Goal: Information Seeking & Learning: Find specific page/section

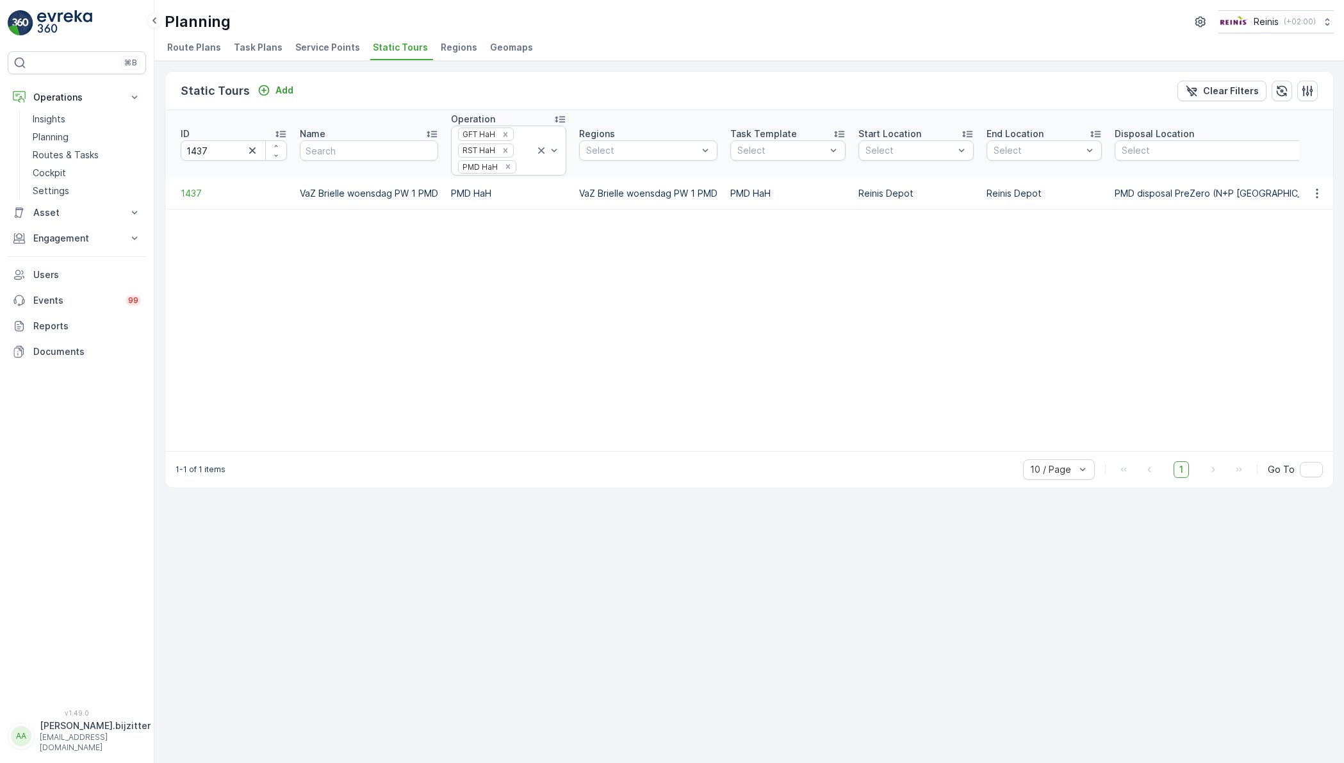
click at [430, 281] on table "ID 1437 Name Operation GFT HaH RST HaH PMD HaH Regions Select Task Template Sel…" at bounding box center [896, 280] width 1463 height 341
click at [254, 149] on icon "button" at bounding box center [252, 150] width 6 height 6
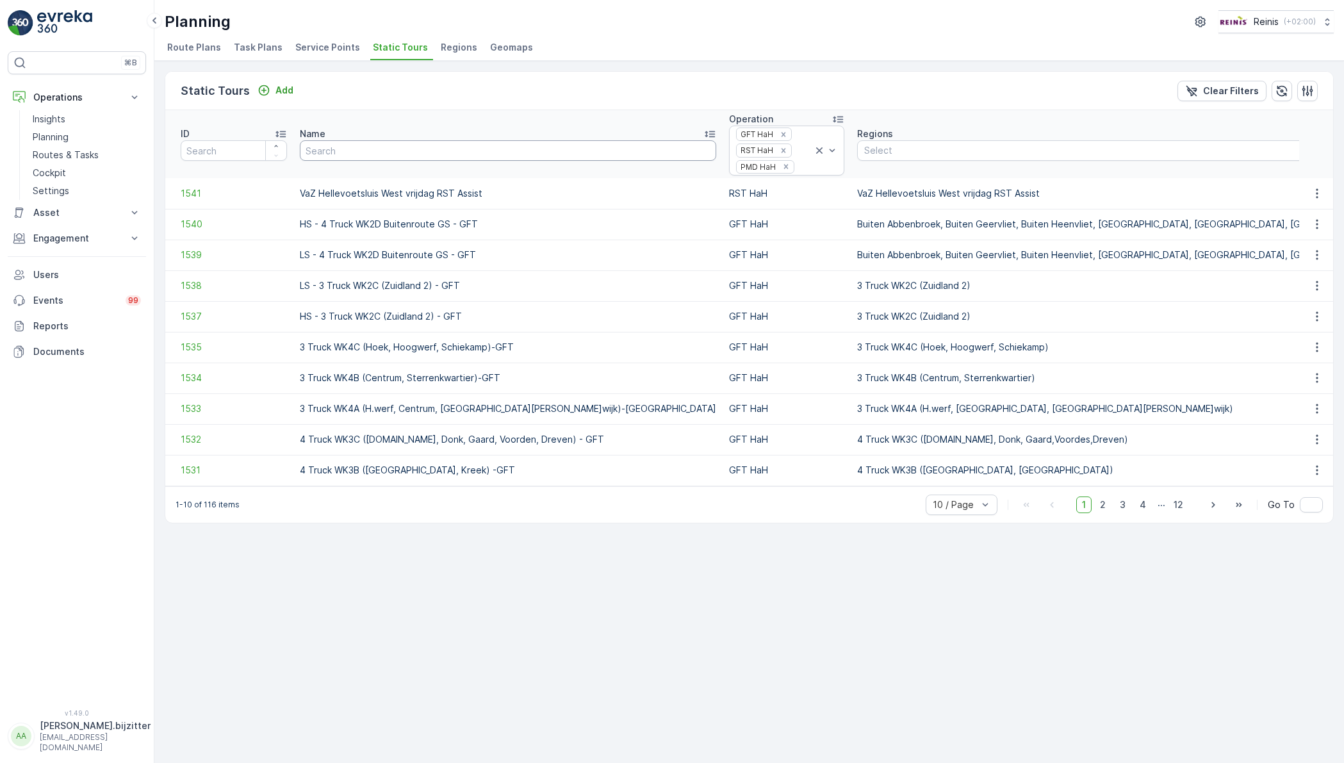
click at [343, 152] on input "text" at bounding box center [508, 150] width 416 height 20
type input "Brielle"
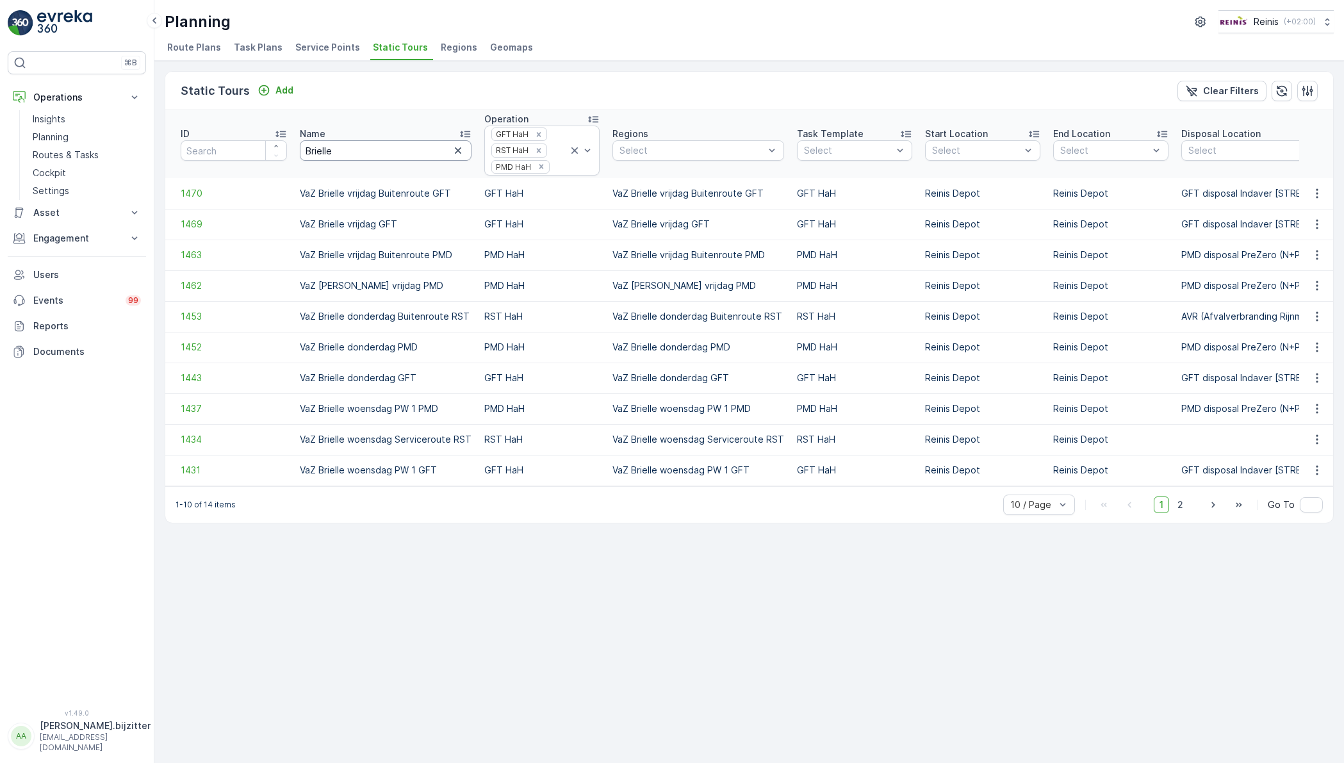
click at [352, 145] on input "Brielle" at bounding box center [386, 150] width 172 height 20
type input "Brielle donderdag"
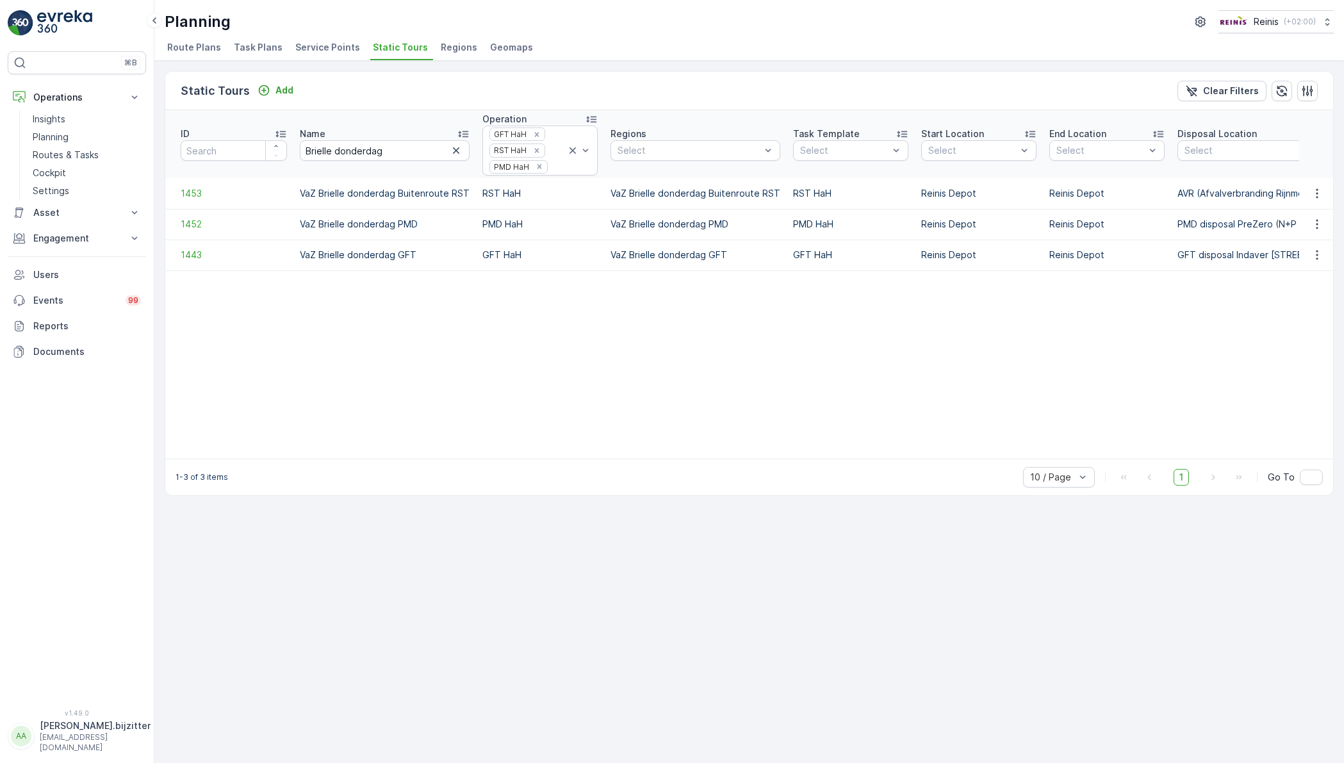
click at [334, 197] on td "VaZ Brielle donderdag Buitenroute RST" at bounding box center [384, 193] width 183 height 31
copy td "VaZ Brielle donderdag Buitenroute RST"
click at [204, 150] on input "number" at bounding box center [234, 150] width 106 height 20
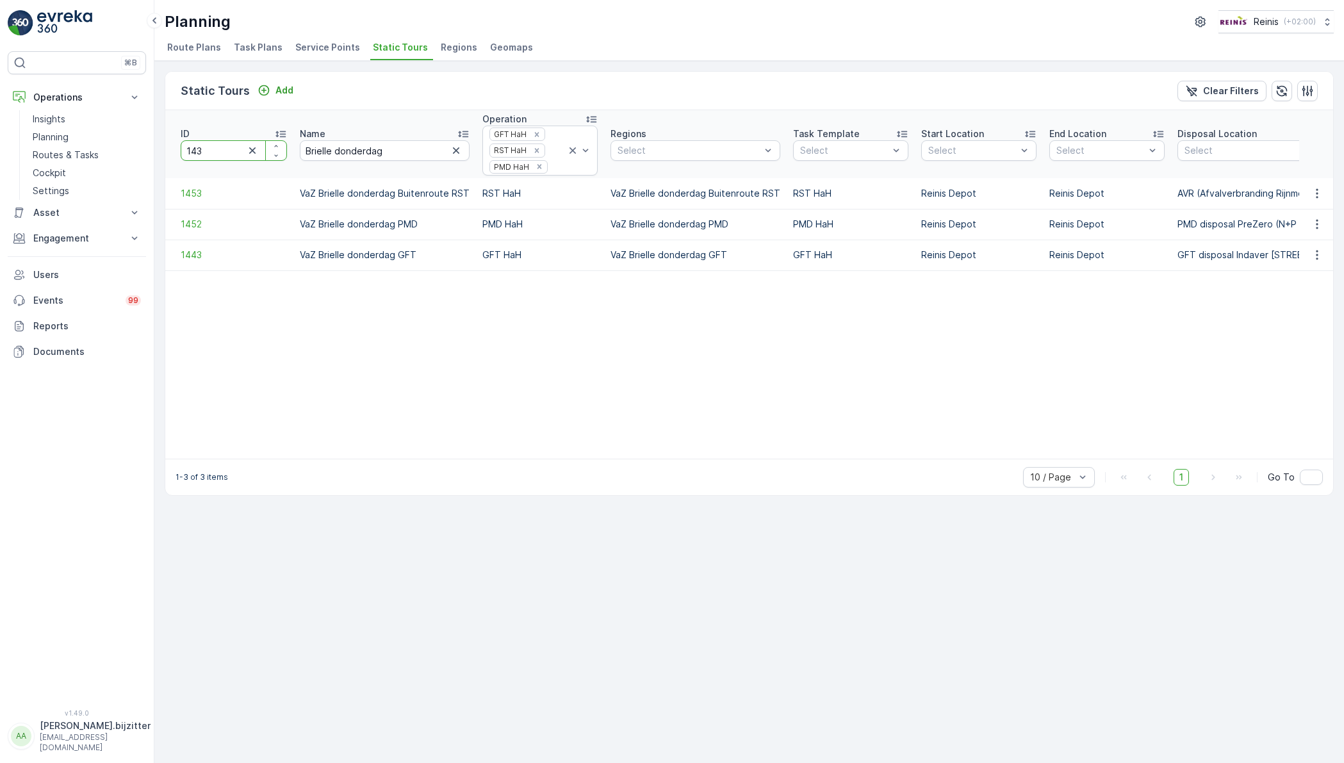
type input "1436"
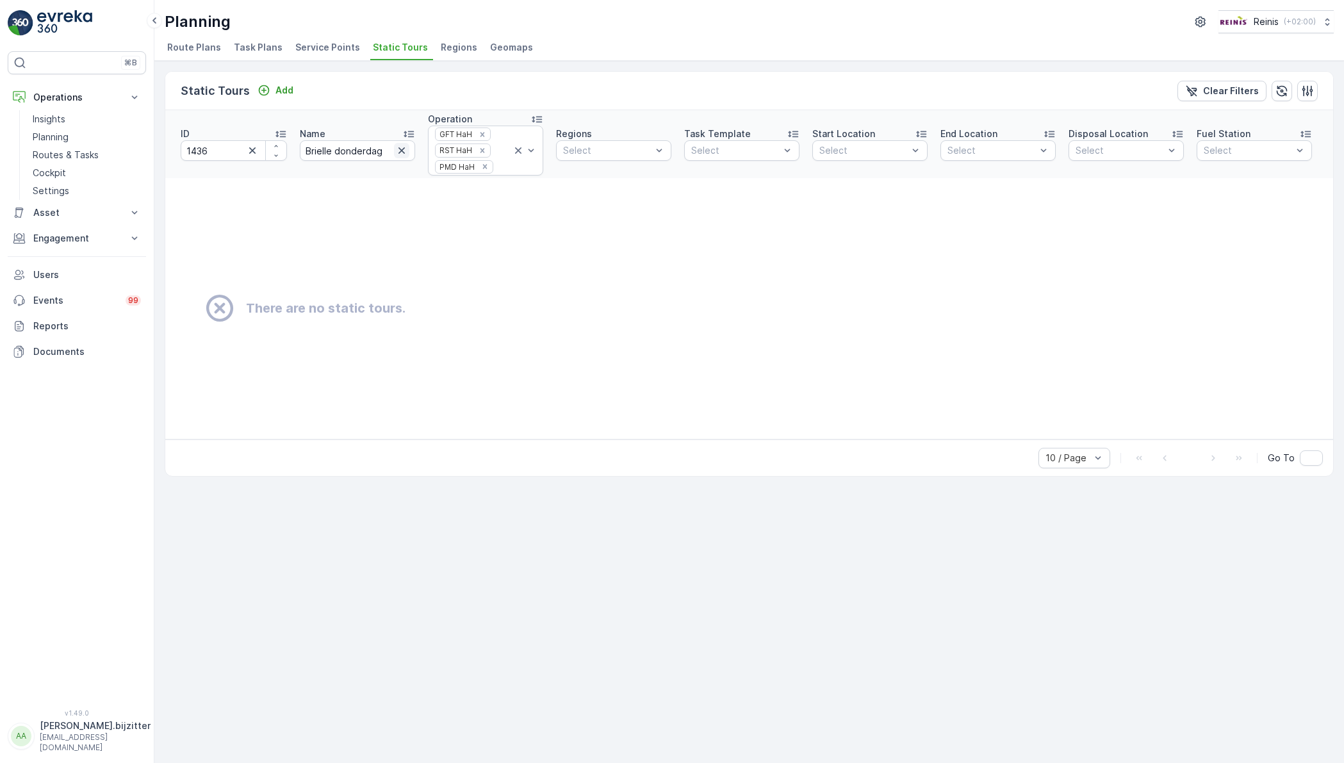
click at [400, 153] on icon "button" at bounding box center [401, 150] width 13 height 13
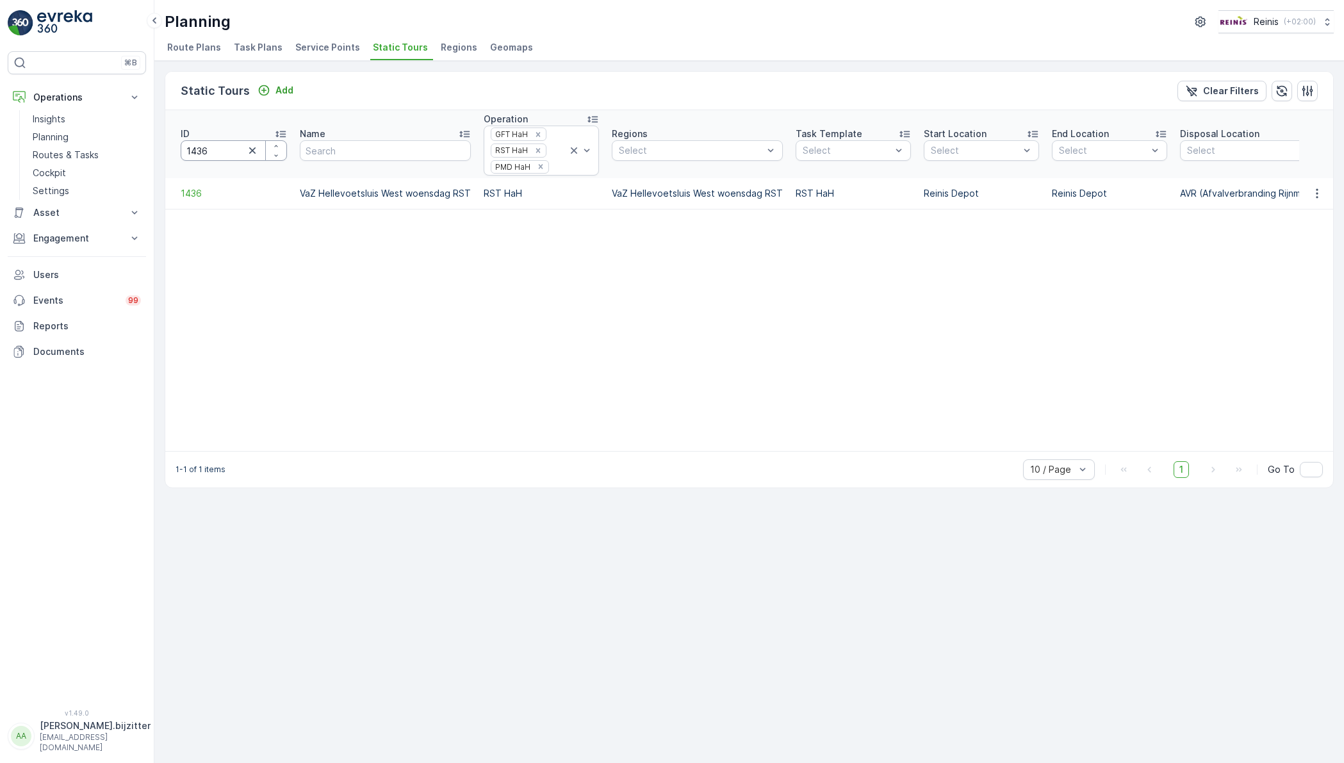
click at [216, 153] on input "1436" at bounding box center [234, 150] width 106 height 20
type input "1442"
click at [218, 143] on input "1442" at bounding box center [234, 150] width 106 height 20
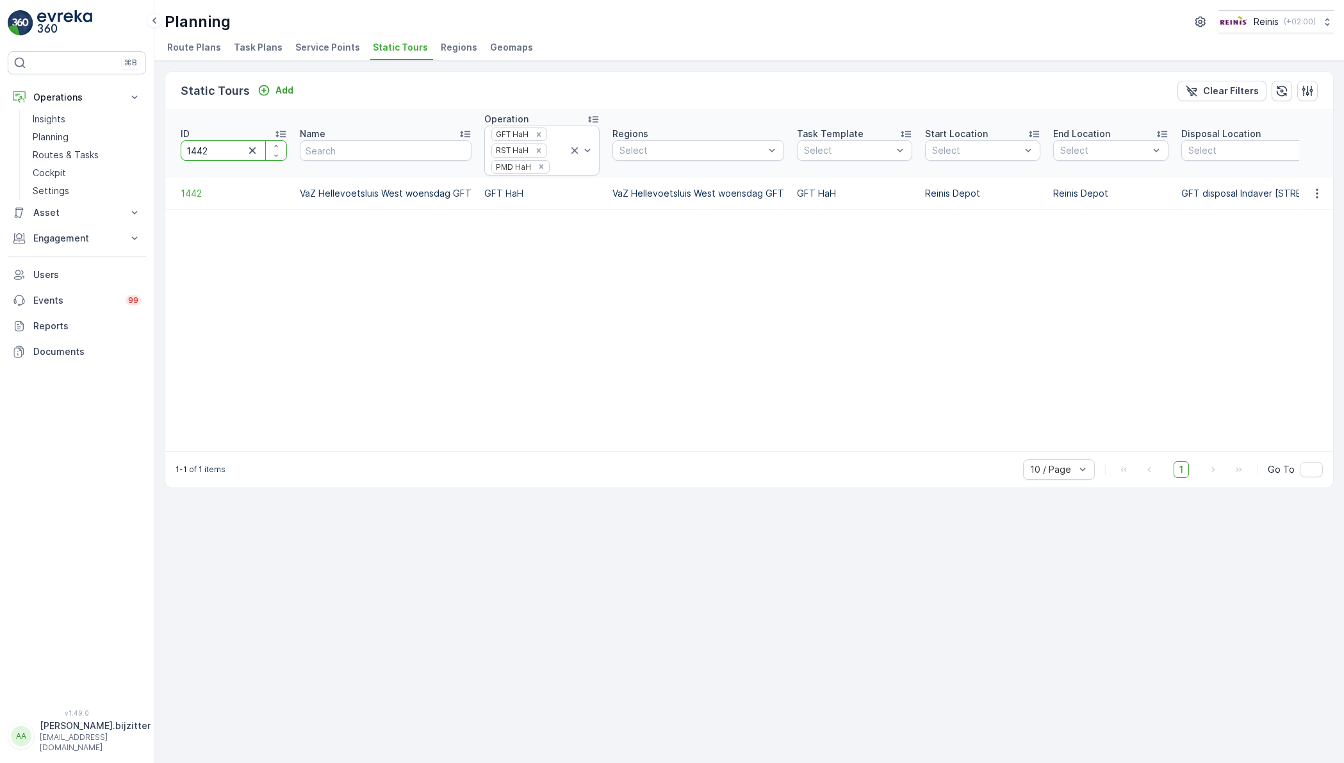
click at [218, 143] on input "1442" at bounding box center [234, 150] width 106 height 20
type input "1420"
click at [228, 150] on input "1420" at bounding box center [234, 150] width 106 height 20
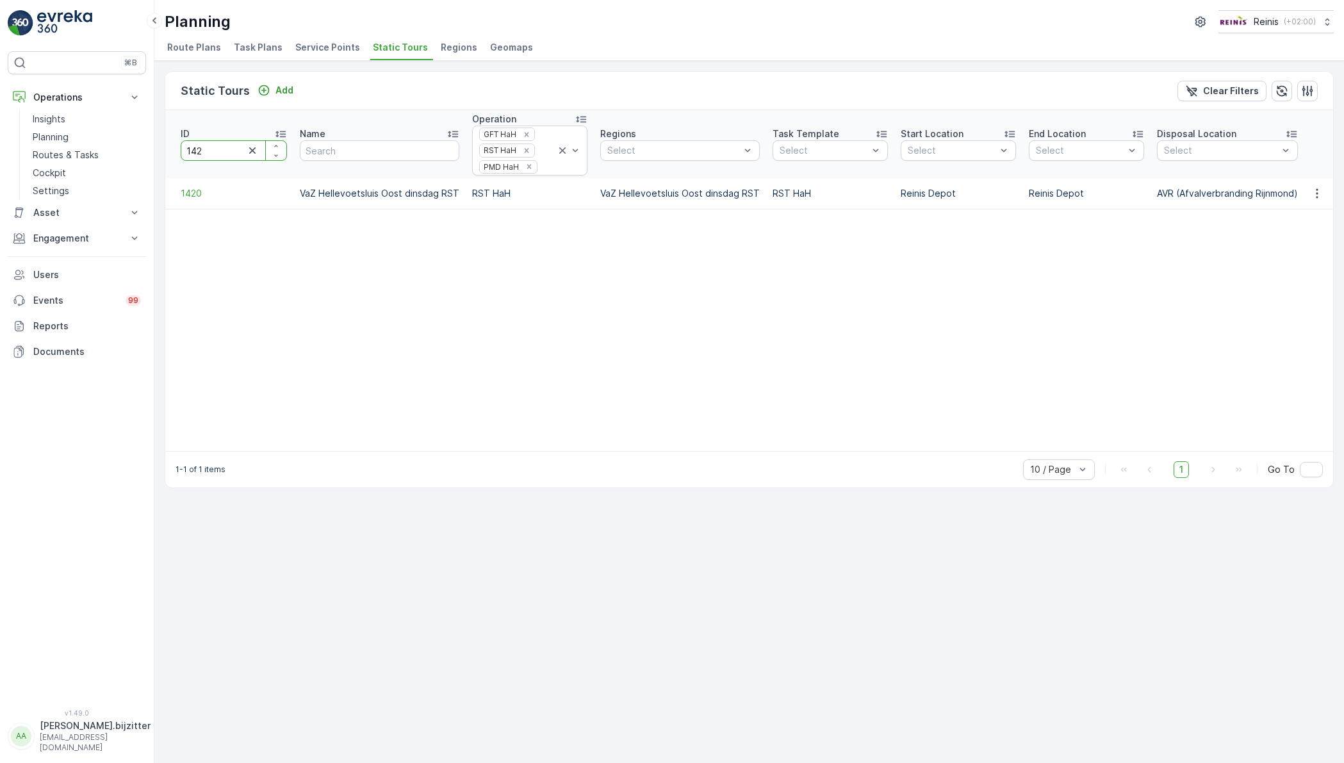
type input "1426"
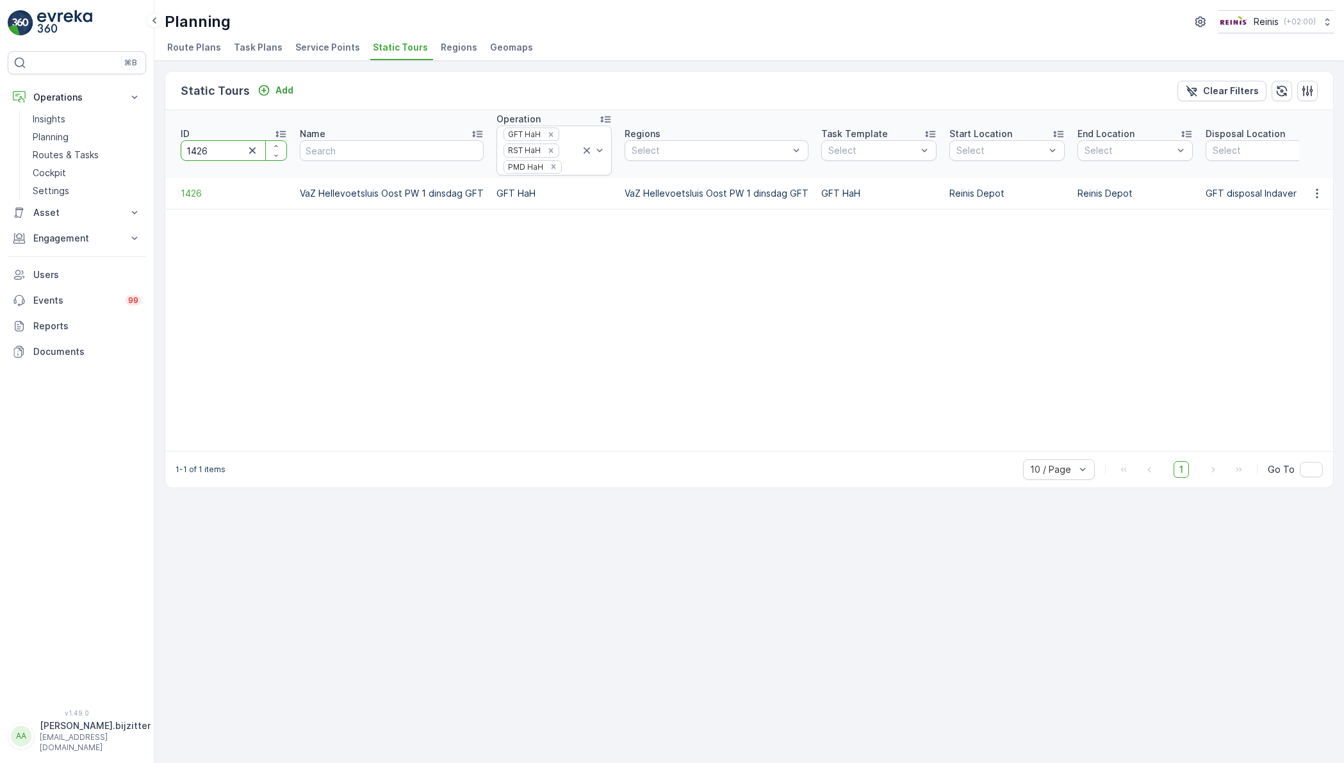
click at [225, 147] on input "1426" at bounding box center [234, 150] width 106 height 20
type input "1429"
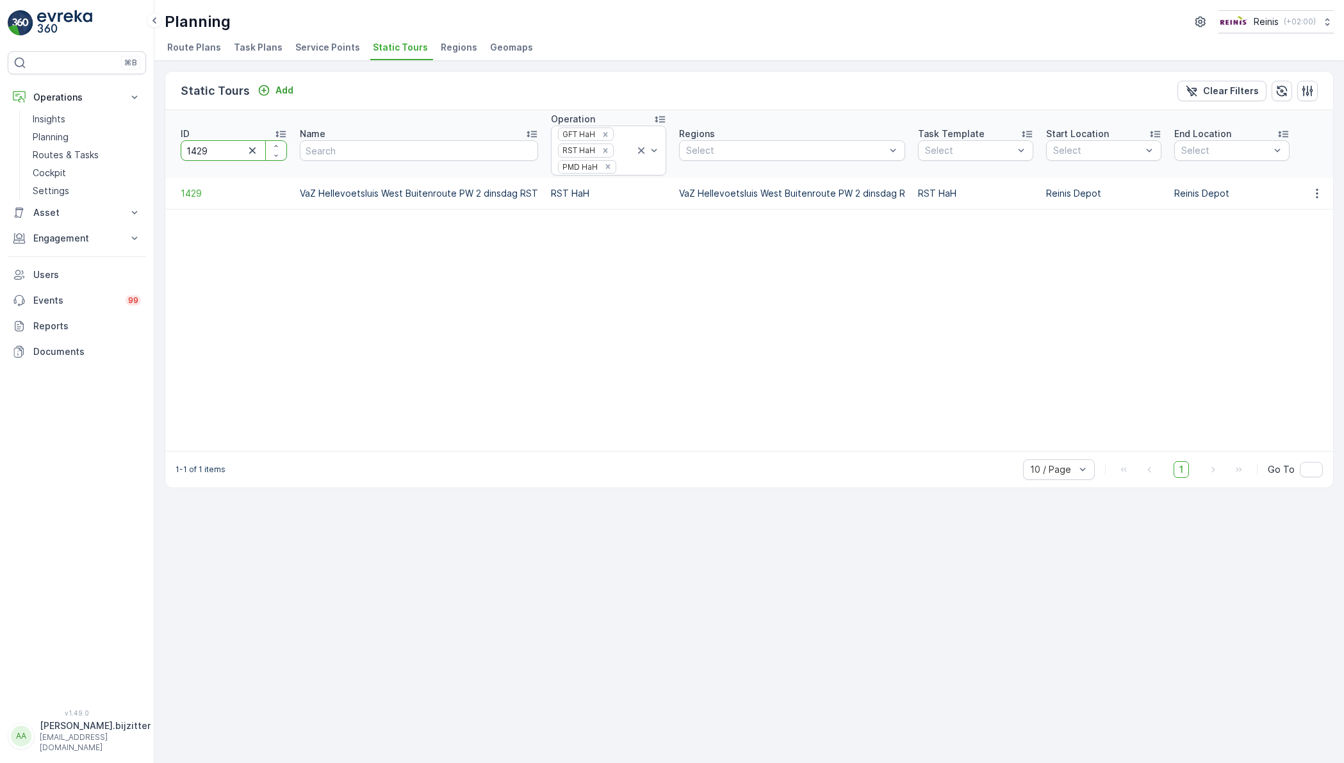
click at [225, 156] on input "1429" at bounding box center [234, 150] width 106 height 20
paste input "17"
type input "1417"
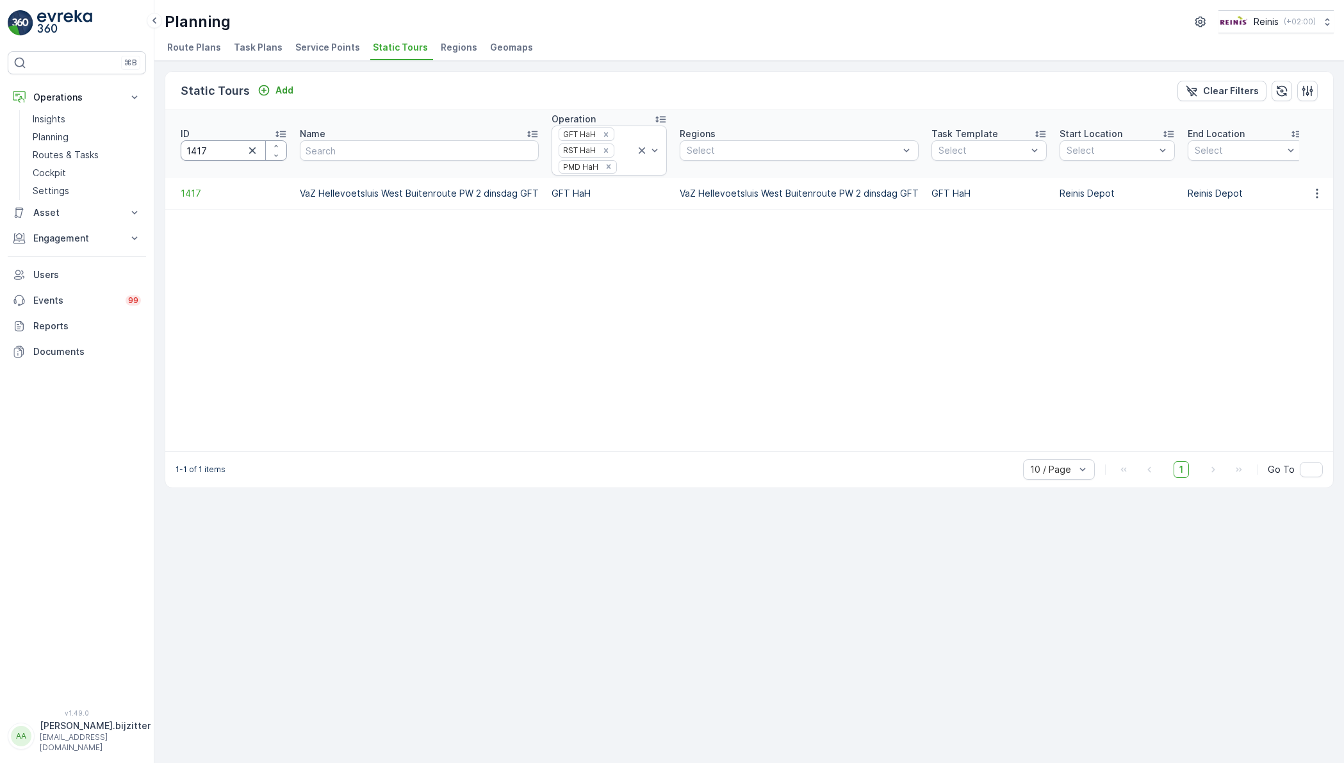
click at [213, 149] on input "1417" at bounding box center [234, 150] width 106 height 20
type input "1435"
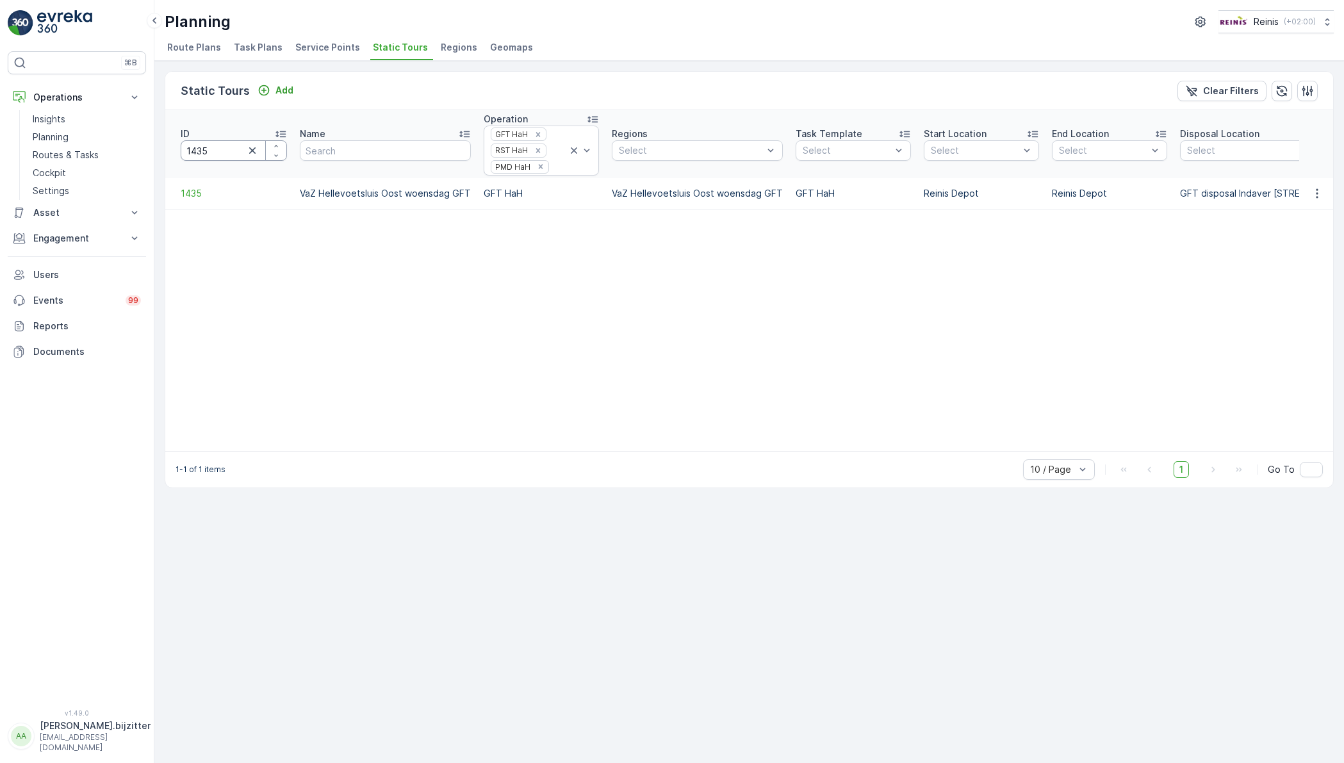
click at [217, 143] on input "1435" at bounding box center [234, 150] width 106 height 20
type input "1436"
click at [228, 153] on input "1436" at bounding box center [234, 150] width 106 height 20
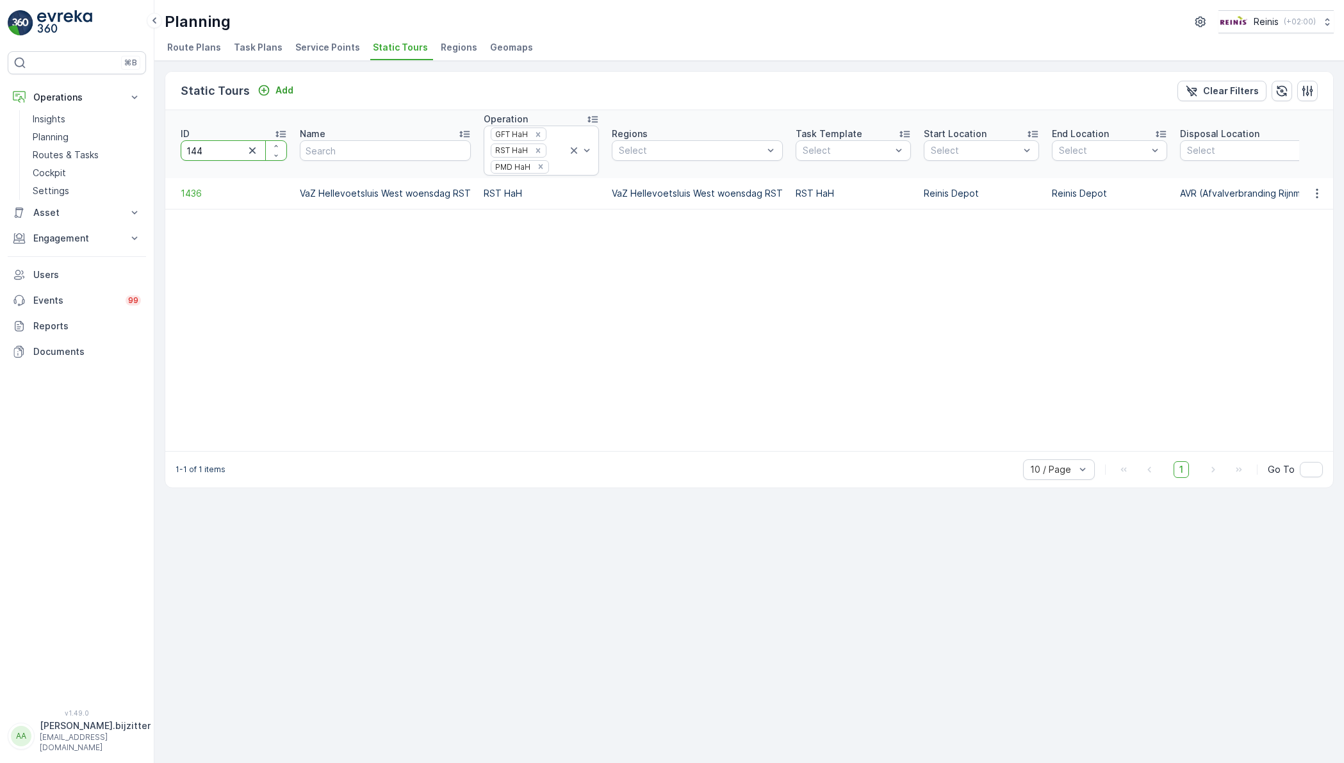
type input "1441"
click at [218, 147] on input "1441" at bounding box center [234, 150] width 106 height 20
type input "1475"
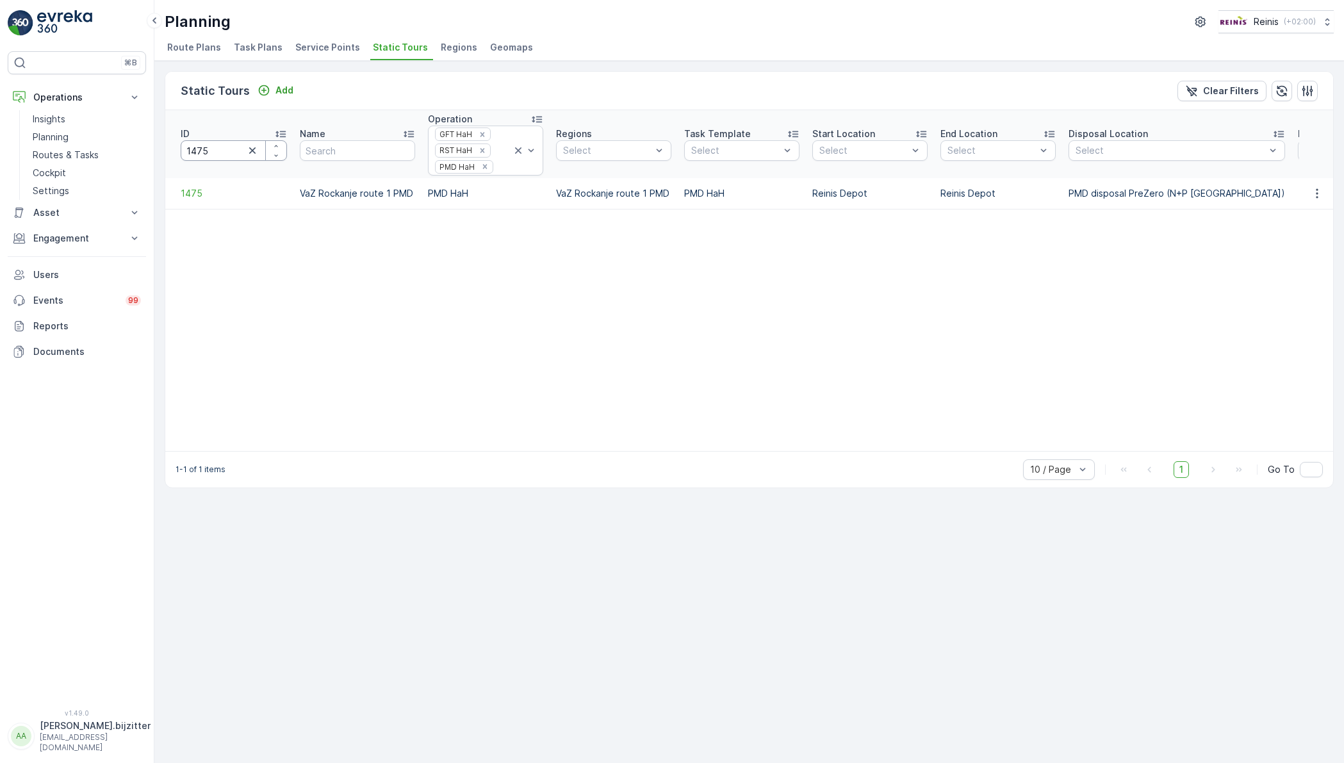
click at [206, 148] on input "1475" at bounding box center [234, 150] width 106 height 20
paste input "6"
type input "1476"
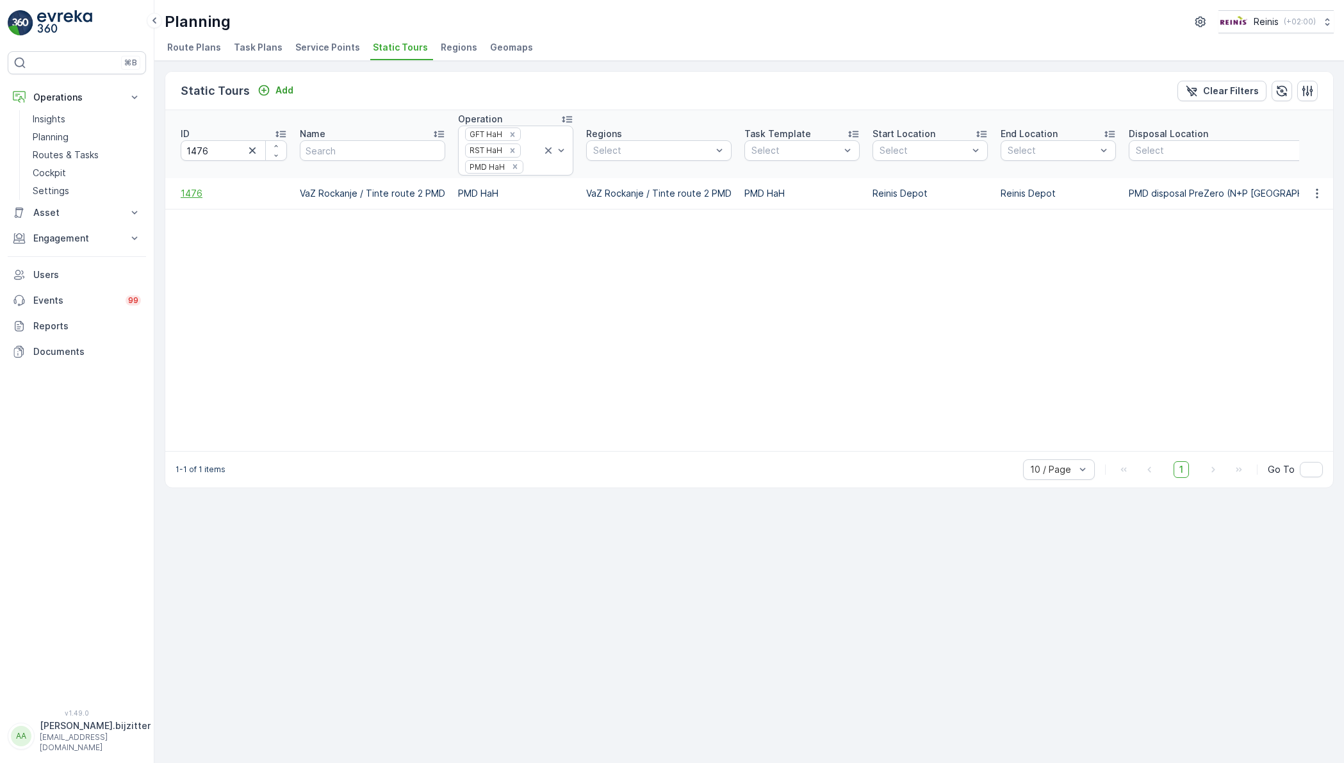
click at [187, 190] on span "1476" at bounding box center [234, 193] width 106 height 13
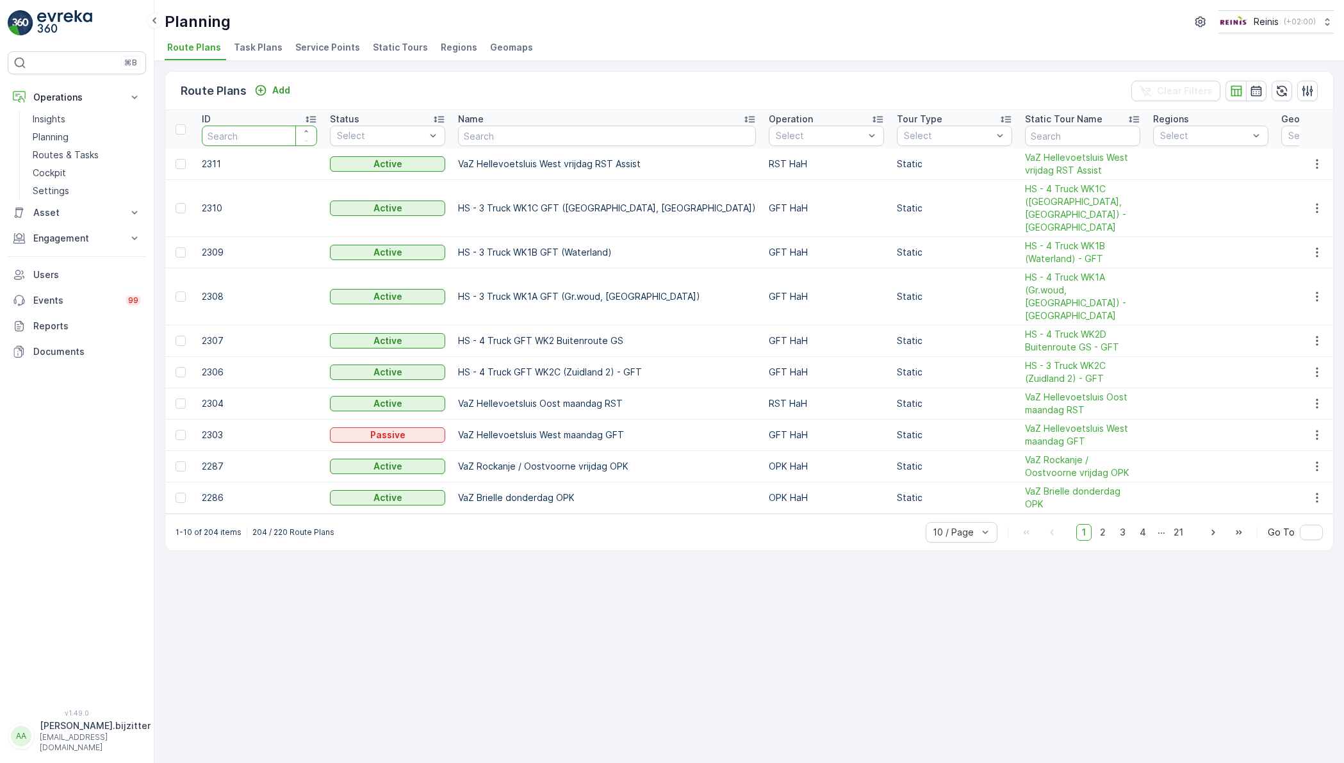
click at [254, 135] on input "number" at bounding box center [259, 136] width 115 height 20
click at [389, 45] on span "Static Tours" at bounding box center [400, 47] width 55 height 13
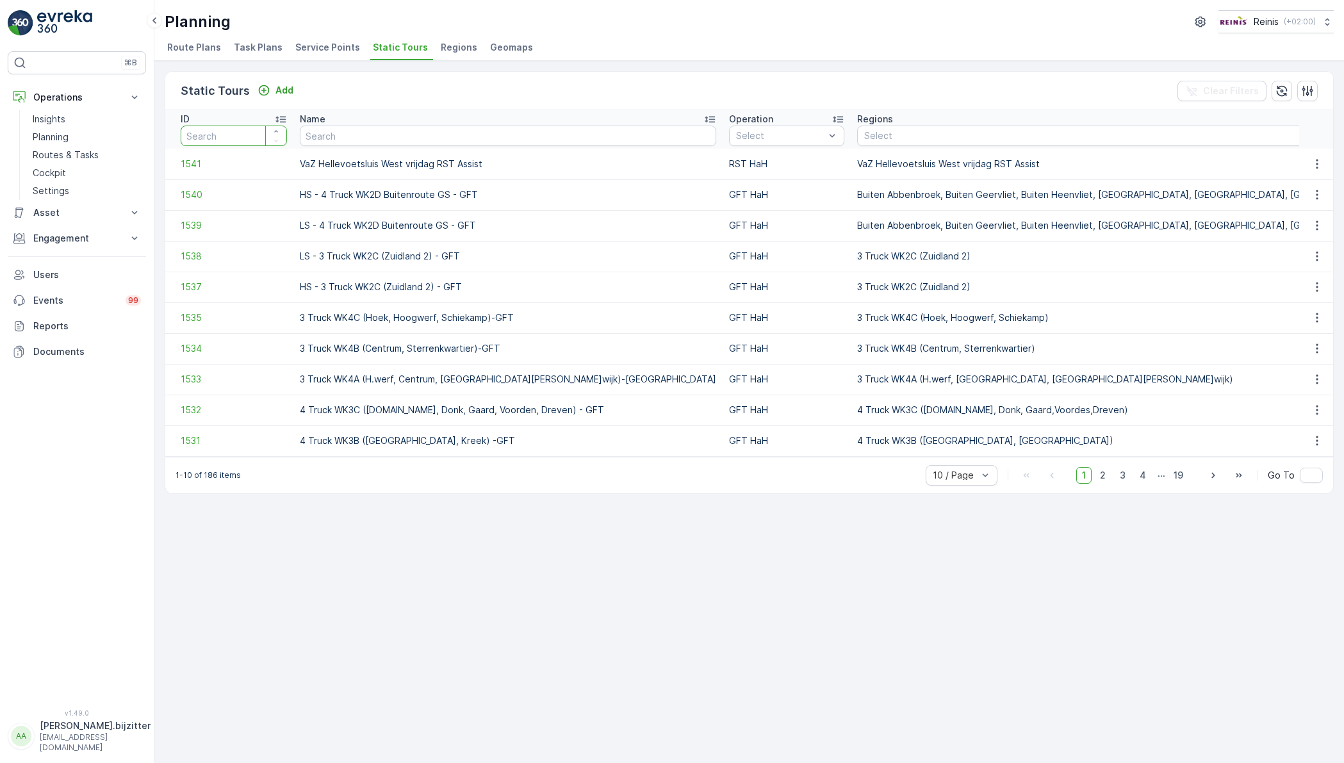
click at [224, 136] on input "number" at bounding box center [234, 136] width 106 height 20
type input "1466"
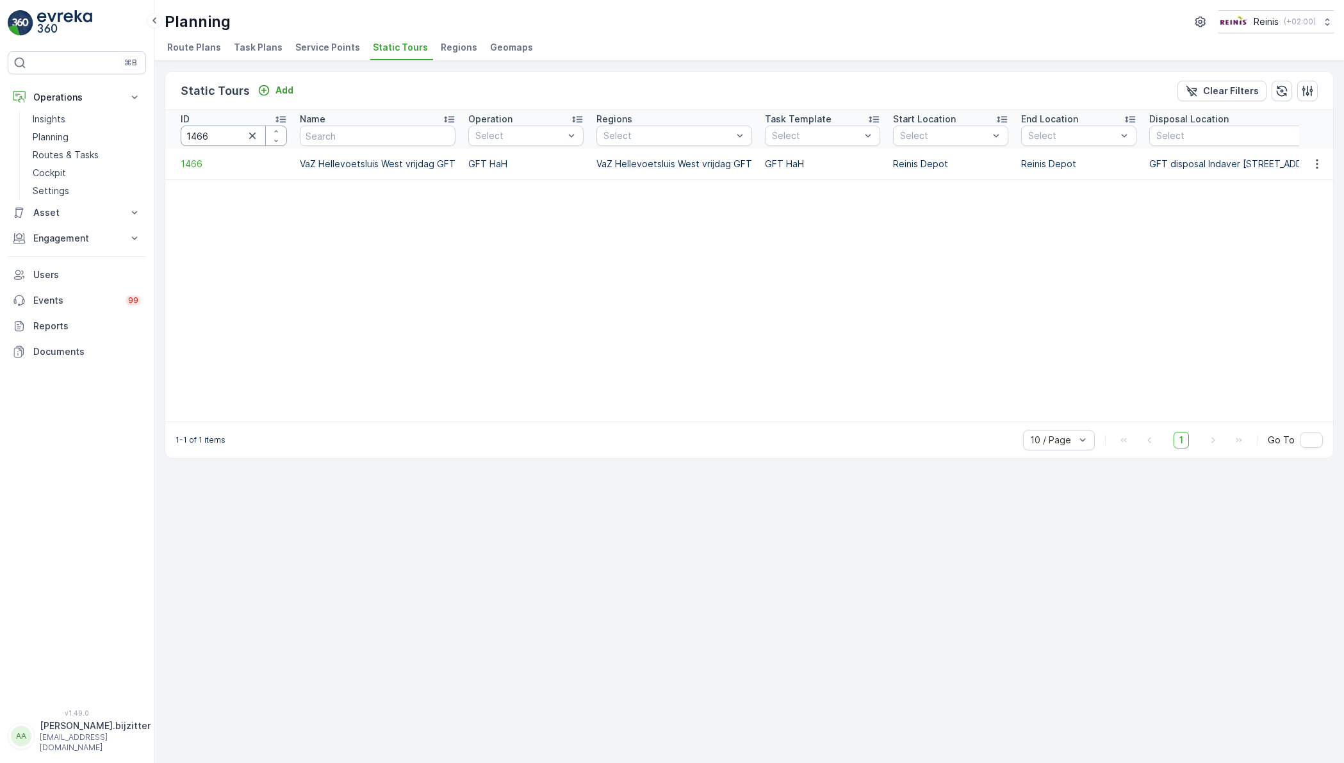
click at [218, 132] on input "1466" at bounding box center [234, 136] width 106 height 20
type input "1474"
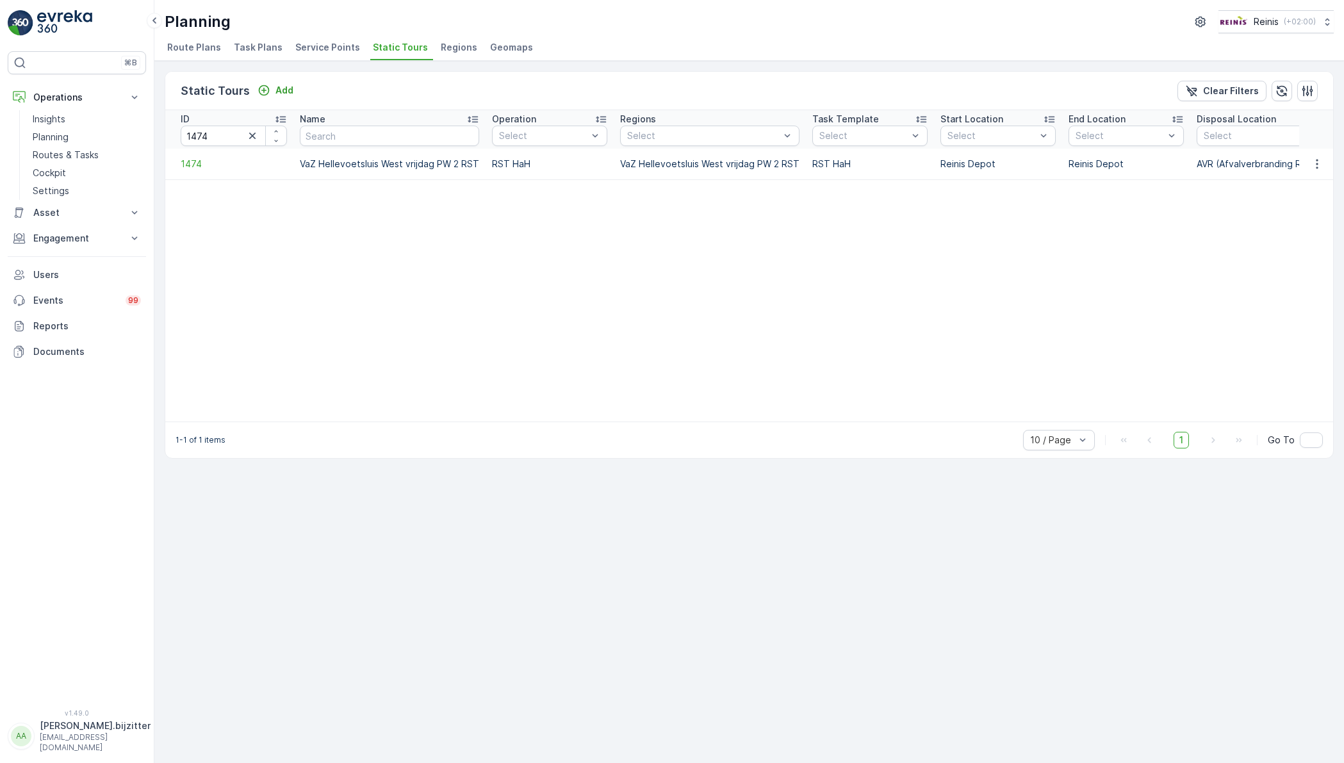
click at [616, 220] on table "ID 1474 Name Operation Select Regions Select Task Template Select Start Locatio…" at bounding box center [899, 265] width 1469 height 311
click at [230, 140] on input "1474" at bounding box center [234, 136] width 106 height 20
type input "1424"
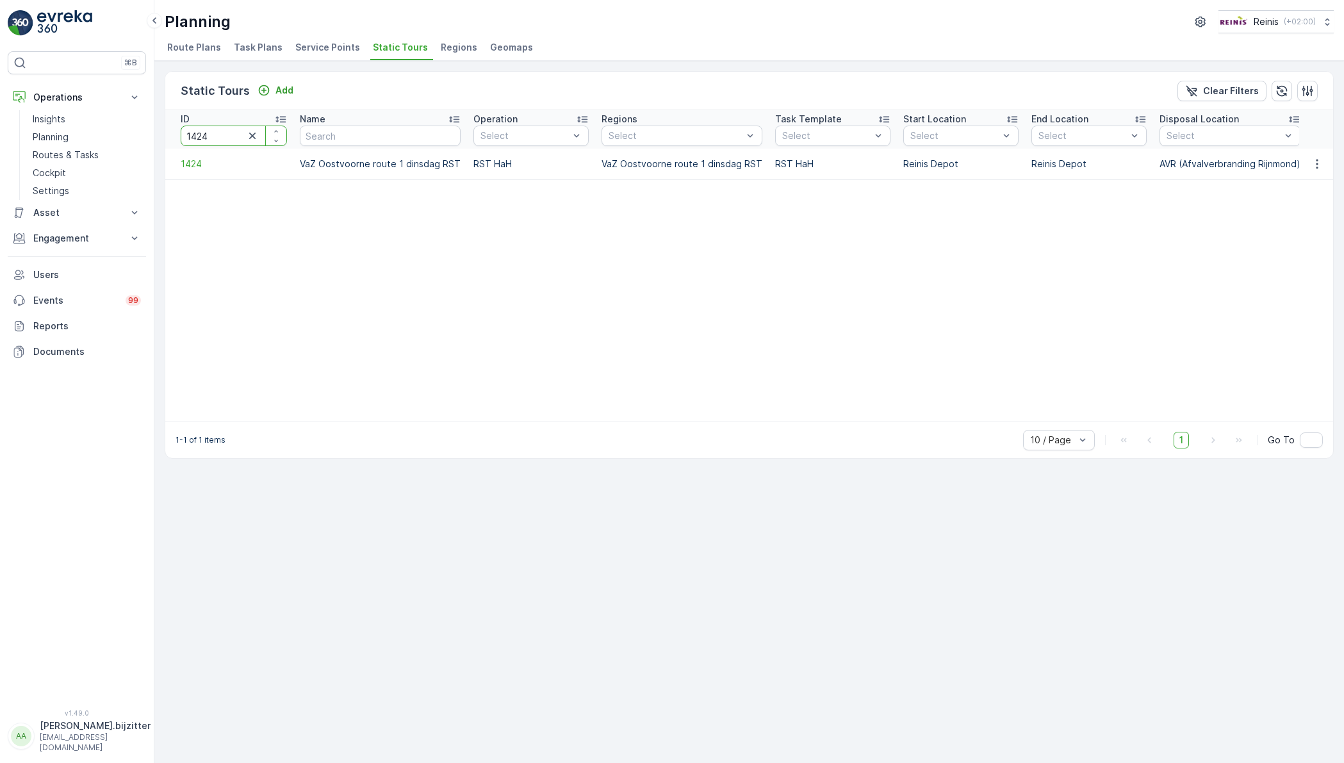
click at [219, 128] on input "1424" at bounding box center [234, 136] width 106 height 20
click at [229, 134] on input "1424" at bounding box center [234, 136] width 106 height 20
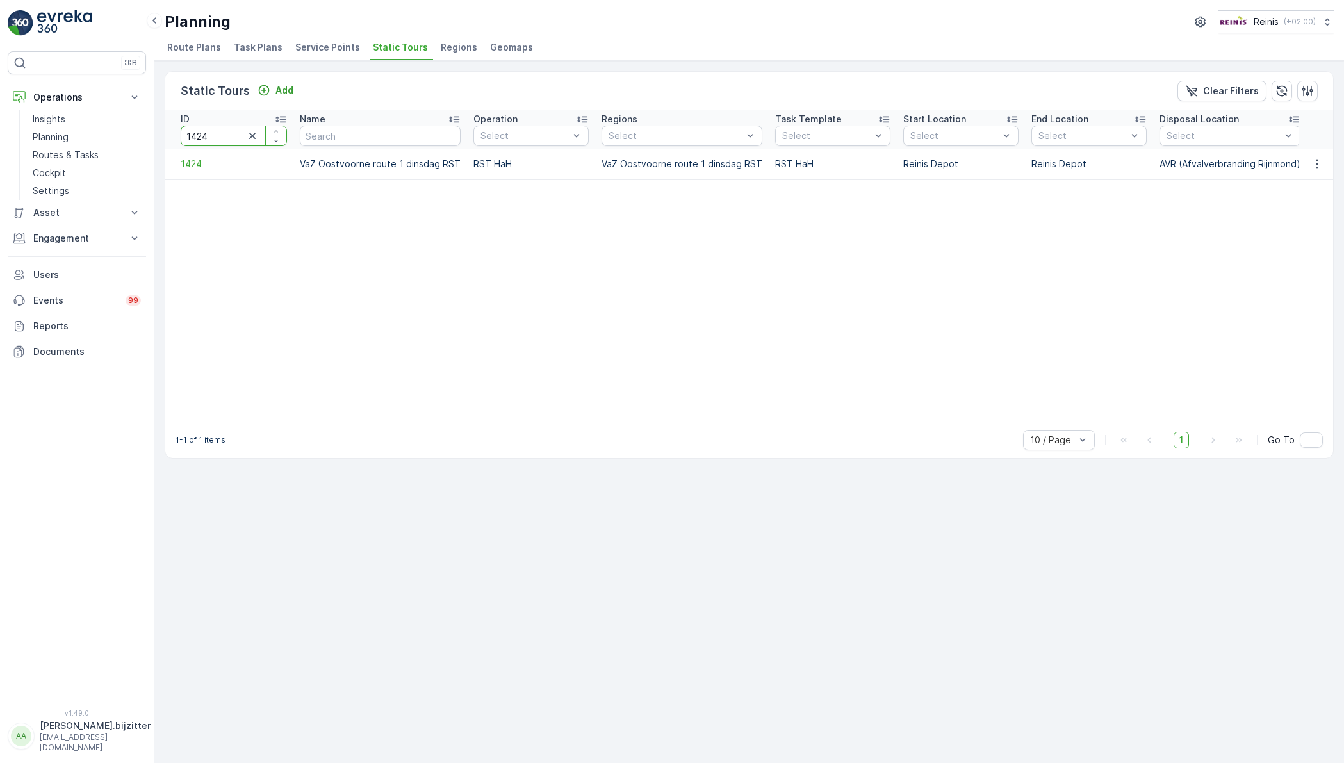
click at [229, 134] on input "1424" at bounding box center [234, 136] width 106 height 20
type input "1418"
click at [389, 41] on span "Static Tours" at bounding box center [400, 47] width 55 height 13
click at [212, 132] on input "1418" at bounding box center [234, 136] width 106 height 20
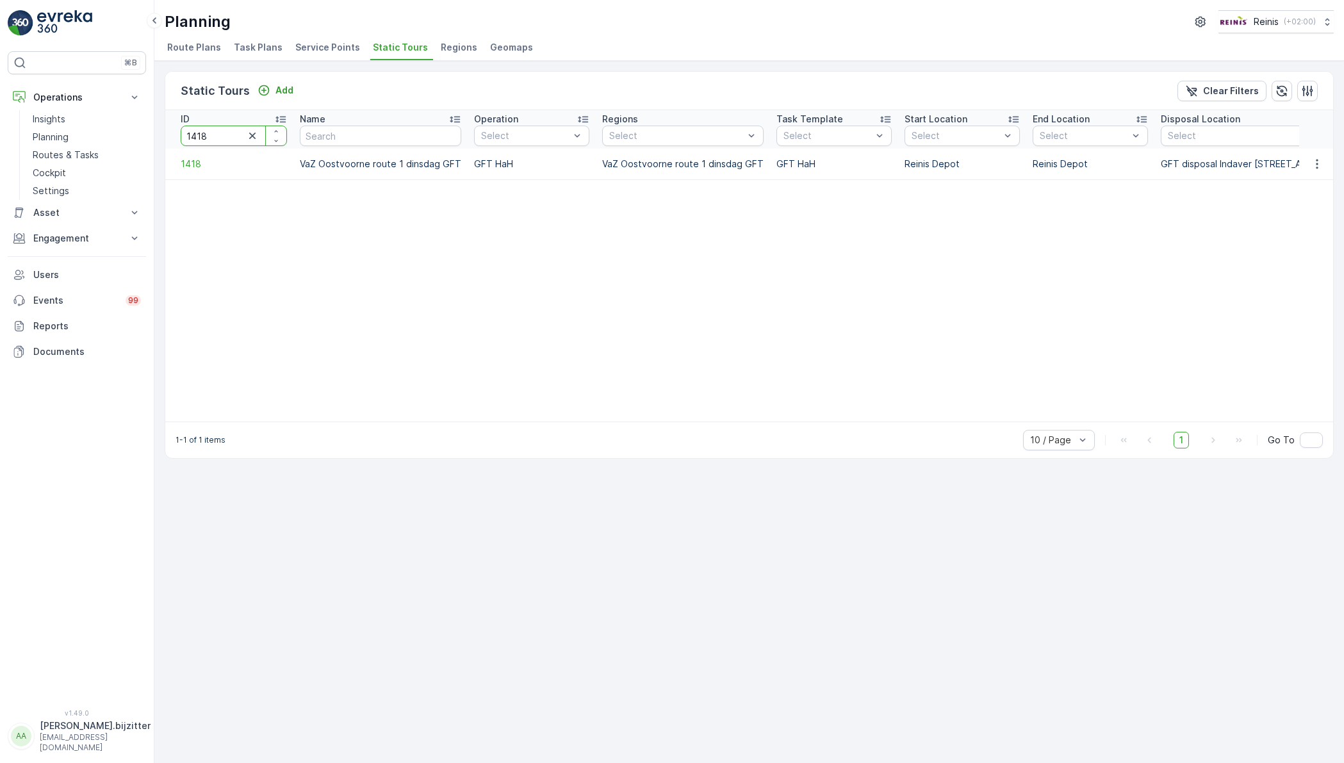
click at [212, 132] on input "1418" at bounding box center [234, 136] width 106 height 20
type input "1428"
click at [212, 132] on input "1428" at bounding box center [234, 136] width 106 height 20
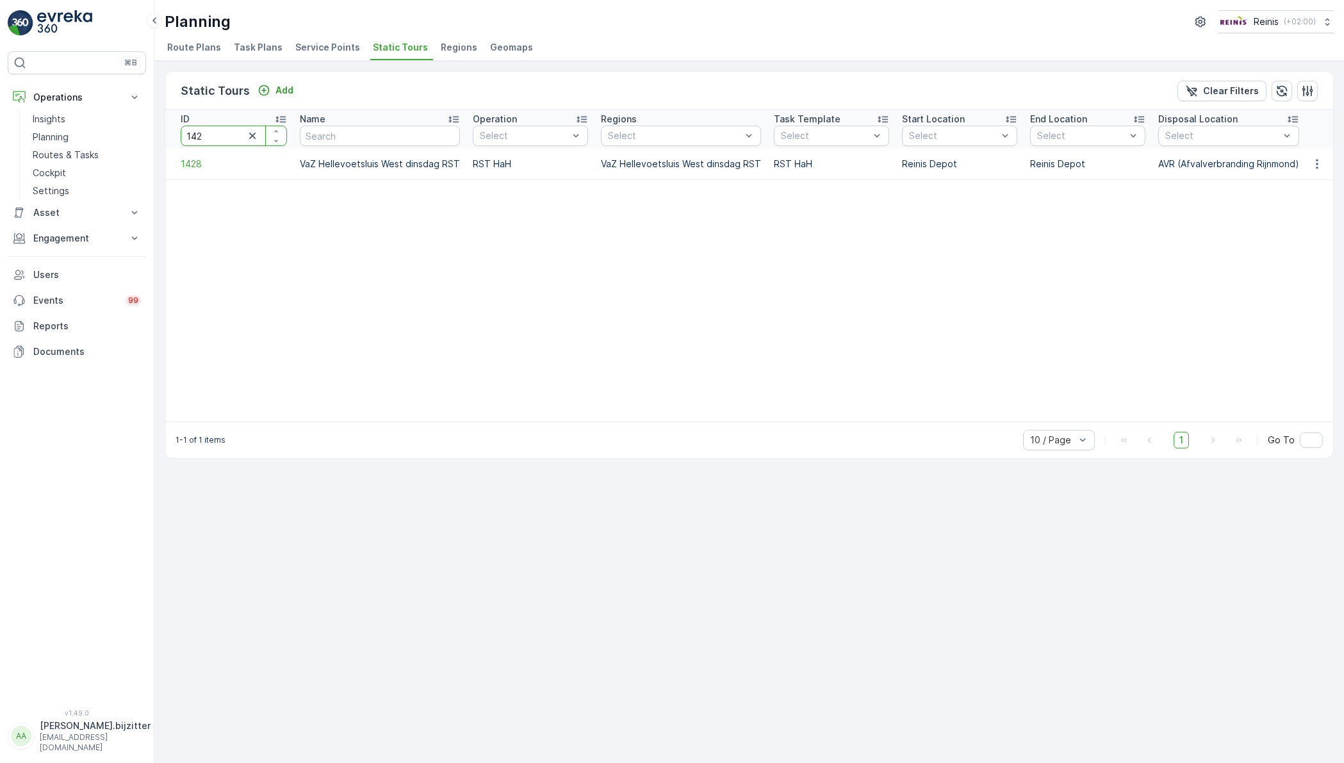
type input "1421"
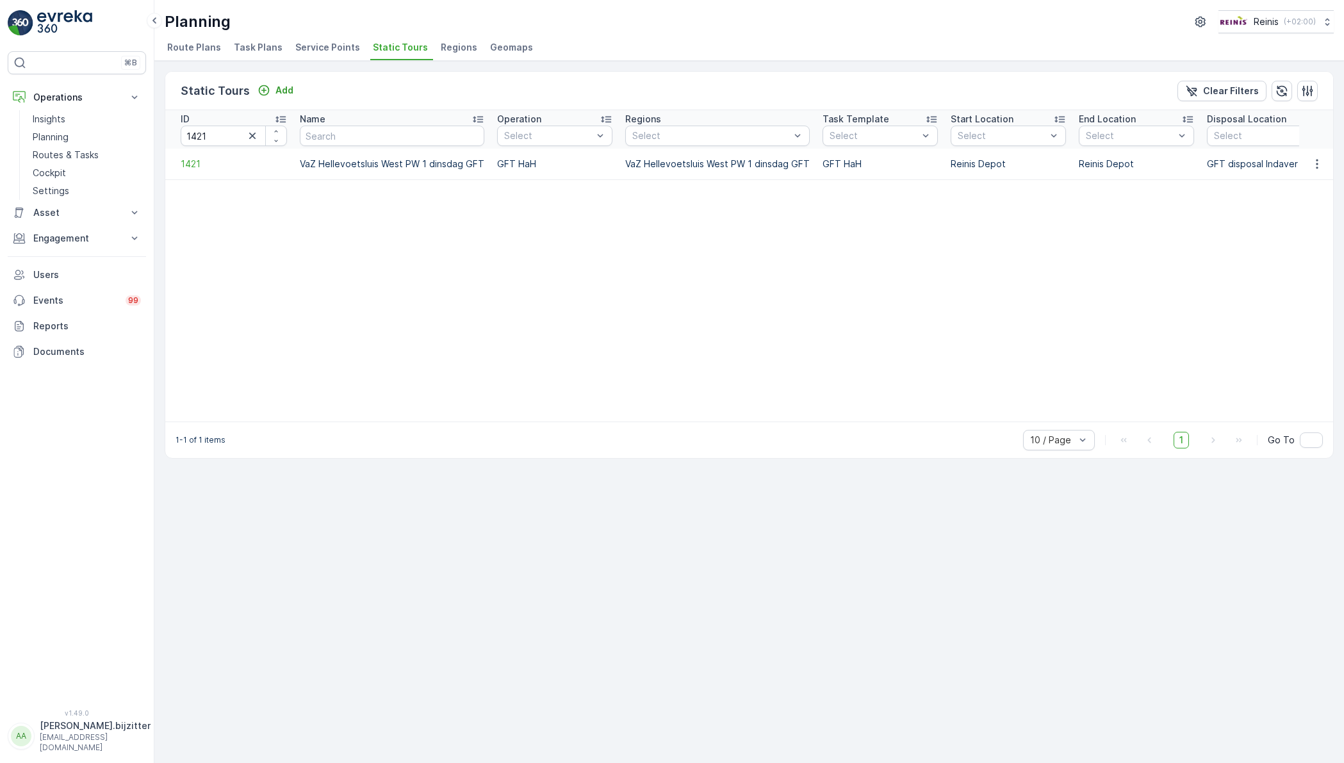
click at [620, 30] on div "Planning Reinis ( +02:00 )" at bounding box center [749, 21] width 1169 height 23
click at [220, 135] on input "1421" at bounding box center [234, 136] width 106 height 20
type input "1432"
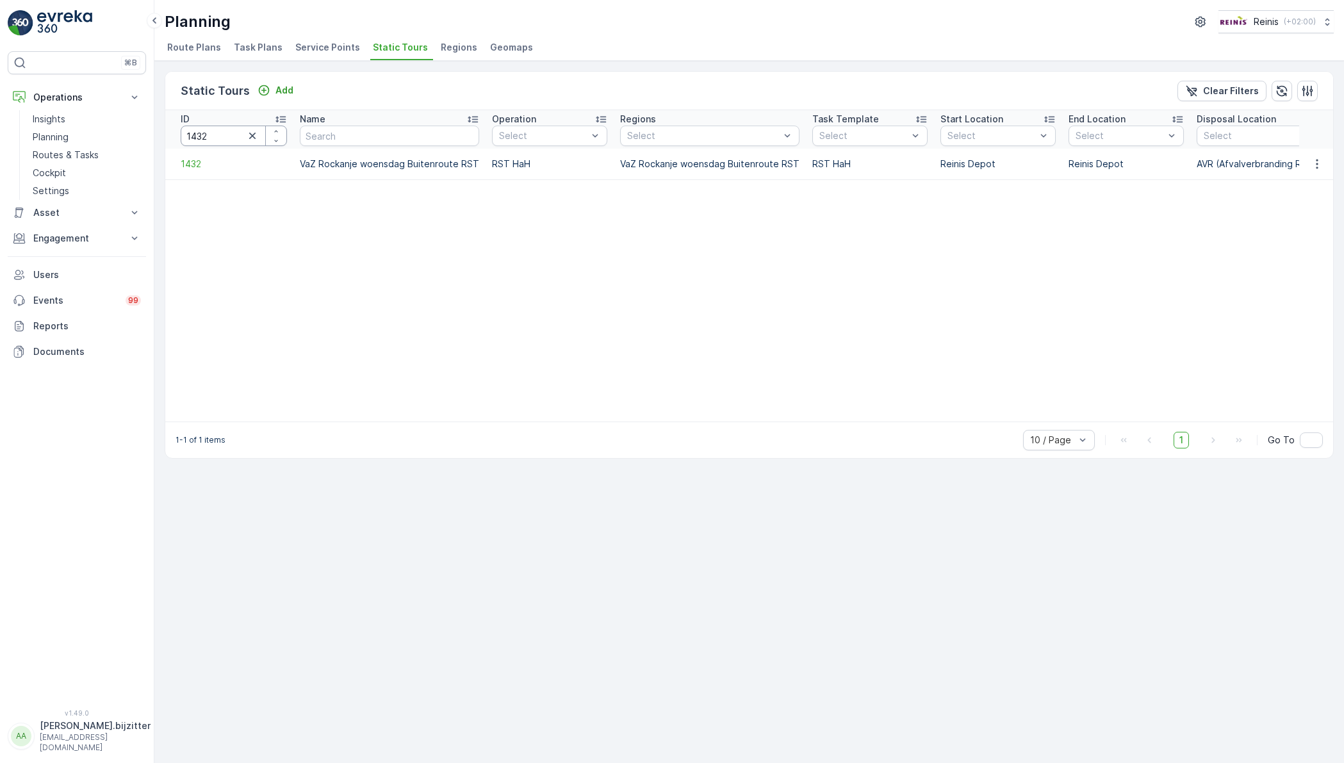
click at [222, 137] on input "1432" at bounding box center [234, 136] width 106 height 20
type input "1431"
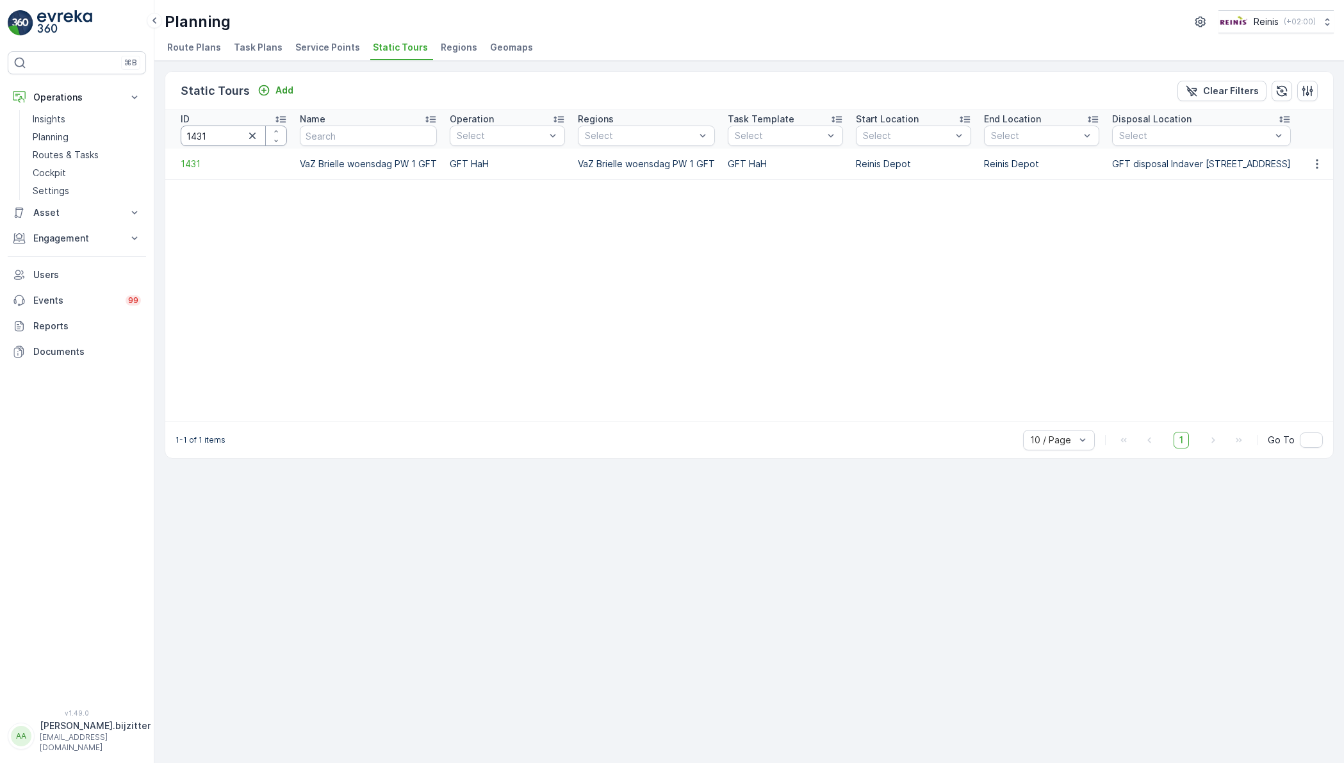
click at [213, 136] on input "1431" at bounding box center [234, 136] width 106 height 20
type input "1432"
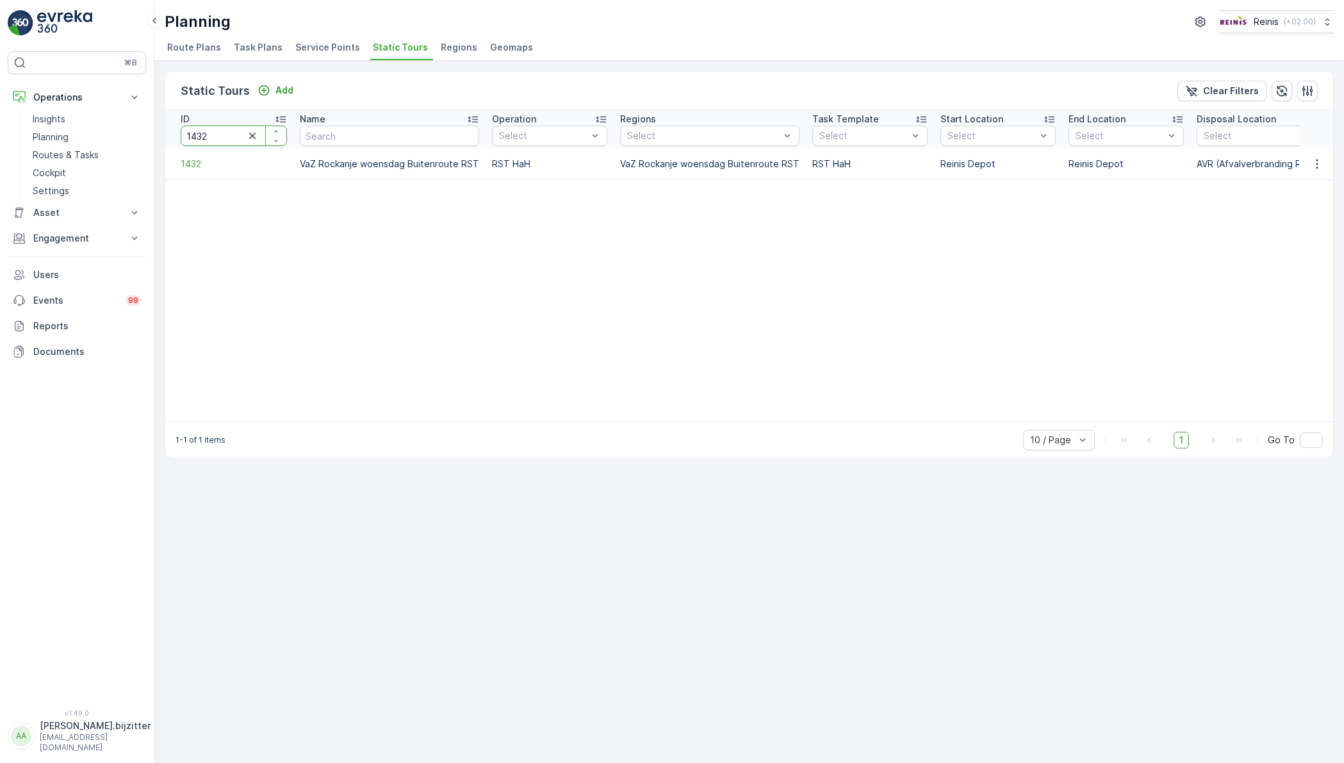
click at [213, 136] on input "1432" at bounding box center [234, 136] width 106 height 20
type input "1431"
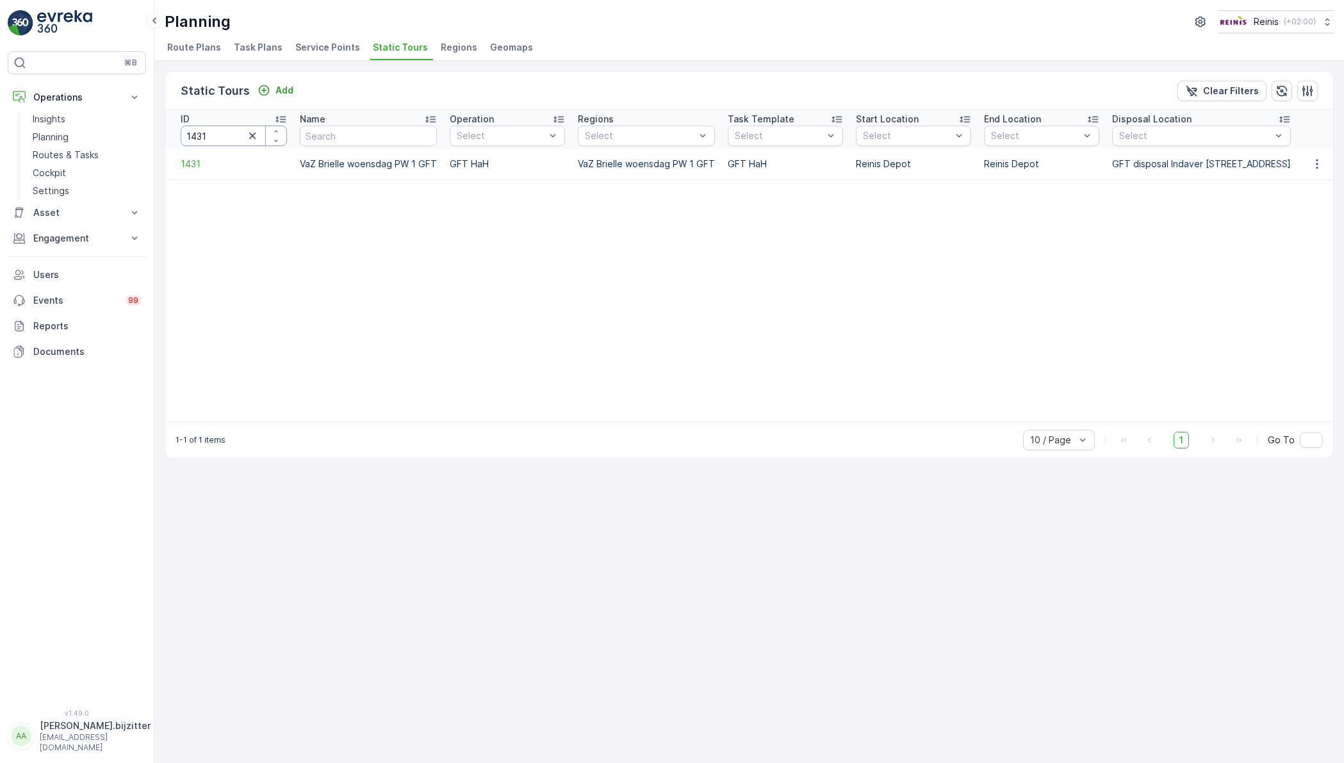
click at [224, 139] on input "1431" at bounding box center [234, 136] width 106 height 20
type input "1433"
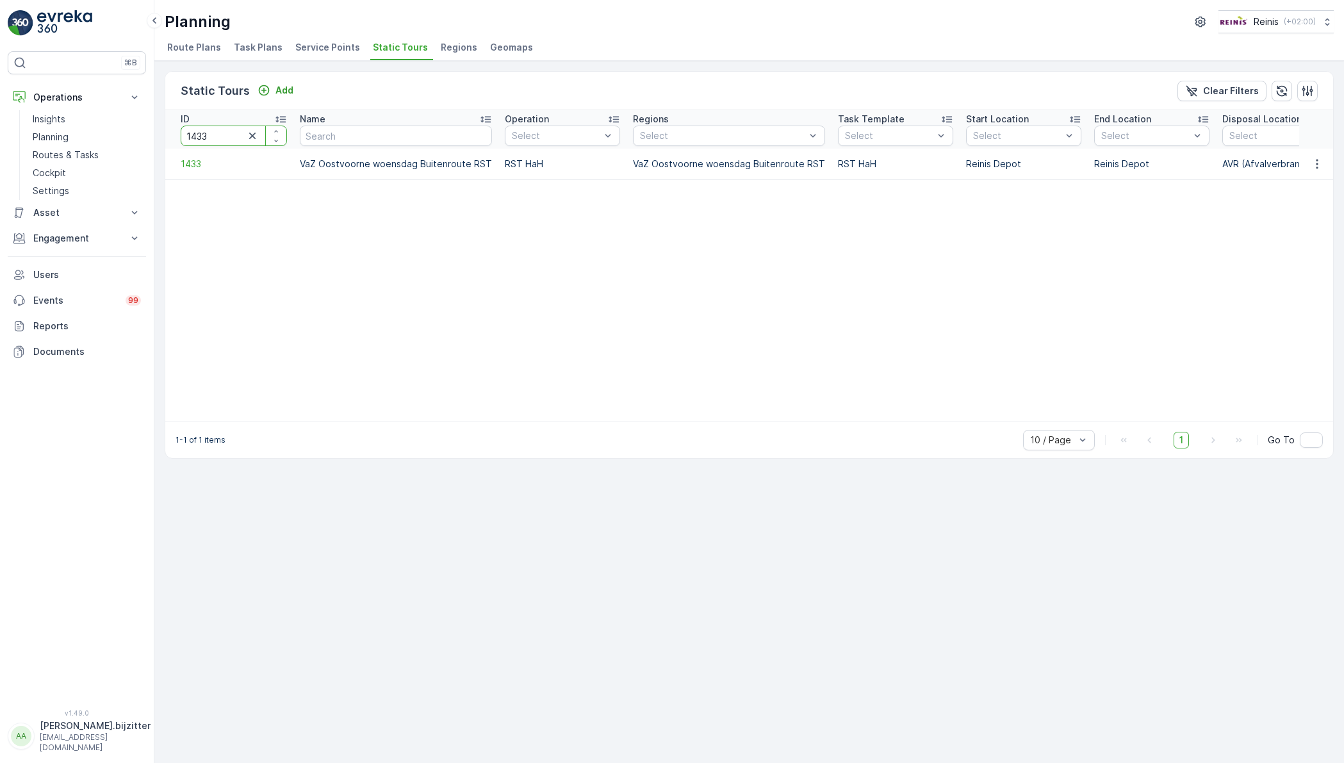
click at [214, 132] on input "1433" at bounding box center [234, 136] width 106 height 20
type input "1430"
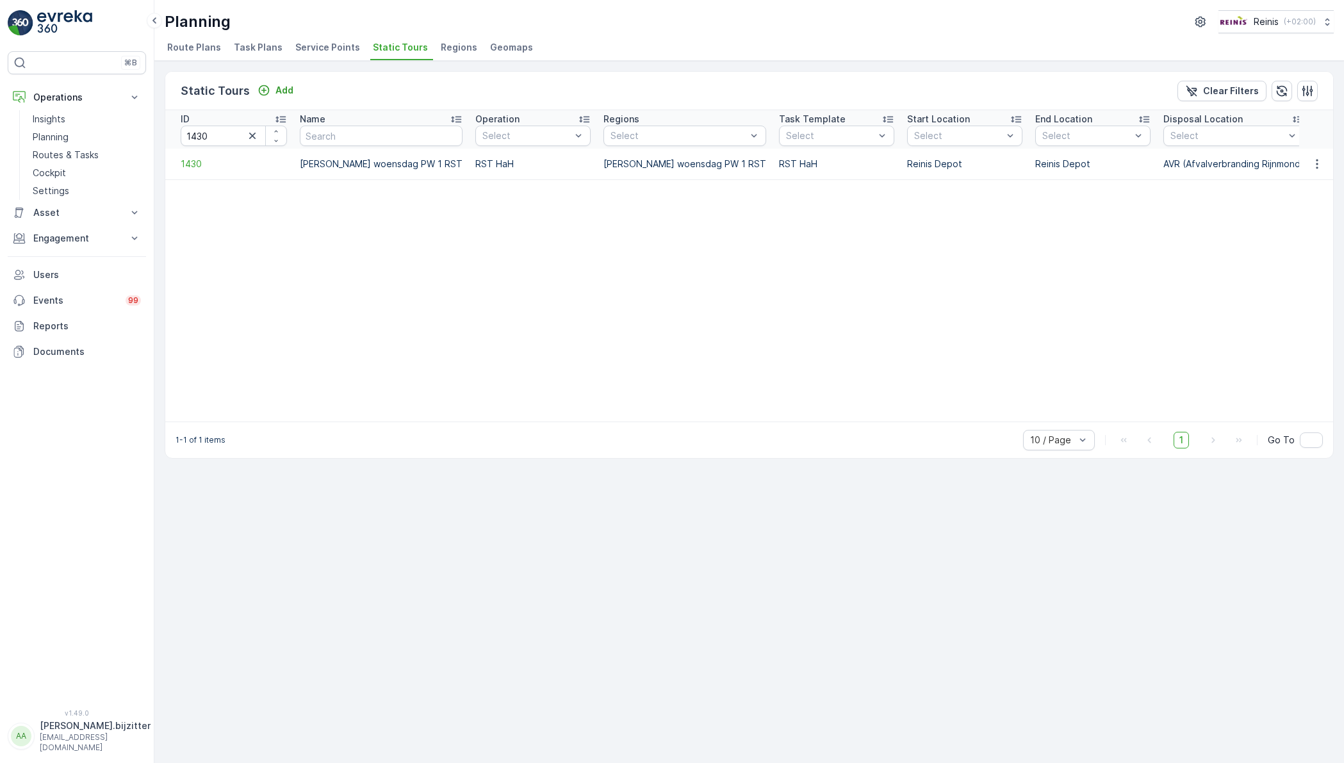
click at [384, 164] on td "[PERSON_NAME] woensdag PW 1 RST" at bounding box center [381, 164] width 176 height 31
copy td "[PERSON_NAME] woensdag PW 1 RST"
click at [225, 134] on input "1430" at bounding box center [234, 136] width 106 height 20
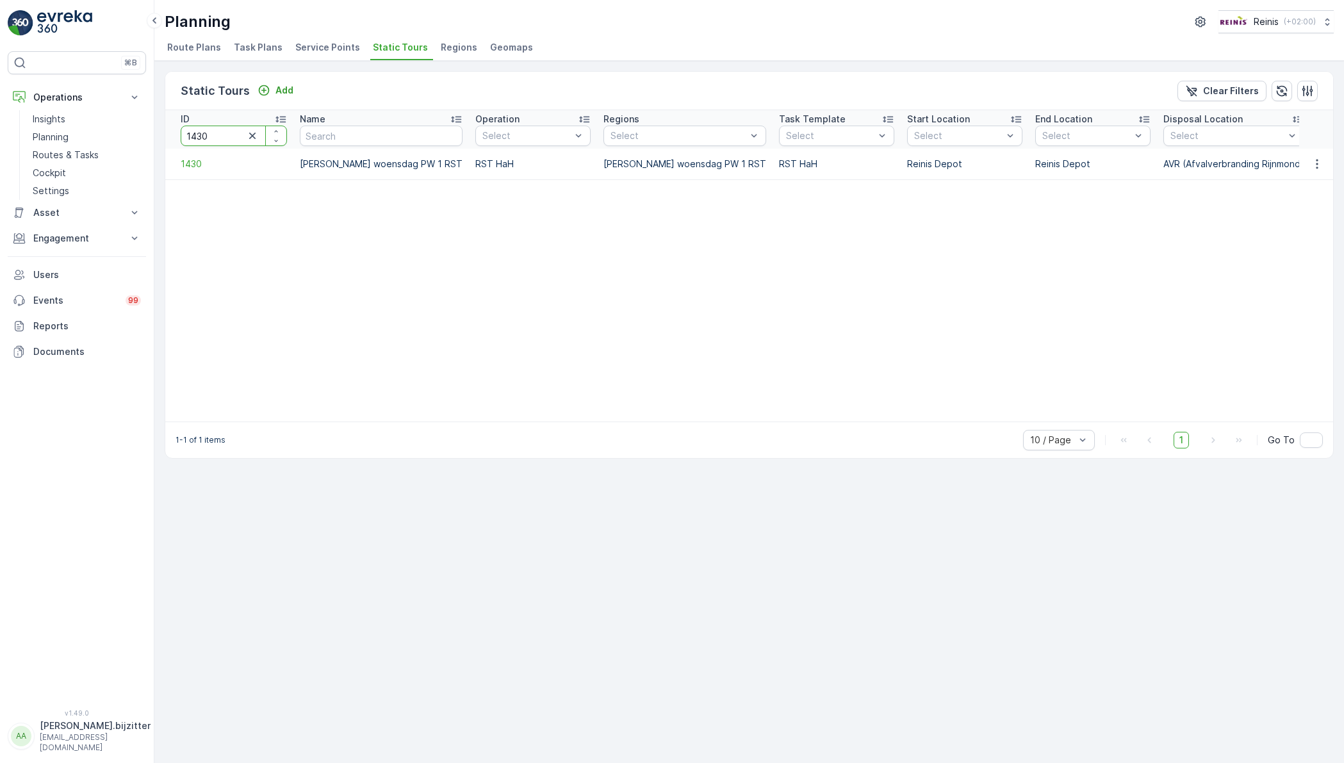
click at [225, 134] on input "1430" at bounding box center [234, 136] width 106 height 20
type input "1438"
click at [373, 255] on table "ID 1438 Name Operation Select Regions Select Task Template Select Start Locatio…" at bounding box center [902, 265] width 1475 height 311
click at [229, 131] on input "1438" at bounding box center [234, 136] width 106 height 20
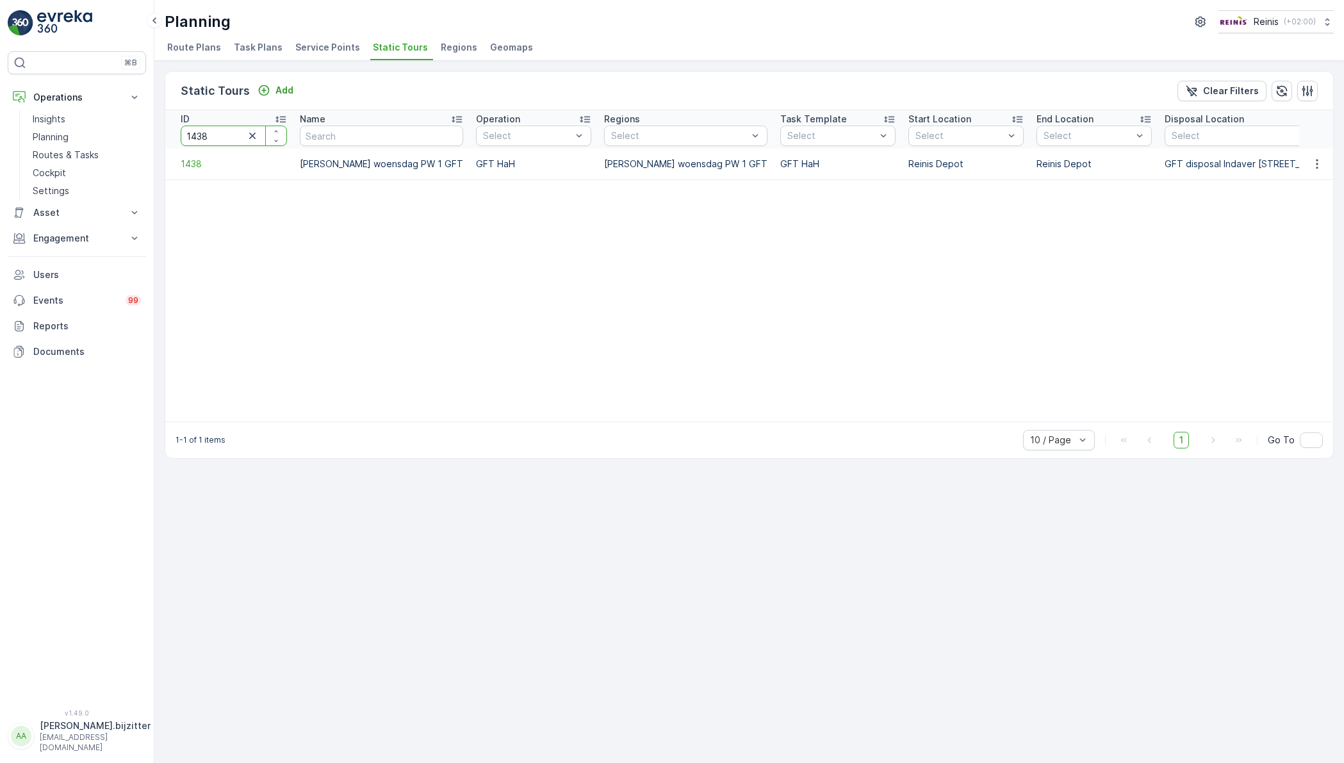
click at [229, 131] on input "1438" at bounding box center [234, 136] width 106 height 20
click at [217, 135] on input "1438" at bounding box center [234, 136] width 106 height 20
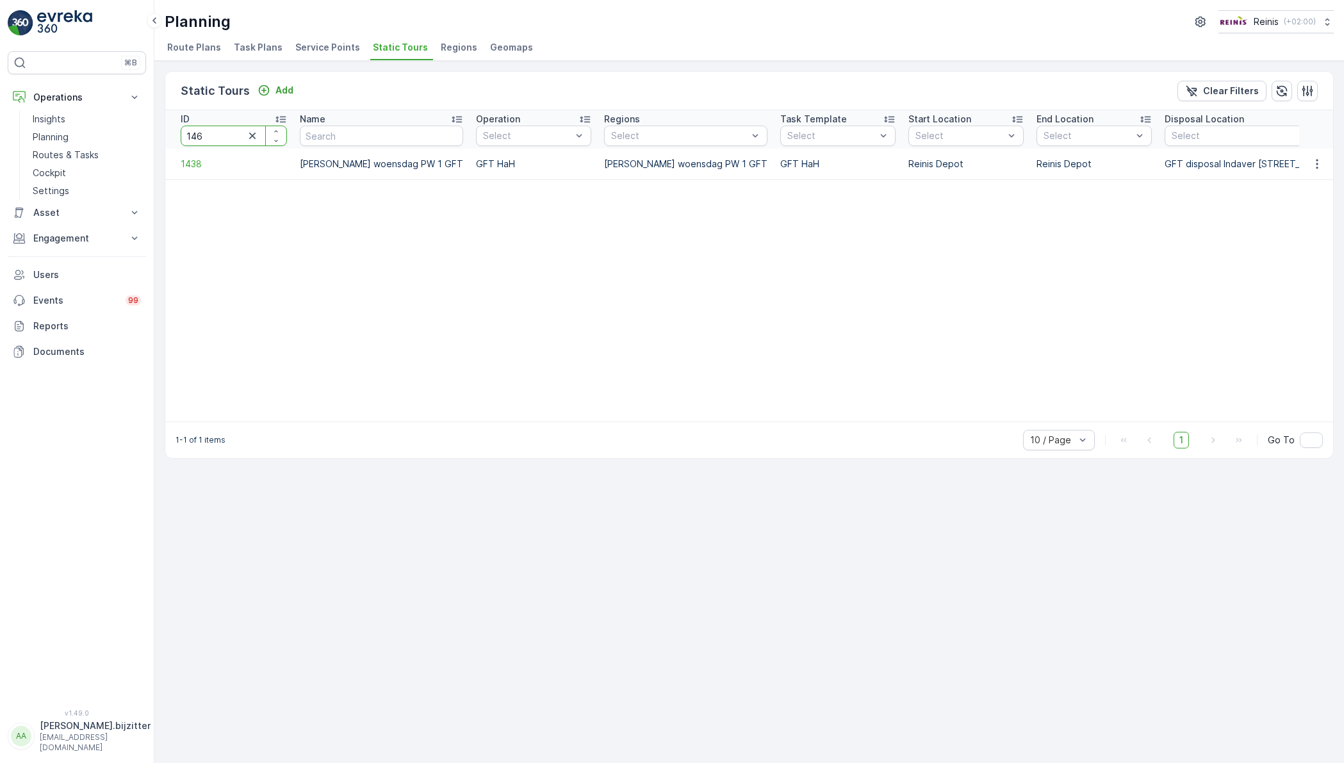
type input "1462"
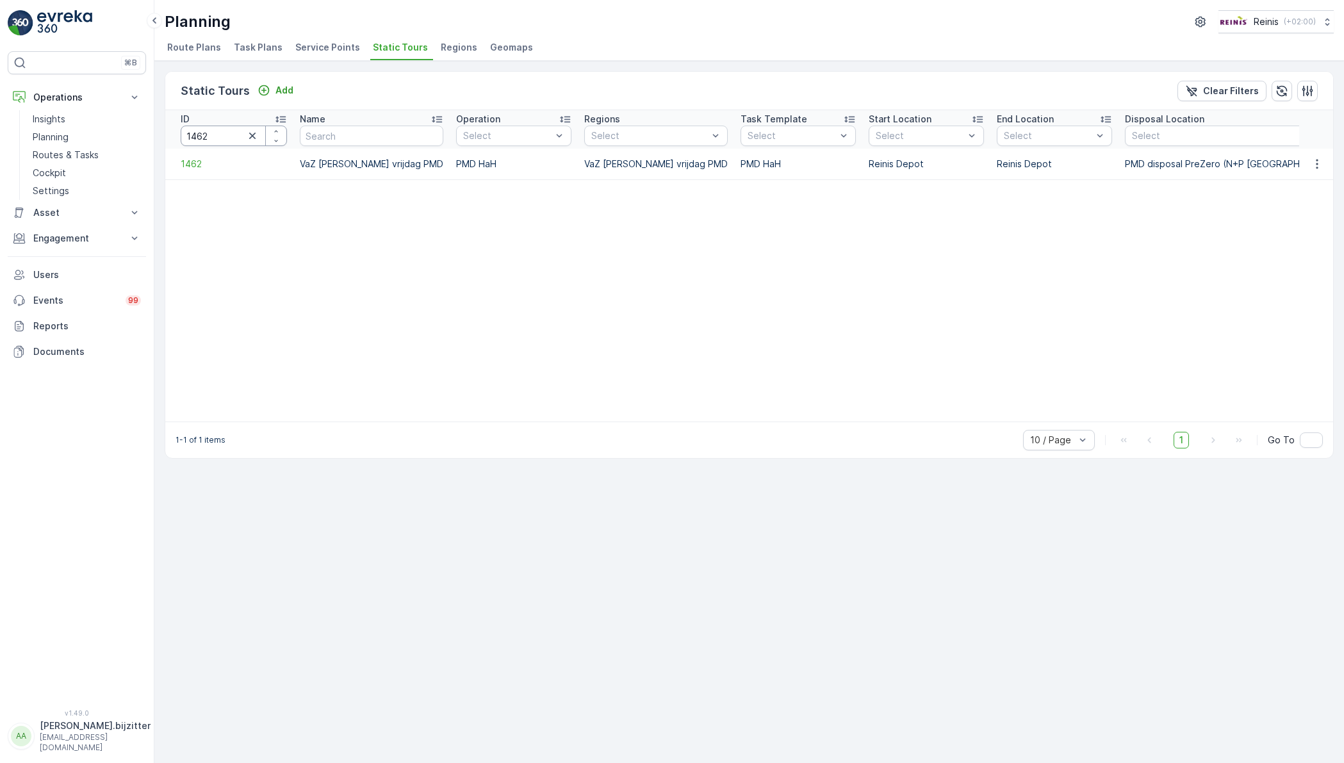
click at [211, 135] on input "1462" at bounding box center [234, 136] width 106 height 20
type input "1469"
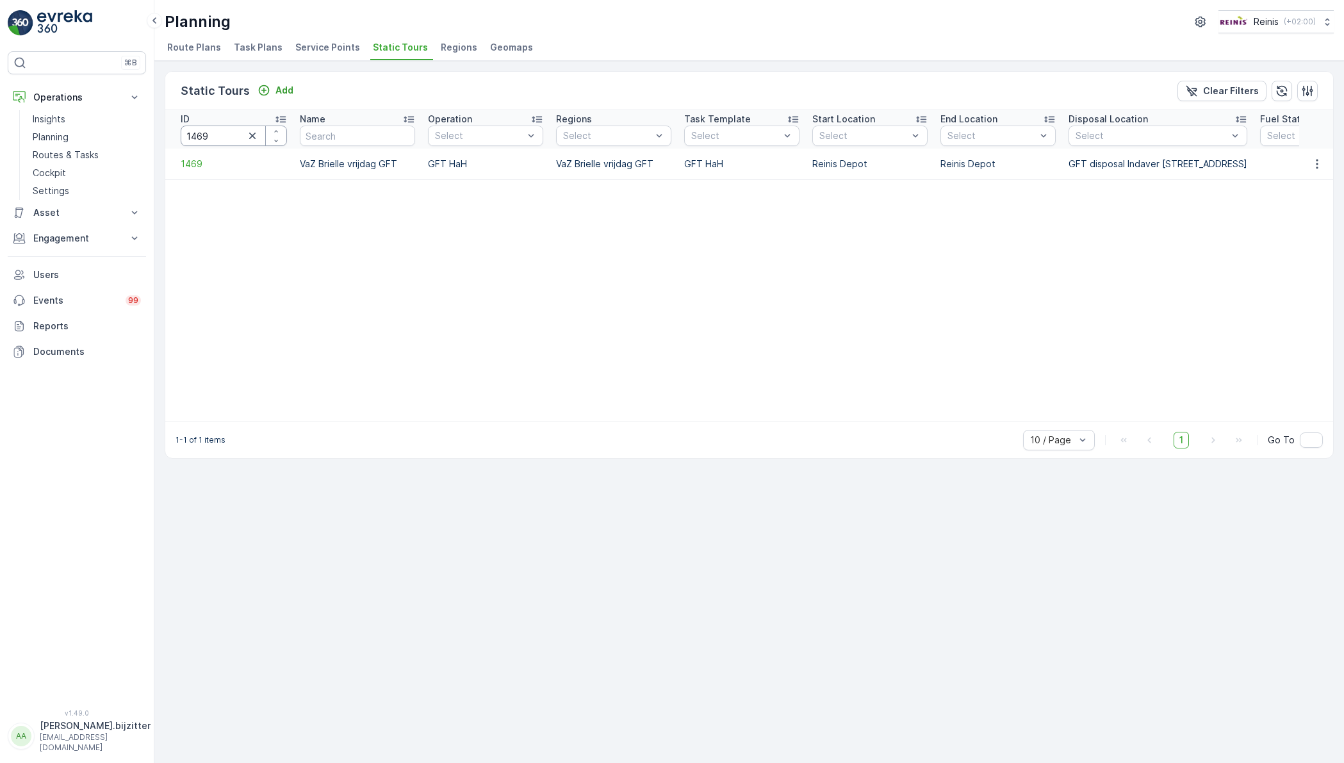
click at [223, 133] on input "1469" at bounding box center [234, 136] width 106 height 20
type input "1408"
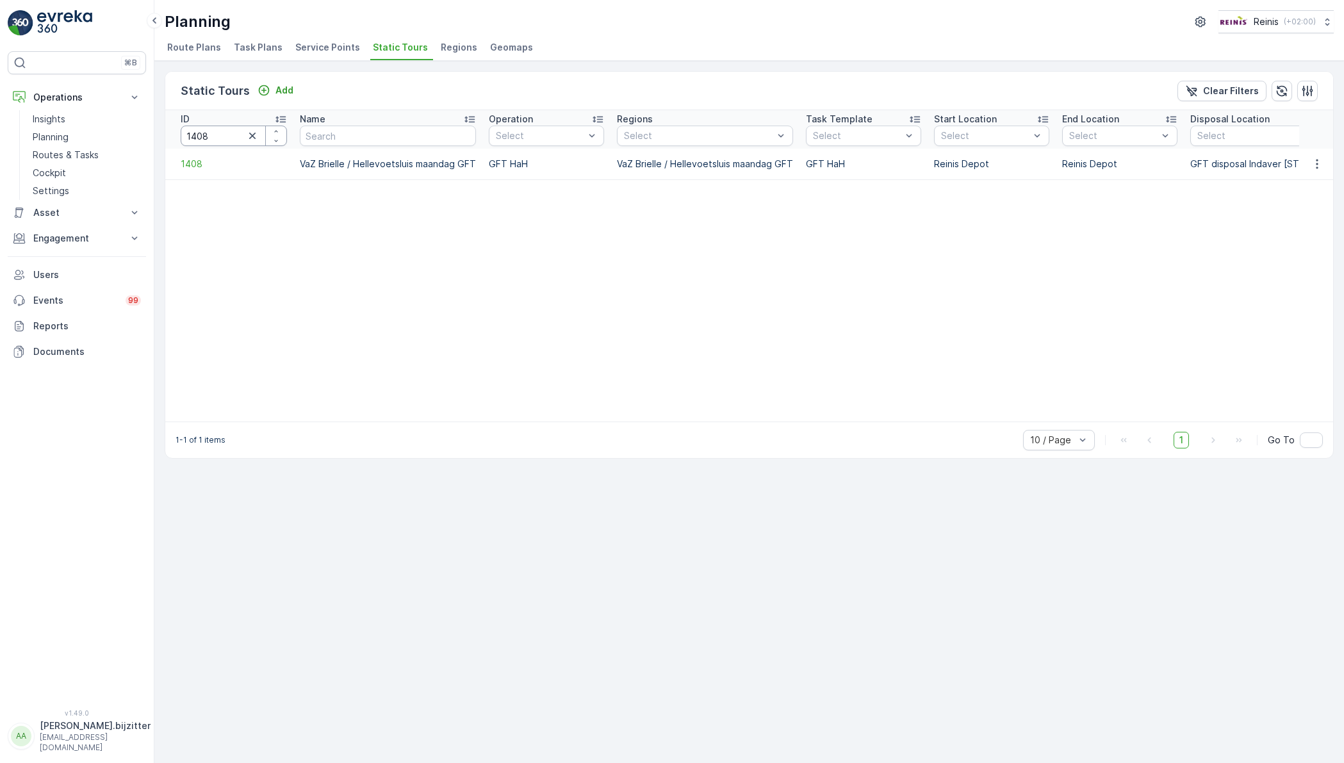
click at [197, 127] on input "1408" at bounding box center [234, 136] width 106 height 20
type input "1409"
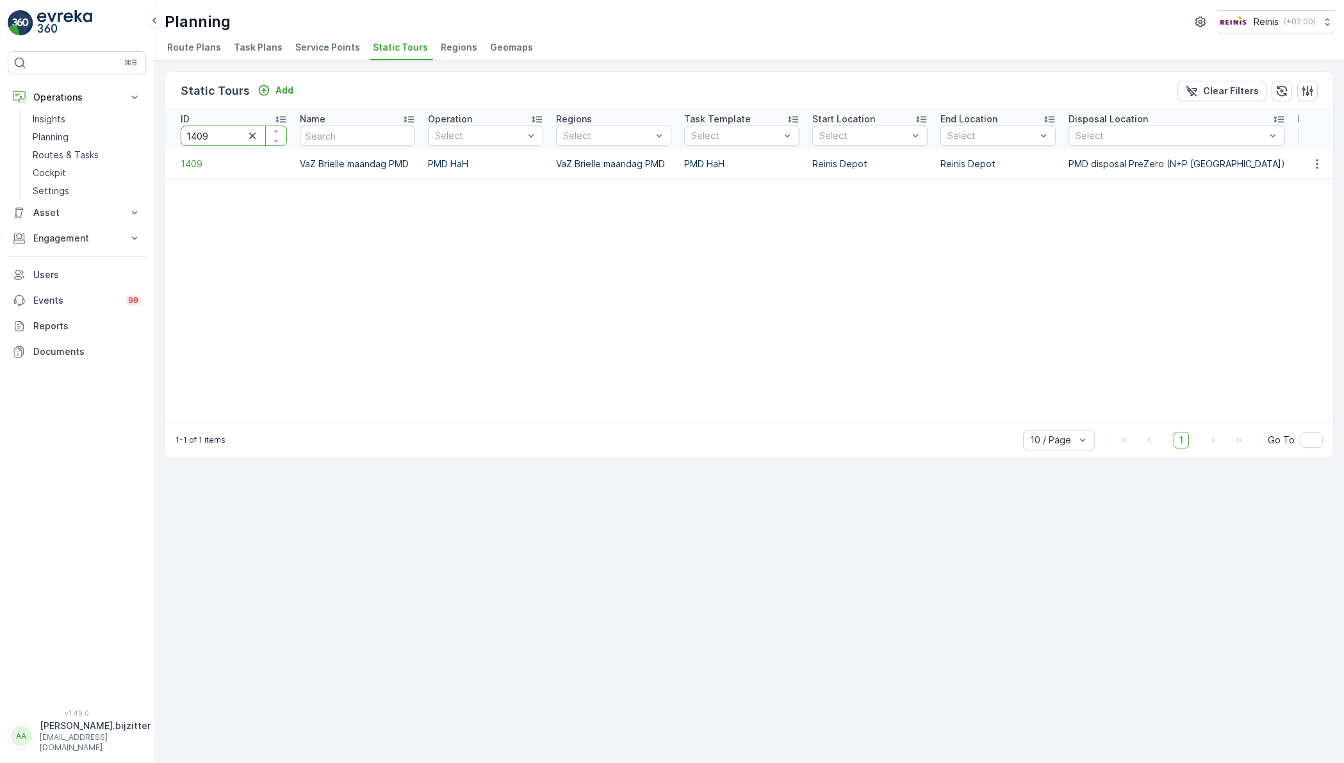
click at [212, 132] on input "1409" at bounding box center [234, 136] width 106 height 20
type input "1427"
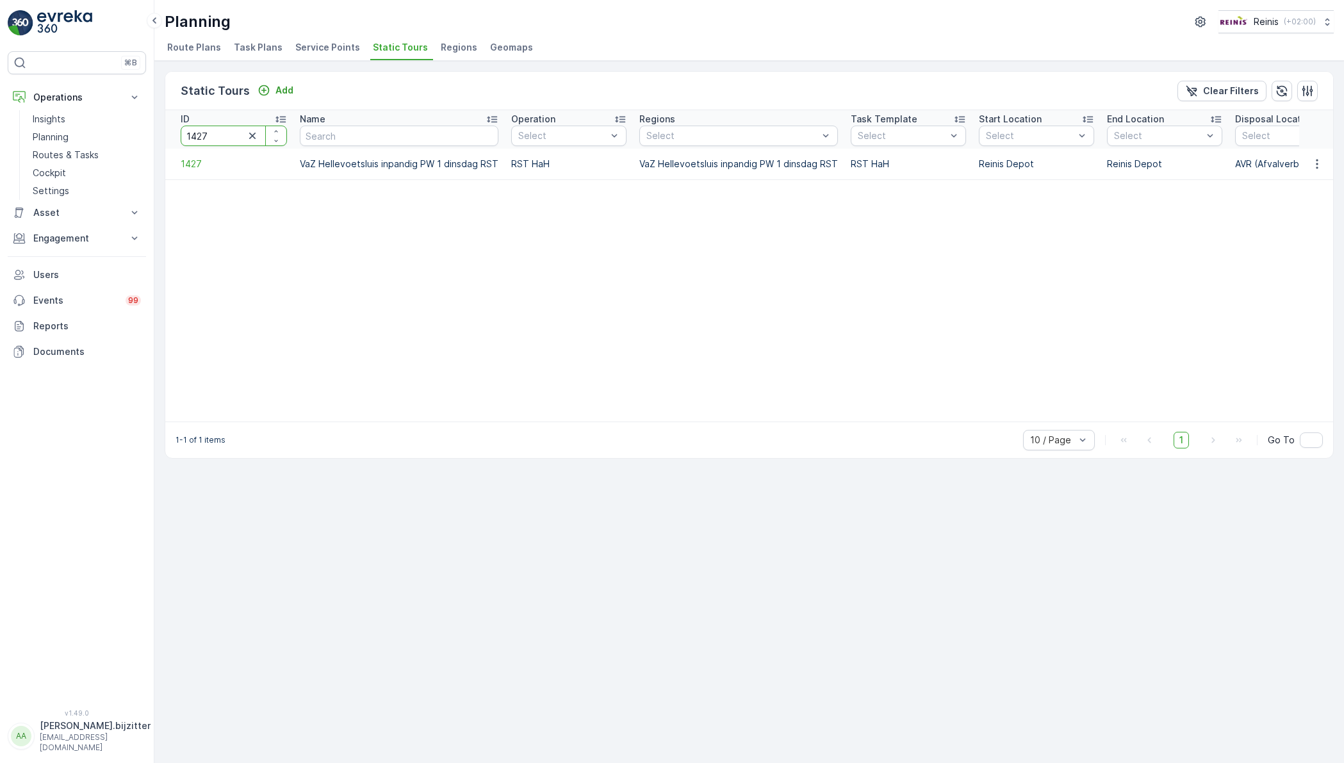
click at [212, 133] on input "1427" at bounding box center [234, 136] width 106 height 20
click at [219, 133] on input "1427" at bounding box center [234, 136] width 106 height 20
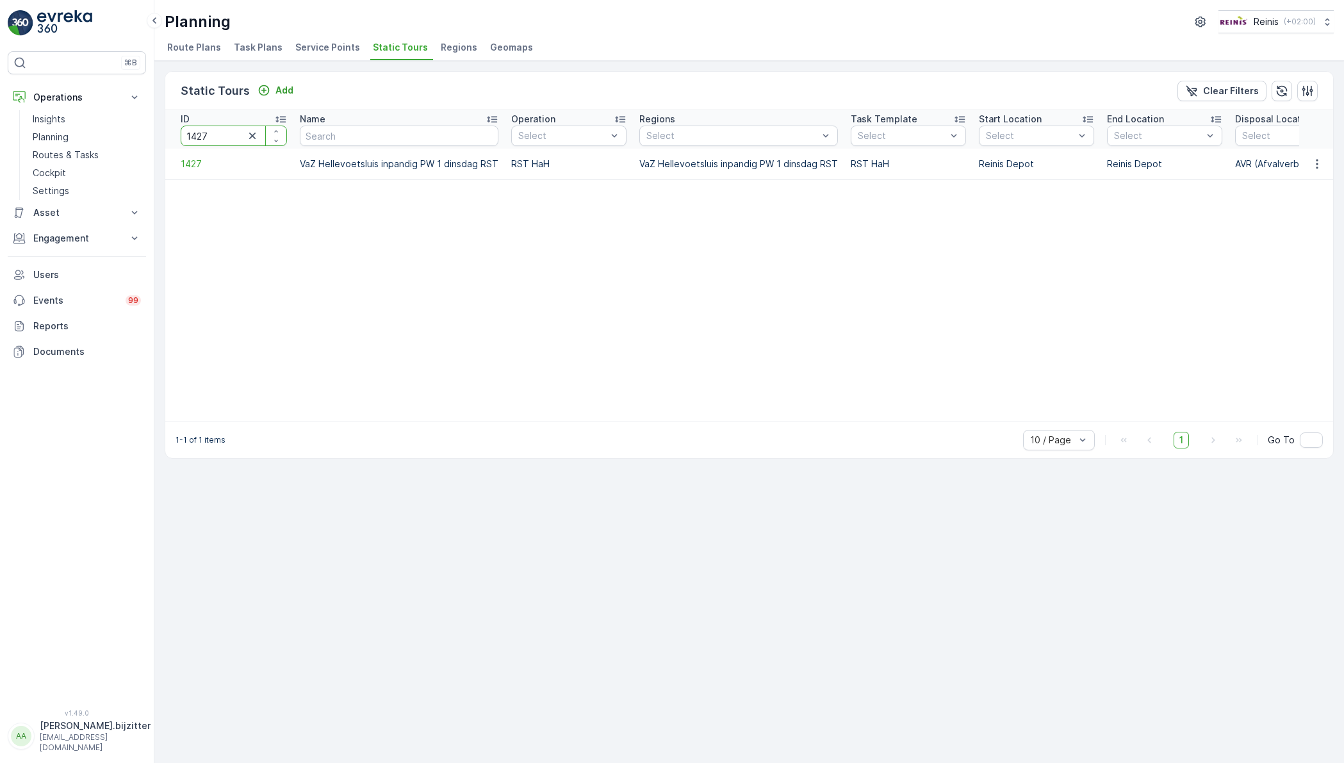
click at [219, 133] on input "1427" at bounding box center [234, 136] width 106 height 20
type input "1527"
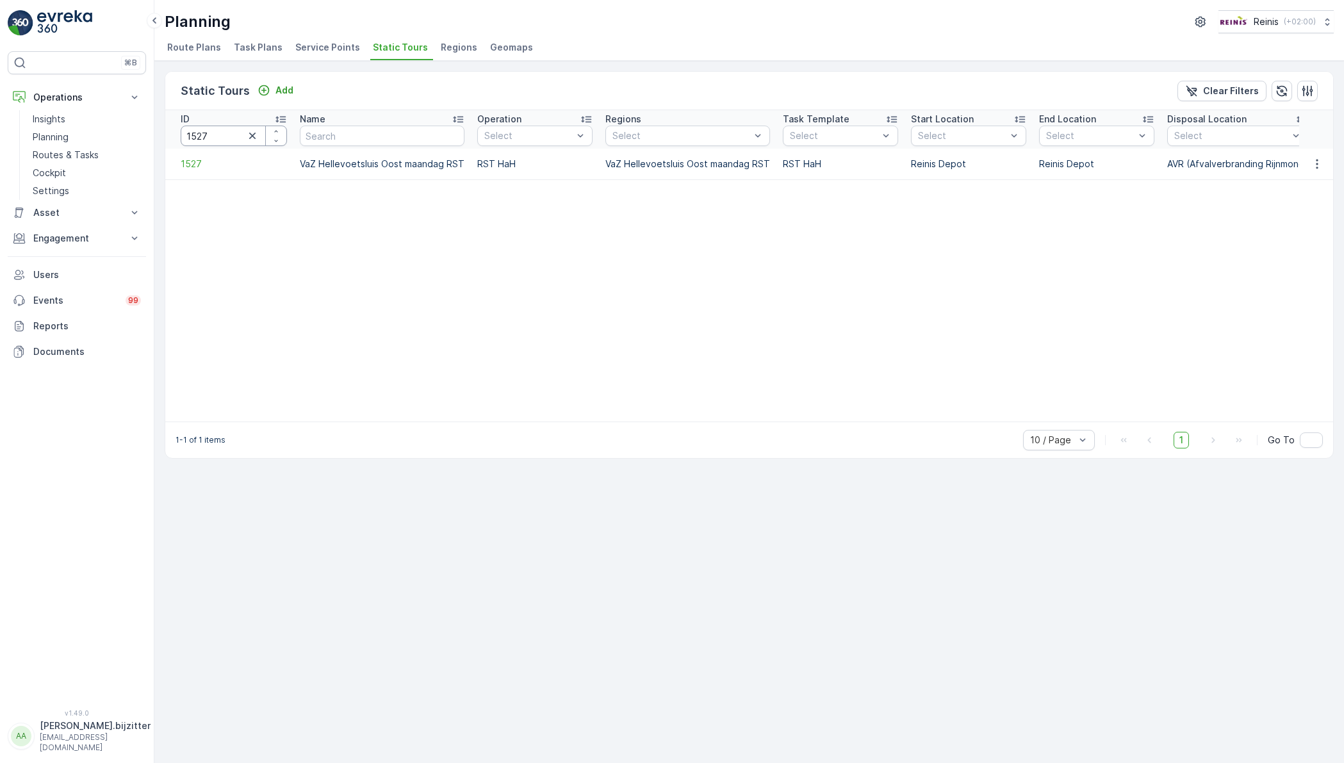
click at [213, 134] on input "1527" at bounding box center [234, 136] width 106 height 20
type input "1413"
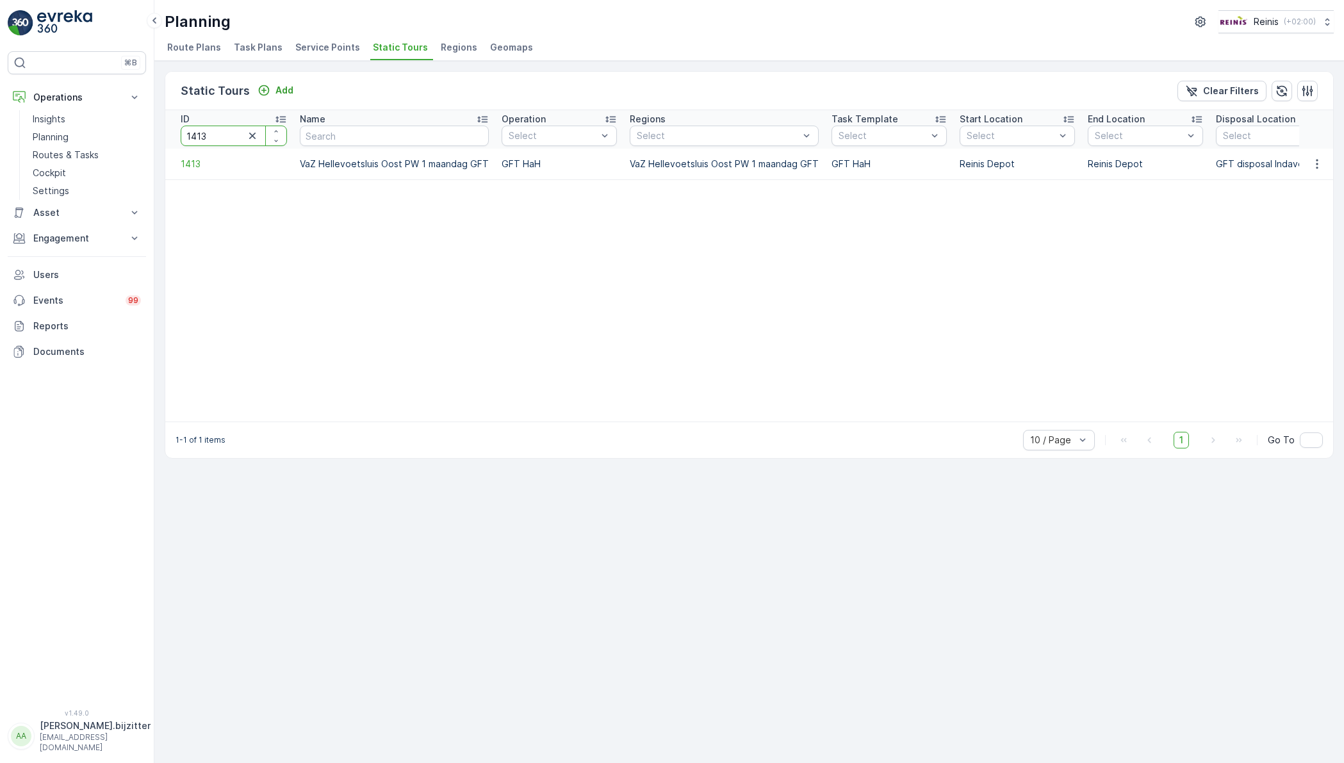
click at [217, 132] on input "1413" at bounding box center [234, 136] width 106 height 20
type input "1463"
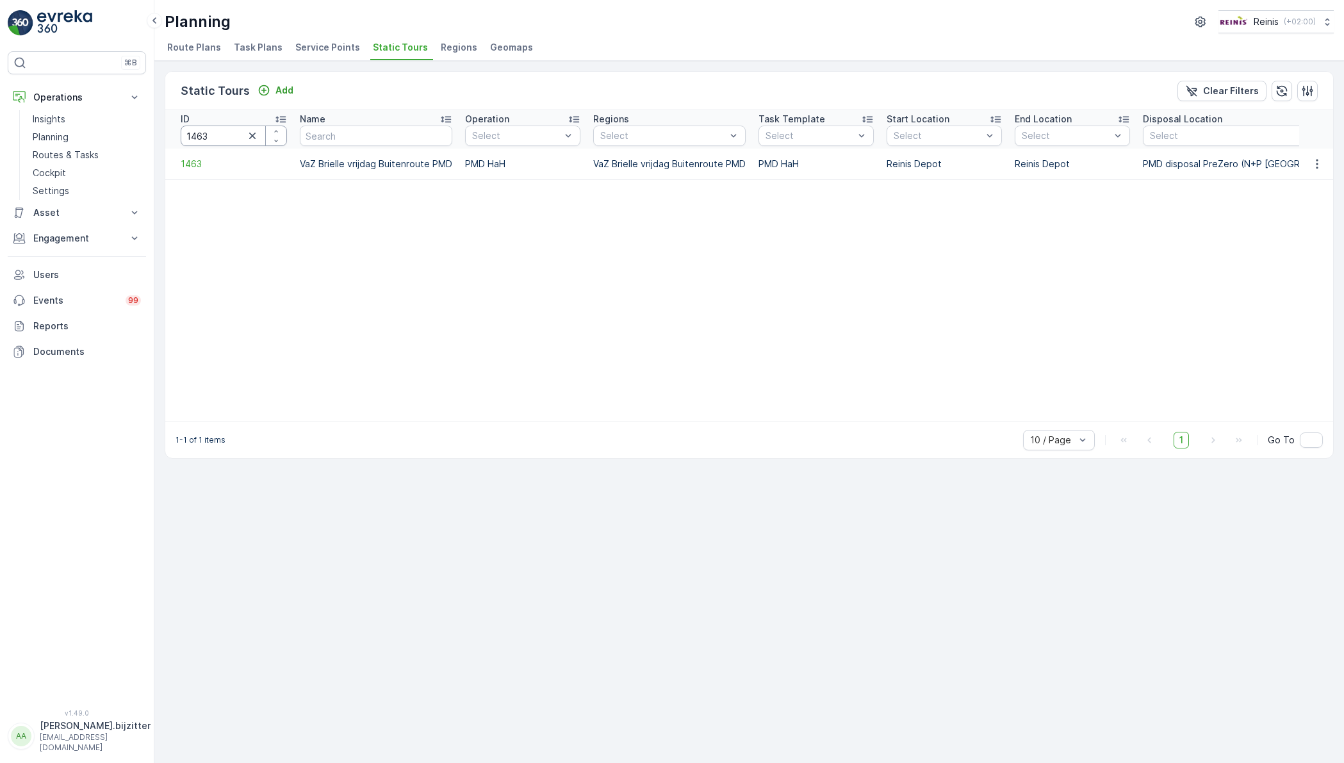
click at [217, 132] on input "1463" at bounding box center [234, 136] width 106 height 20
click at [220, 136] on input "1463" at bounding box center [234, 136] width 106 height 20
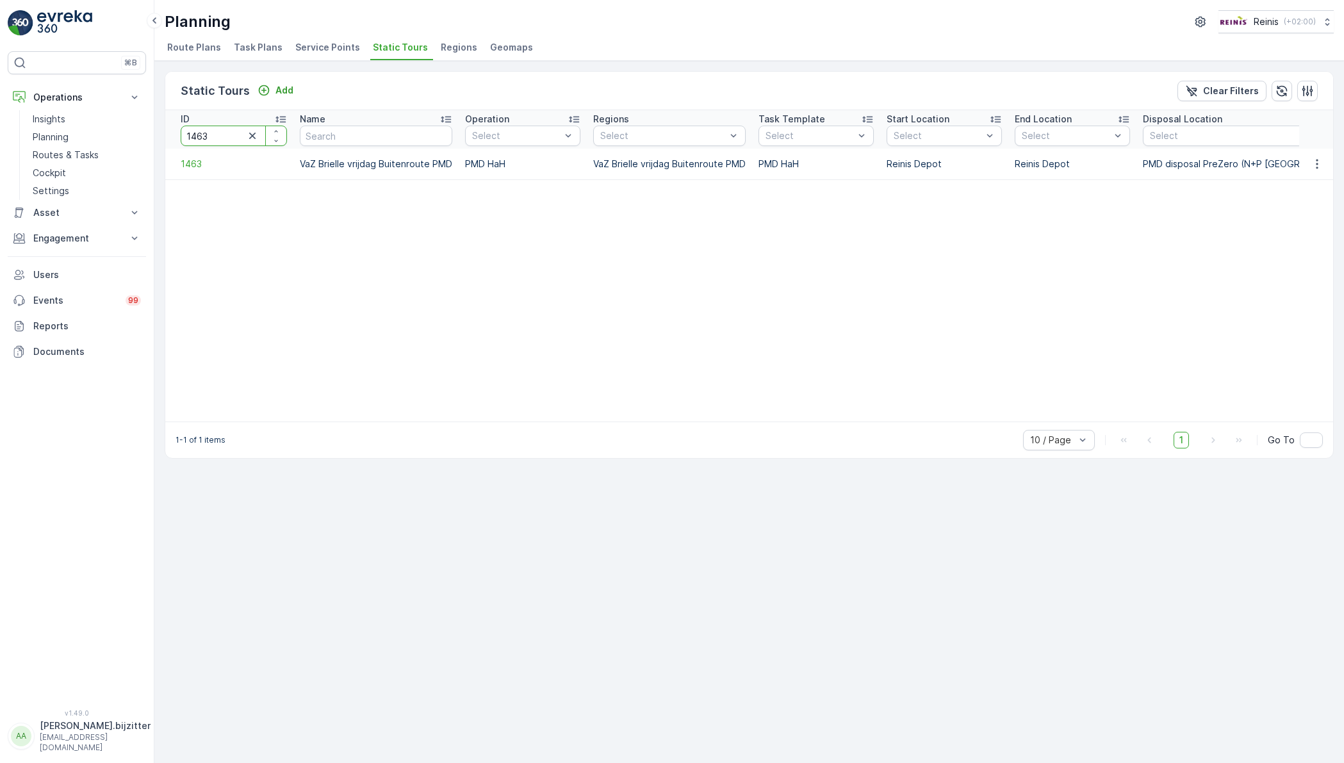
click at [220, 136] on input "1463" at bounding box center [234, 136] width 106 height 20
type input "1470"
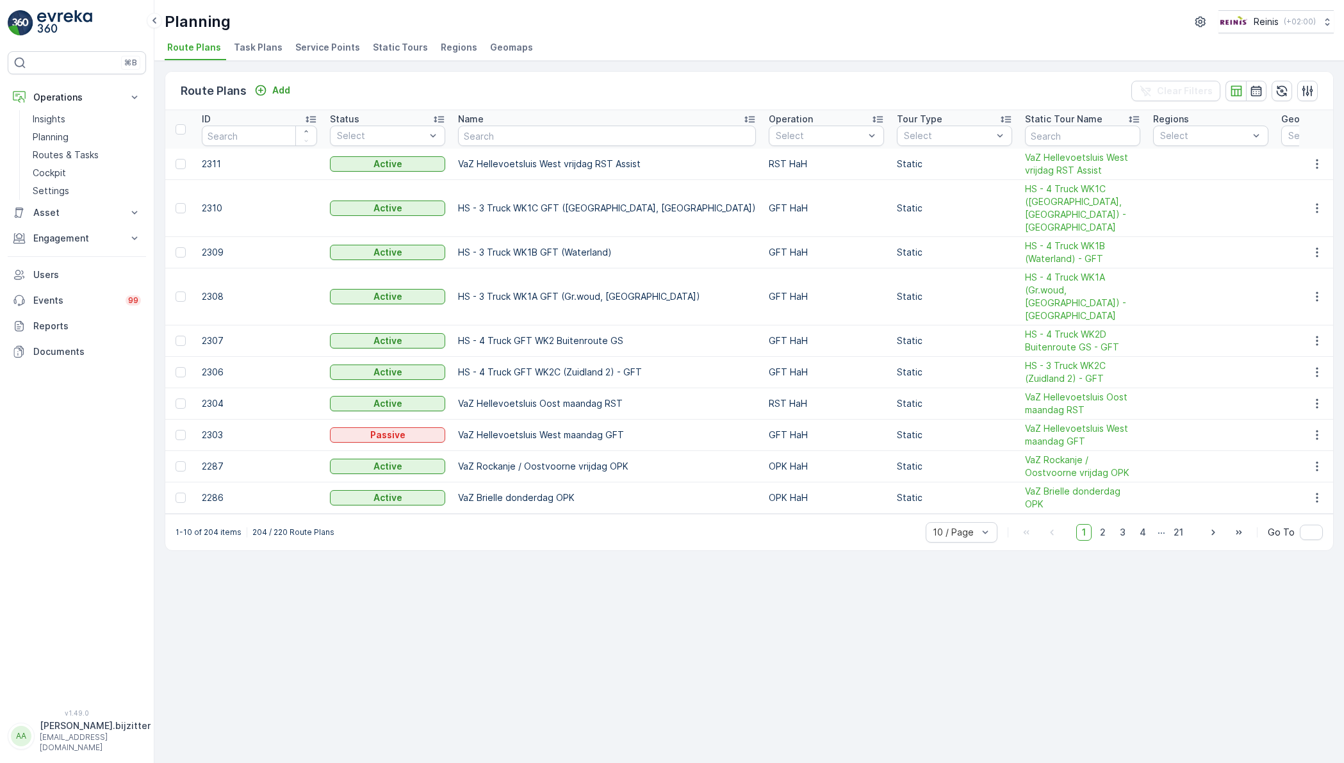
click at [392, 48] on span "Static Tours" at bounding box center [400, 47] width 55 height 13
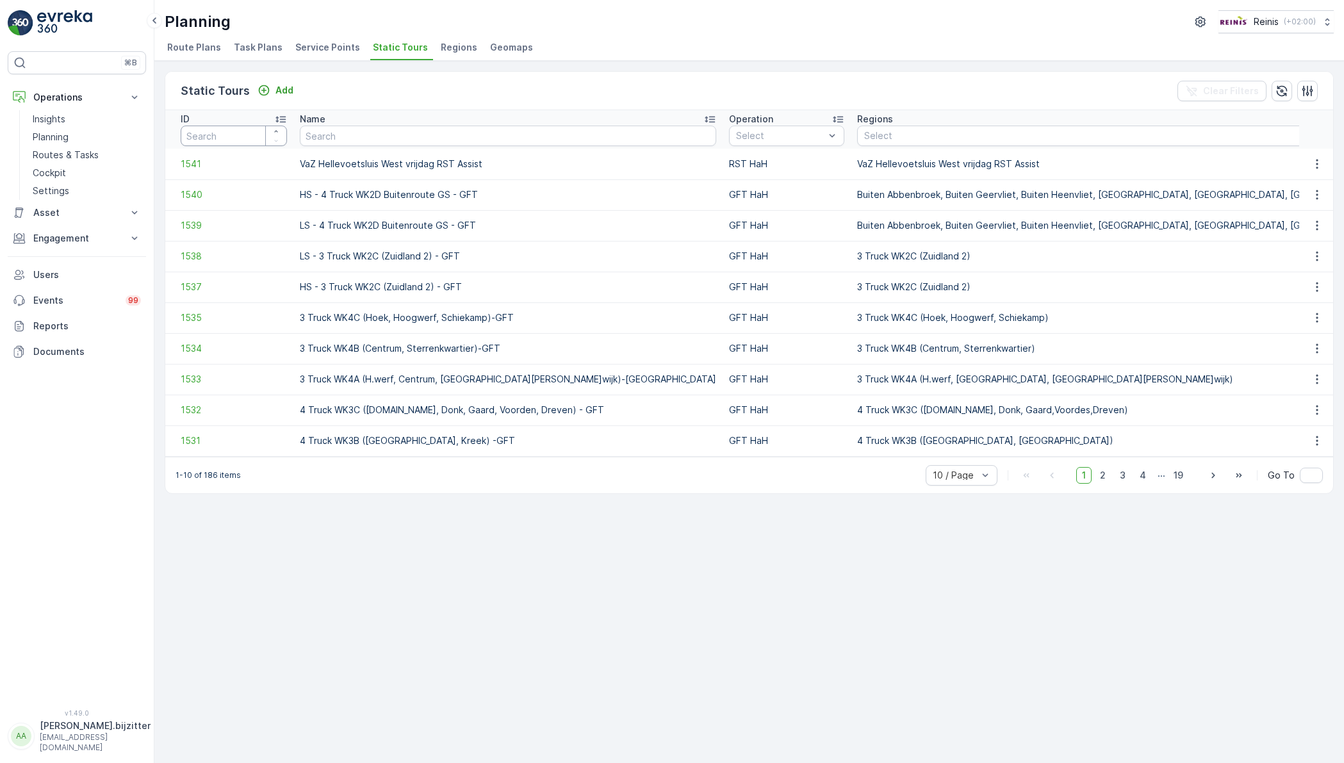
click at [224, 133] on input "number" at bounding box center [234, 136] width 106 height 20
type input "1406"
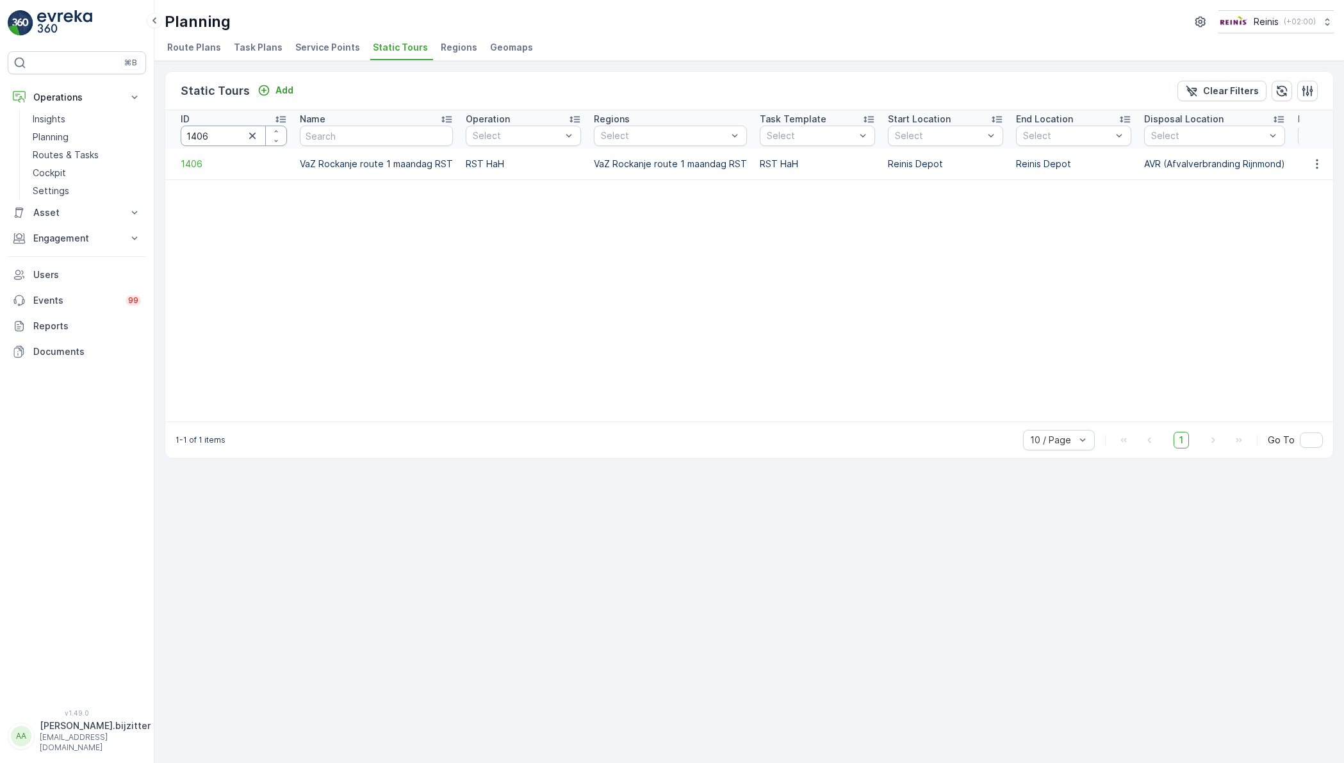
click at [225, 131] on input "1406" at bounding box center [234, 136] width 106 height 20
type input "1410"
click at [218, 142] on input "1410" at bounding box center [234, 136] width 106 height 20
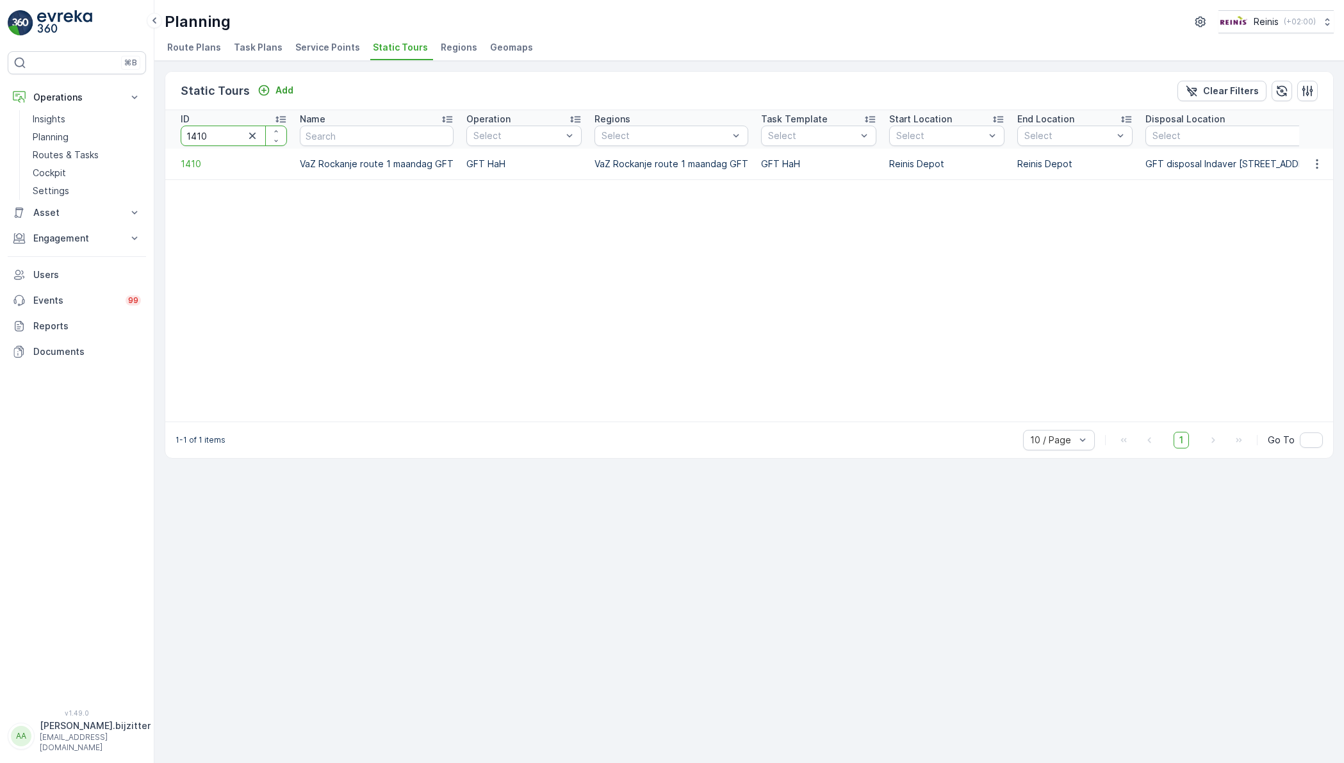
click at [218, 142] on input "1410" at bounding box center [234, 136] width 106 height 20
type input "1"
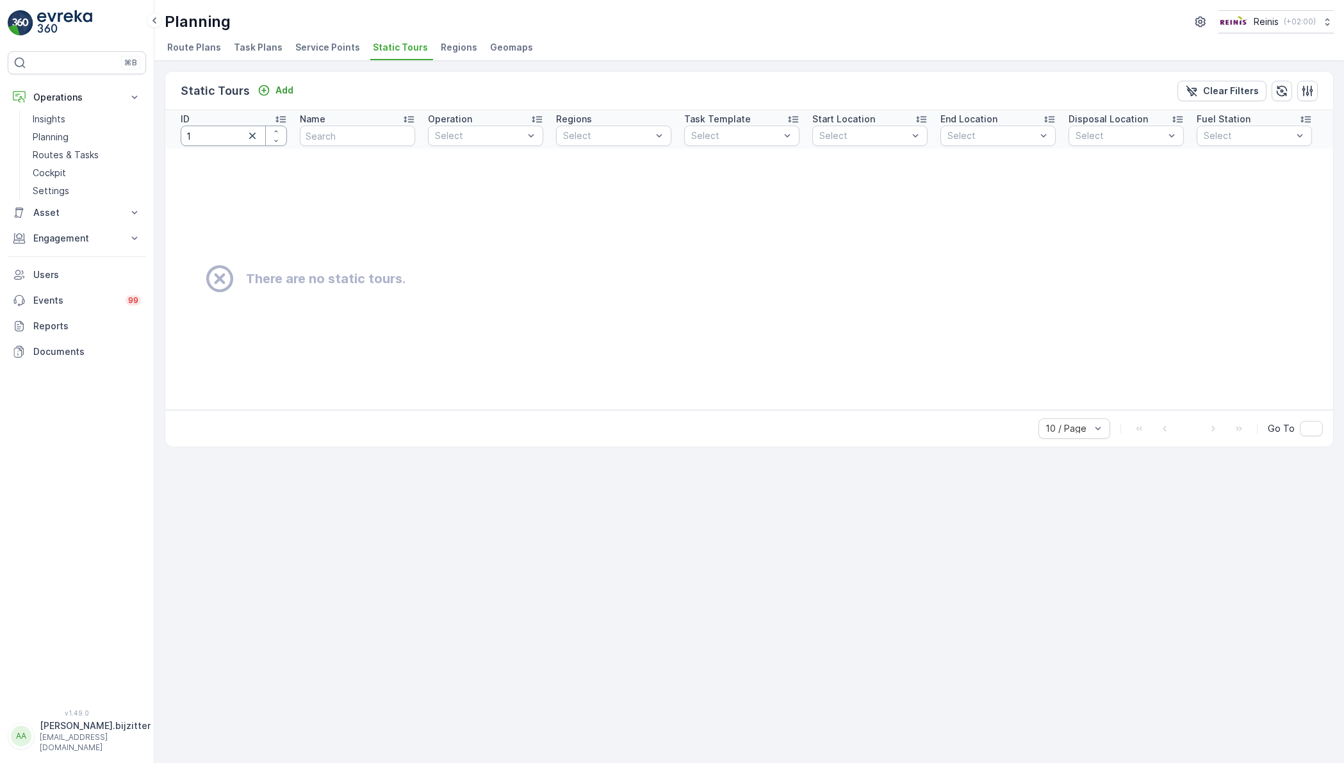
click at [217, 139] on input "1" at bounding box center [234, 136] width 106 height 20
type input "1407"
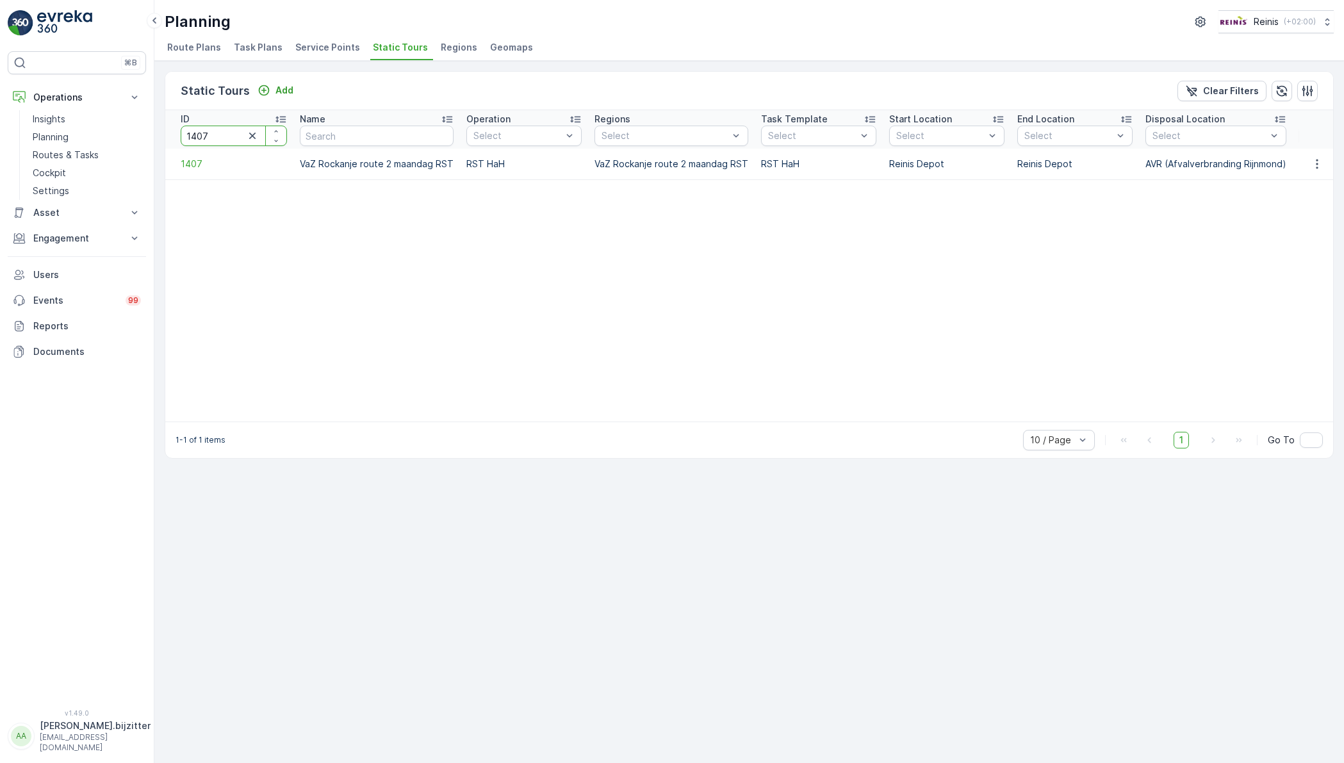
click at [222, 131] on input "1407" at bounding box center [234, 136] width 106 height 20
type input "1411"
click at [217, 131] on input "1411" at bounding box center [234, 136] width 106 height 20
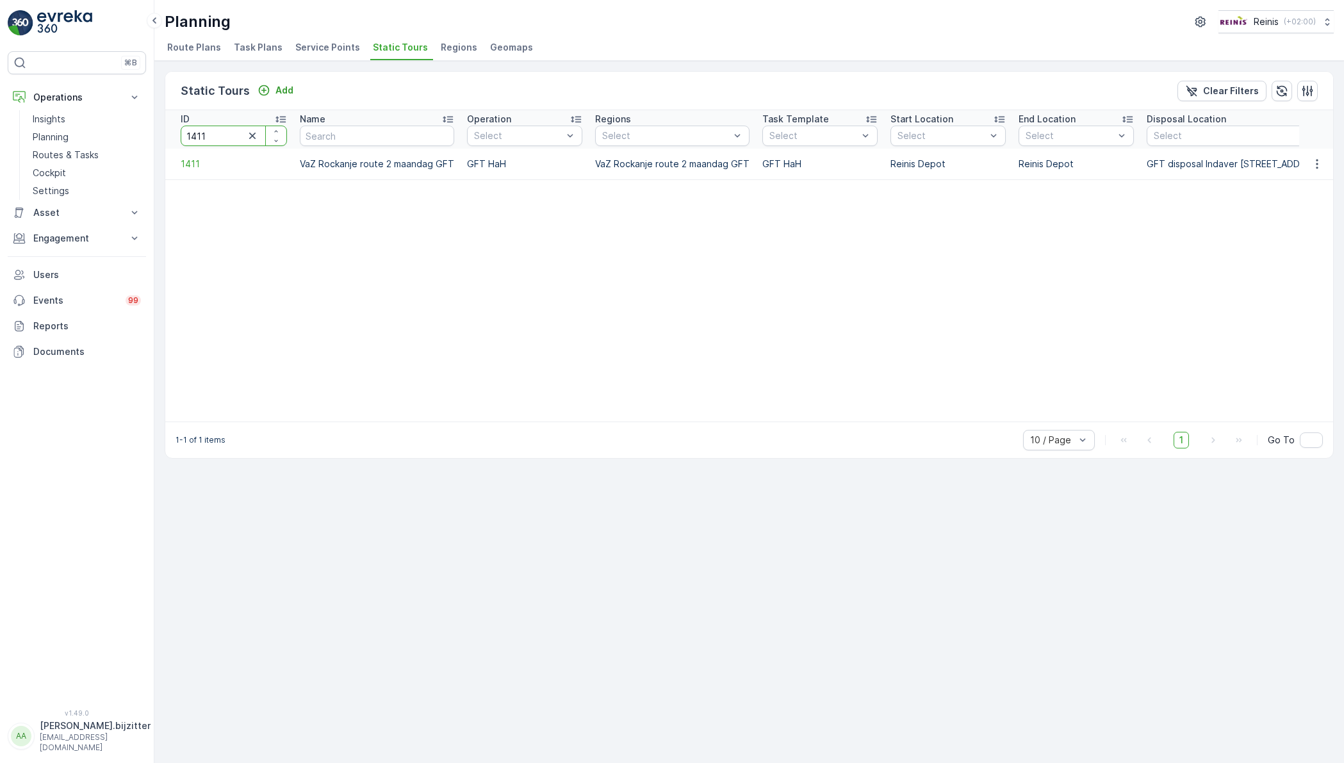
click at [217, 131] on input "1411" at bounding box center [234, 136] width 106 height 20
paste input "43"
type input "1443"
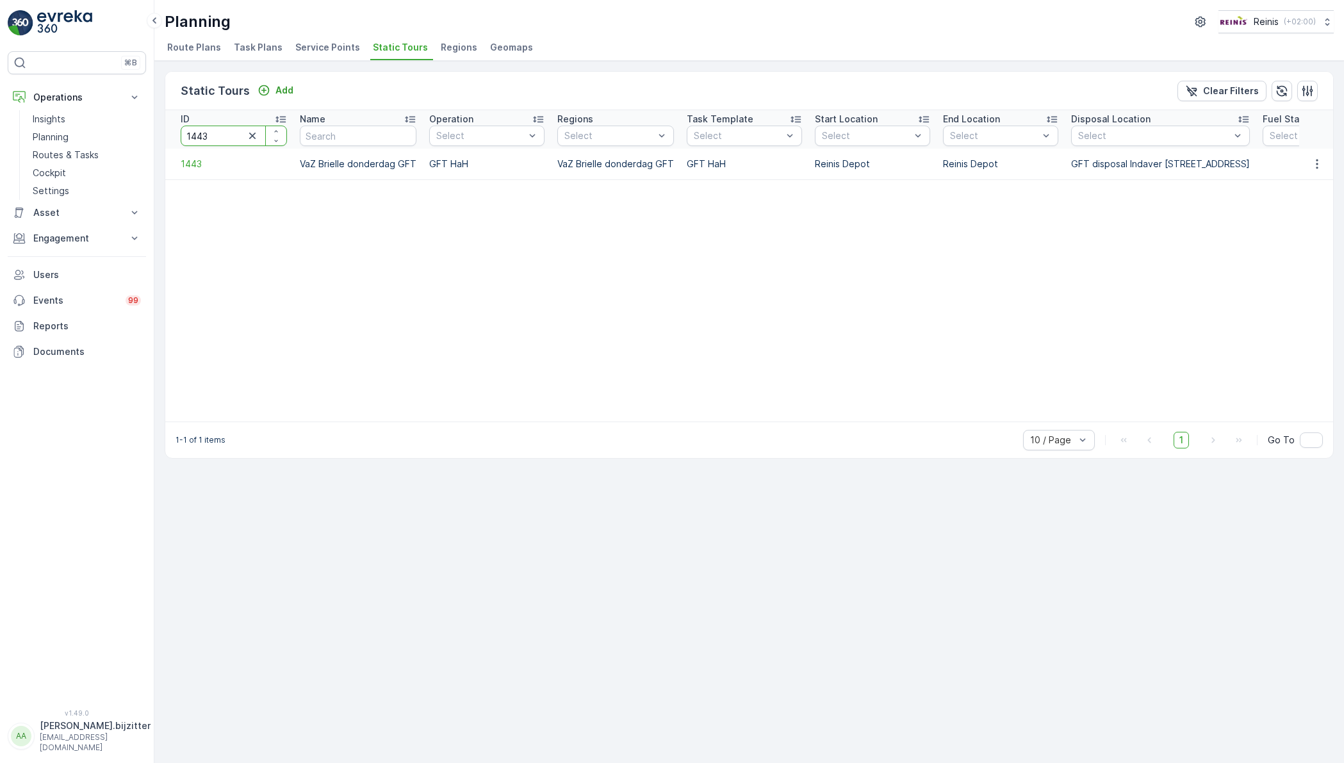
click at [205, 134] on input "1443" at bounding box center [234, 136] width 106 height 20
type input "1452"
click at [212, 134] on input "1452" at bounding box center [234, 136] width 106 height 20
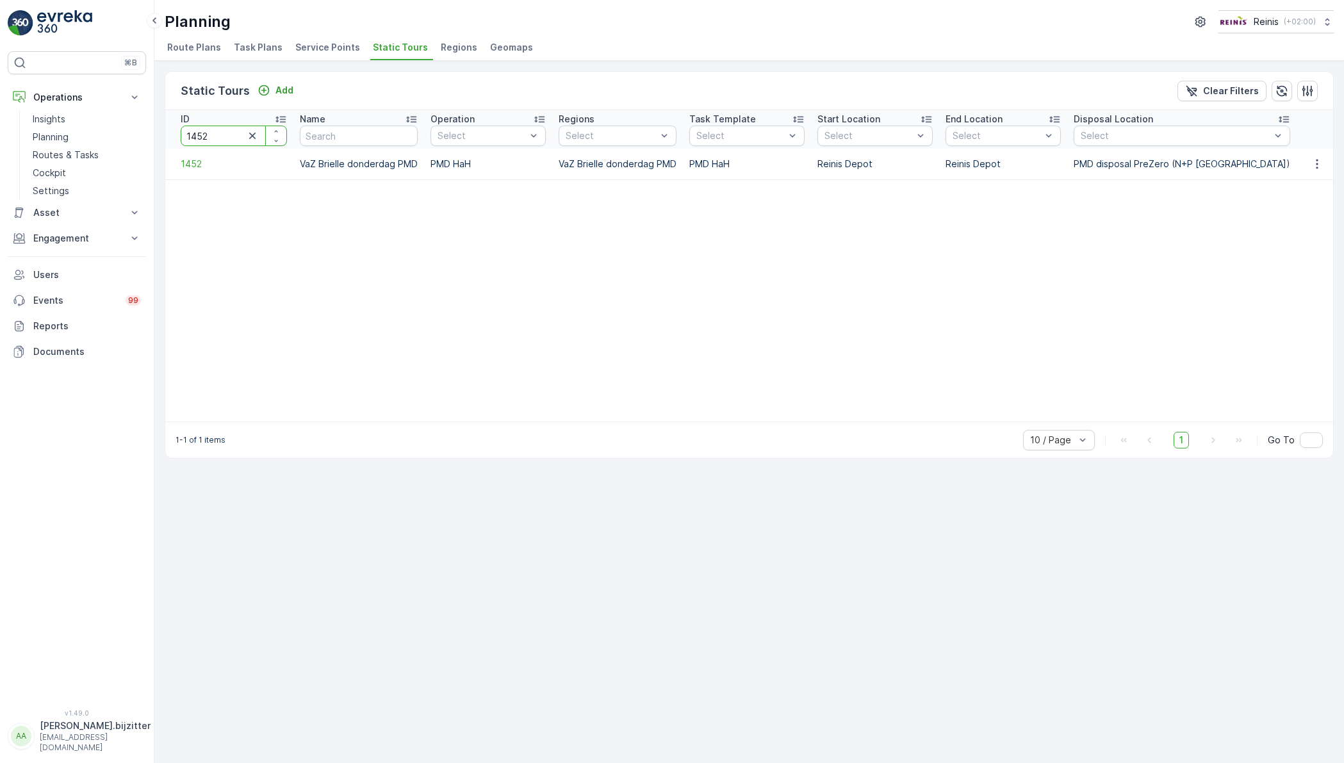
click at [212, 134] on input "1452" at bounding box center [234, 136] width 106 height 20
paste input "71"
type input "1471"
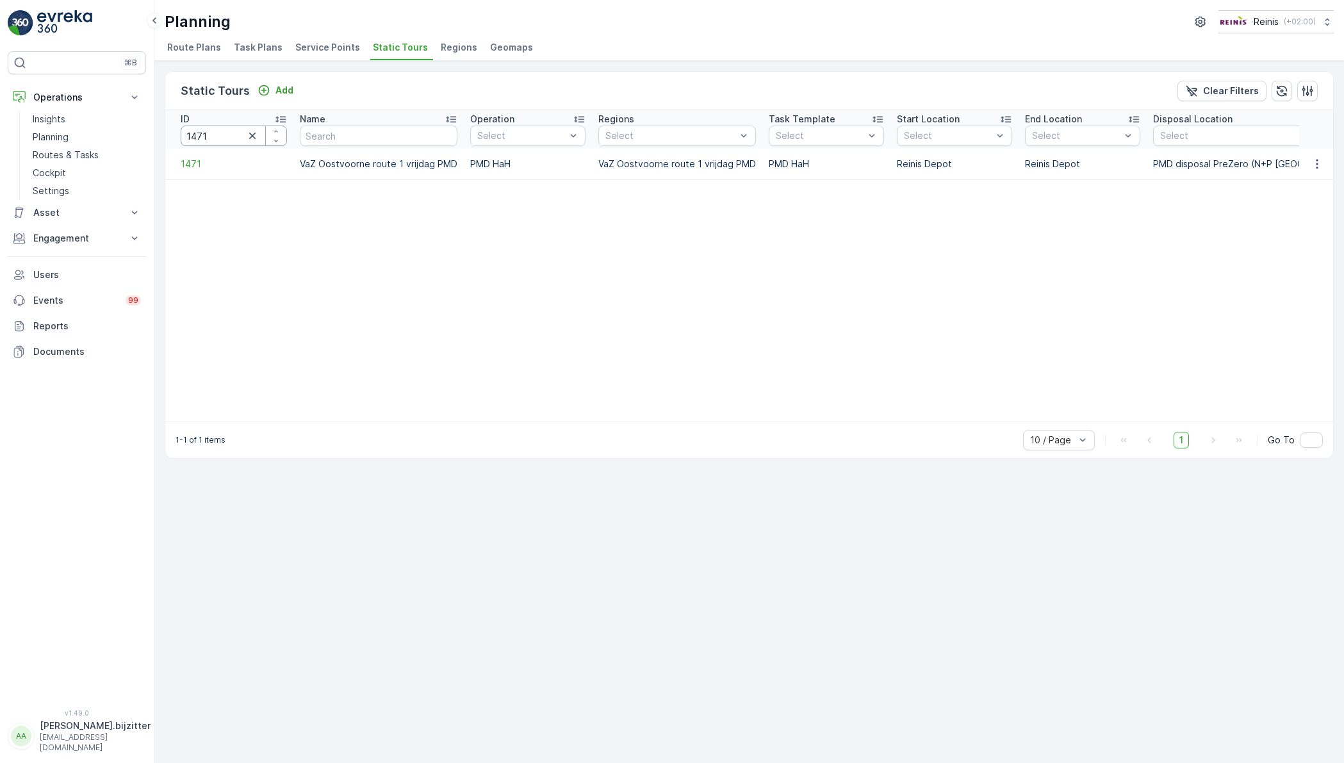
click at [219, 133] on input "1471" at bounding box center [234, 136] width 106 height 20
type input "1472"
click at [215, 130] on input "1472" at bounding box center [234, 136] width 106 height 20
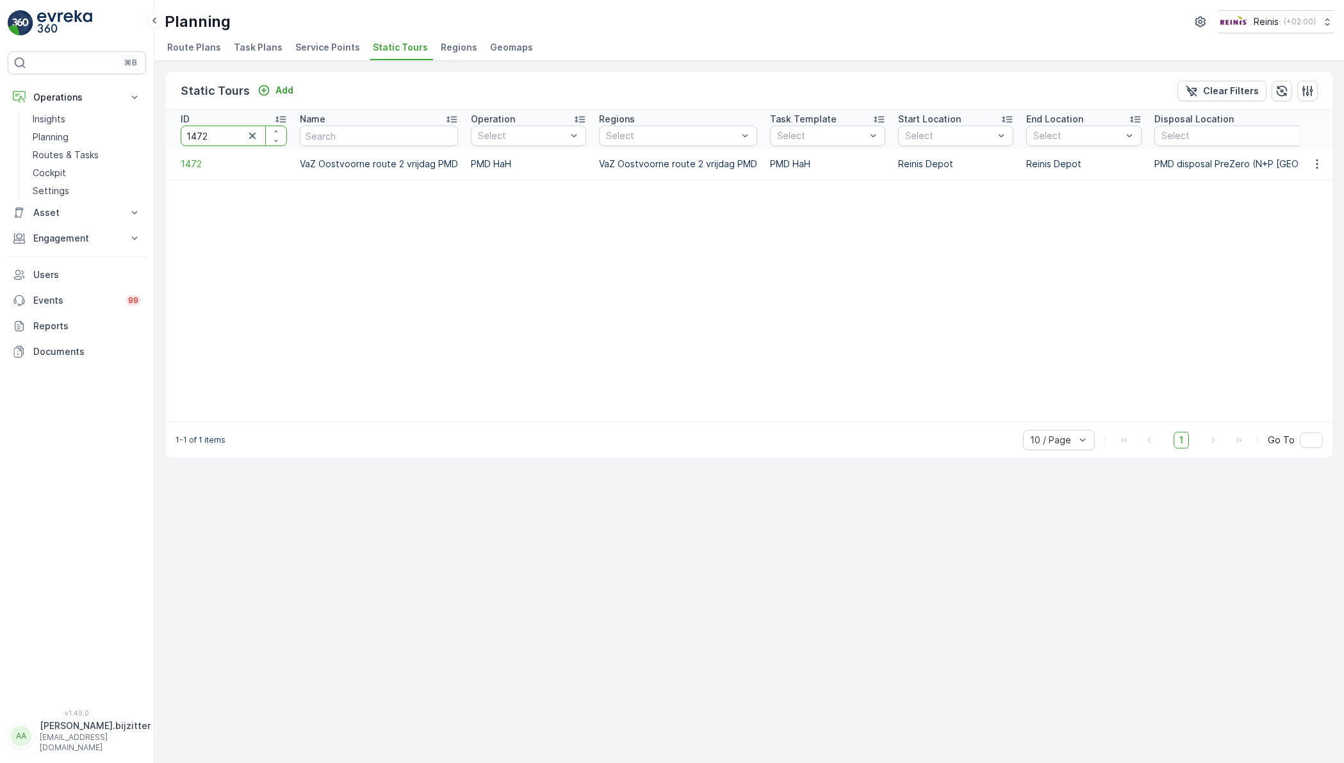
paste input "59"
type input "1459"
click at [224, 135] on input "1459" at bounding box center [234, 136] width 106 height 20
type input "1455"
click at [229, 136] on input "1455" at bounding box center [234, 136] width 106 height 20
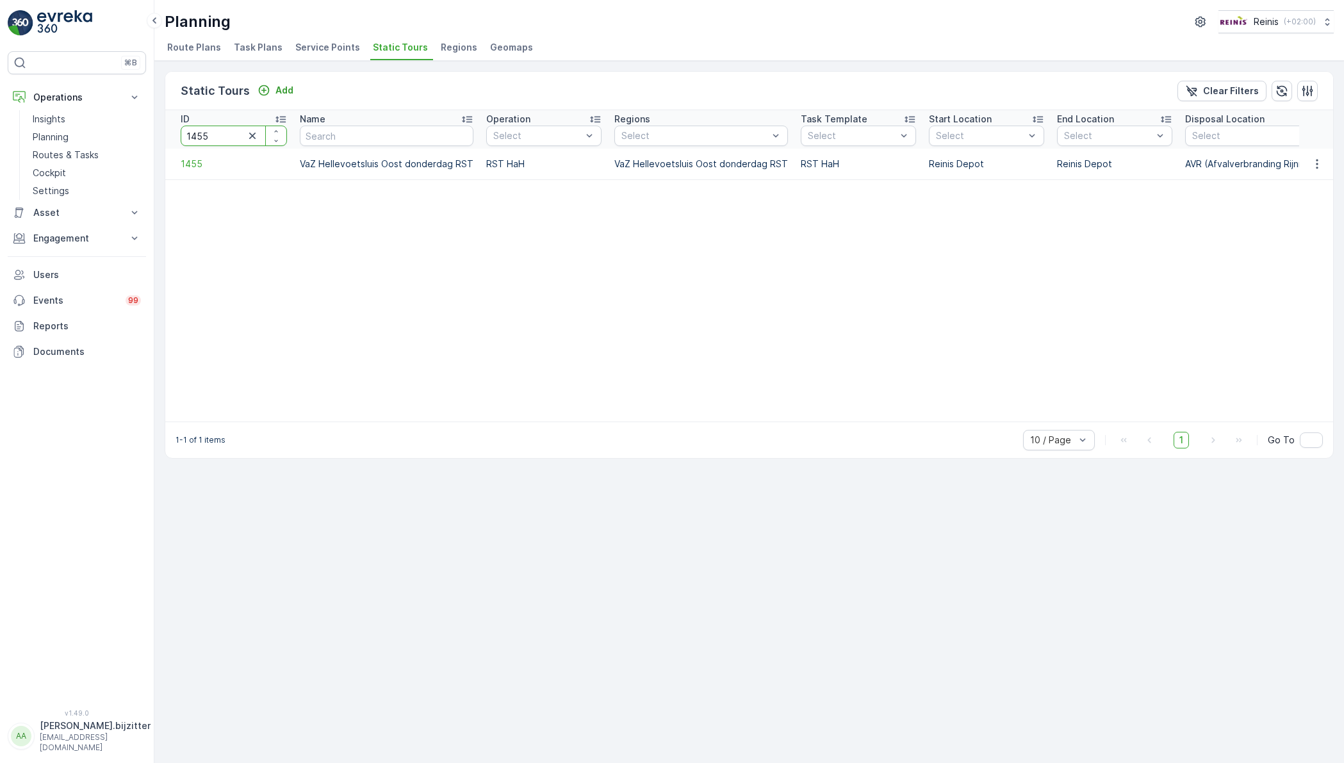
click at [229, 136] on input "1455" at bounding box center [234, 136] width 106 height 20
type input "1456"
click at [222, 131] on input "1456" at bounding box center [234, 136] width 106 height 20
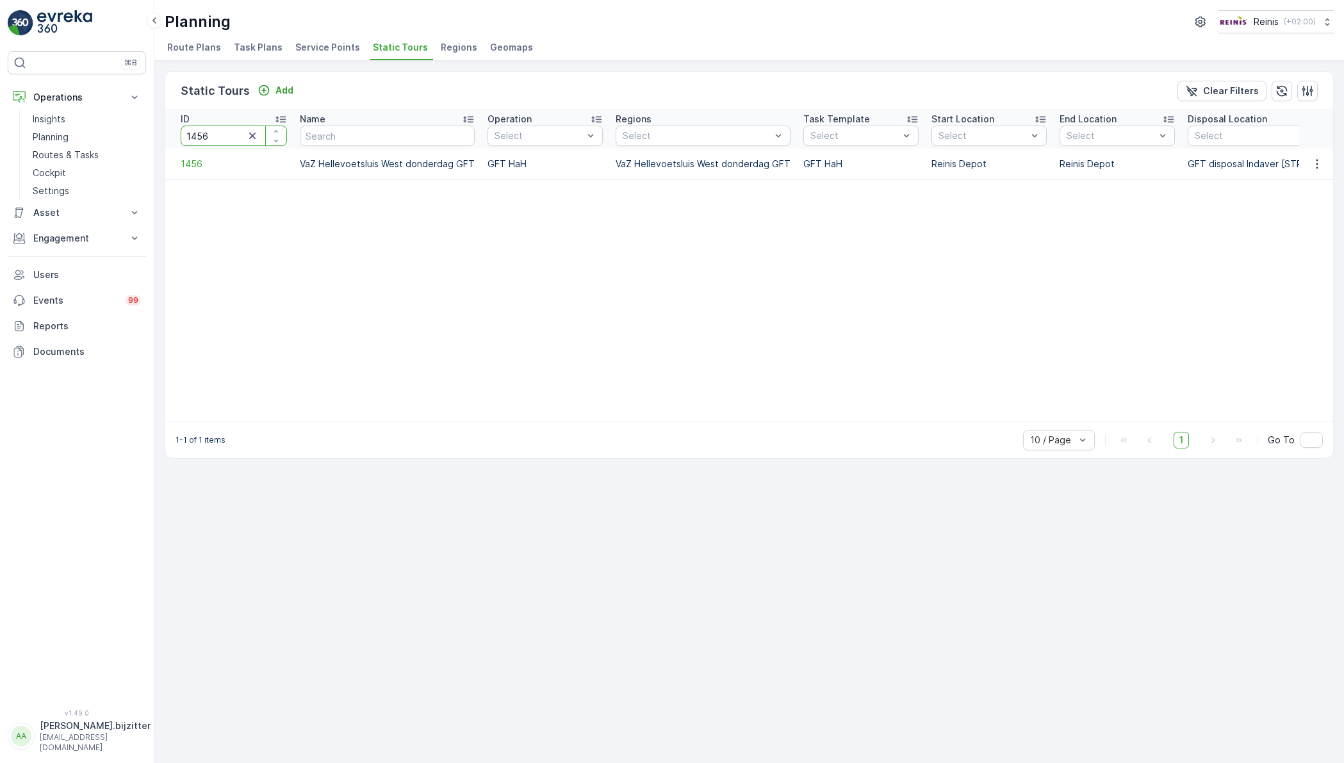
click at [222, 131] on input "1456" at bounding box center [234, 136] width 106 height 20
type input "1460"
click at [217, 143] on input "1460" at bounding box center [234, 136] width 106 height 20
click at [217, 142] on input "1460" at bounding box center [234, 136] width 106 height 20
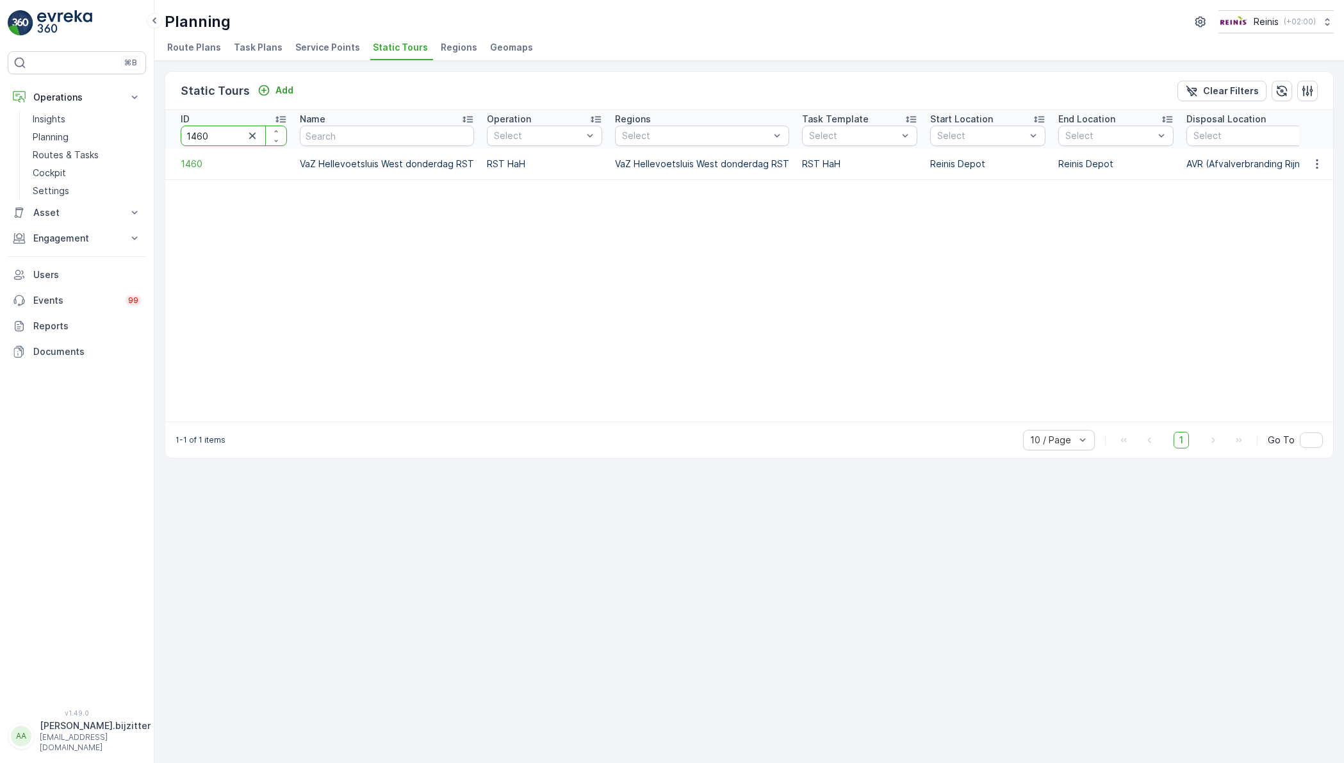
click at [217, 142] on input "1460" at bounding box center [234, 136] width 106 height 20
type input "140"
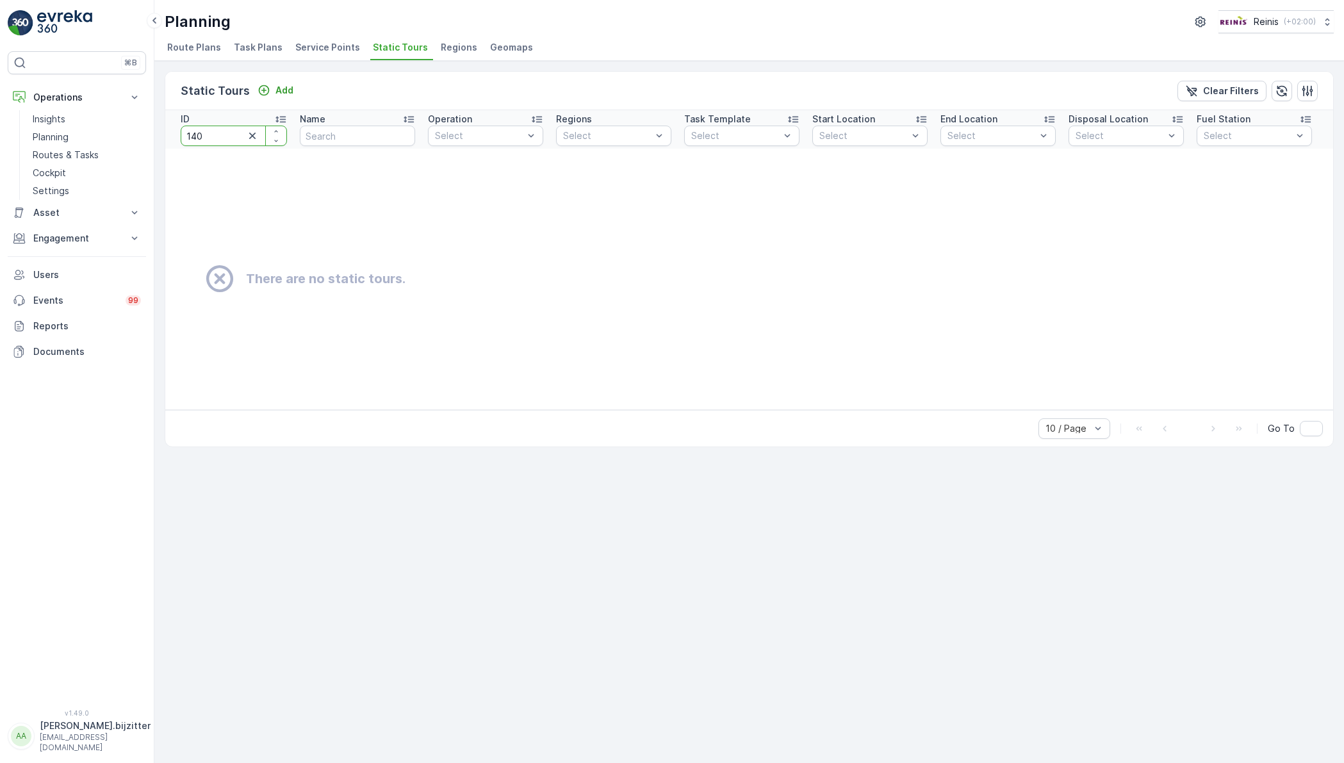
click at [213, 134] on input "140" at bounding box center [234, 136] width 106 height 20
type input "1430"
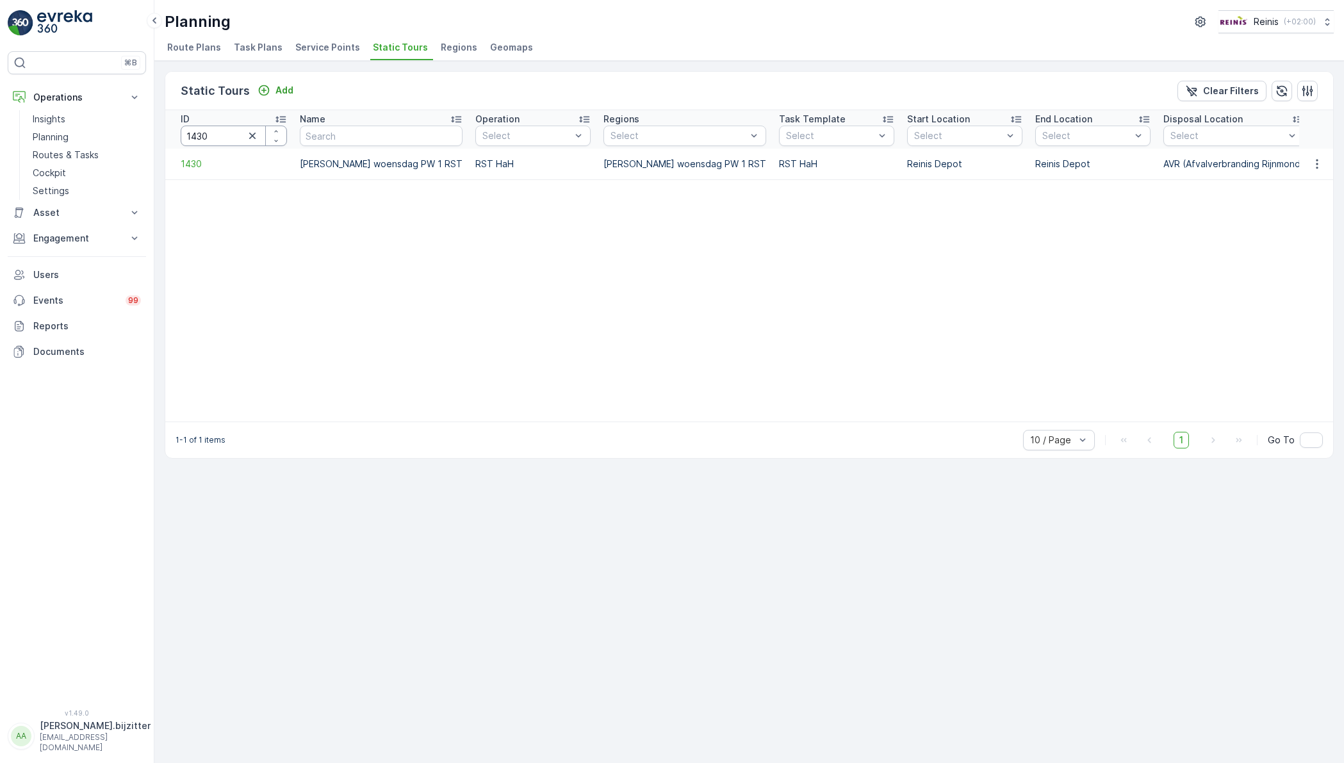
click at [207, 134] on input "1430" at bounding box center [234, 136] width 106 height 20
type input "1438"
click at [209, 135] on input "1438" at bounding box center [234, 136] width 106 height 20
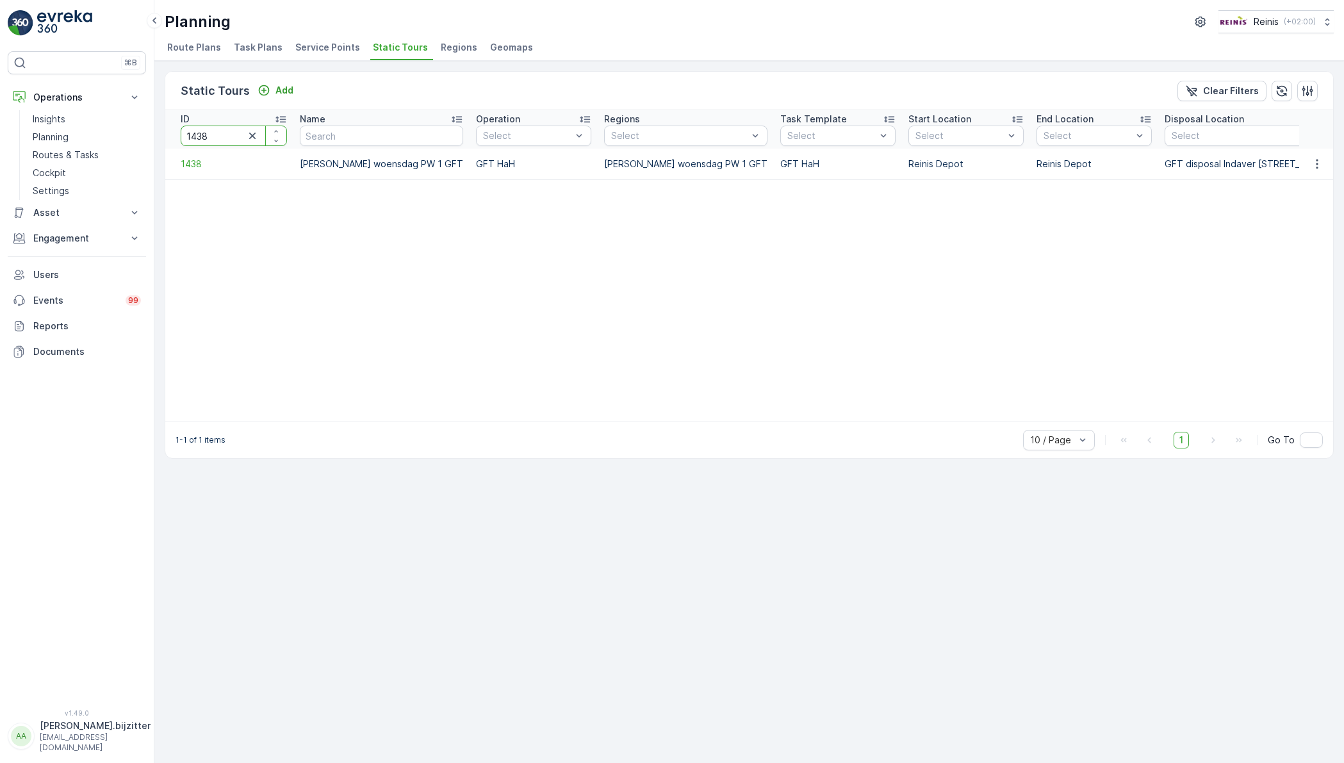
click at [209, 135] on input "1438" at bounding box center [234, 136] width 106 height 20
type input "1432"
click at [209, 135] on input "1432" at bounding box center [234, 136] width 106 height 20
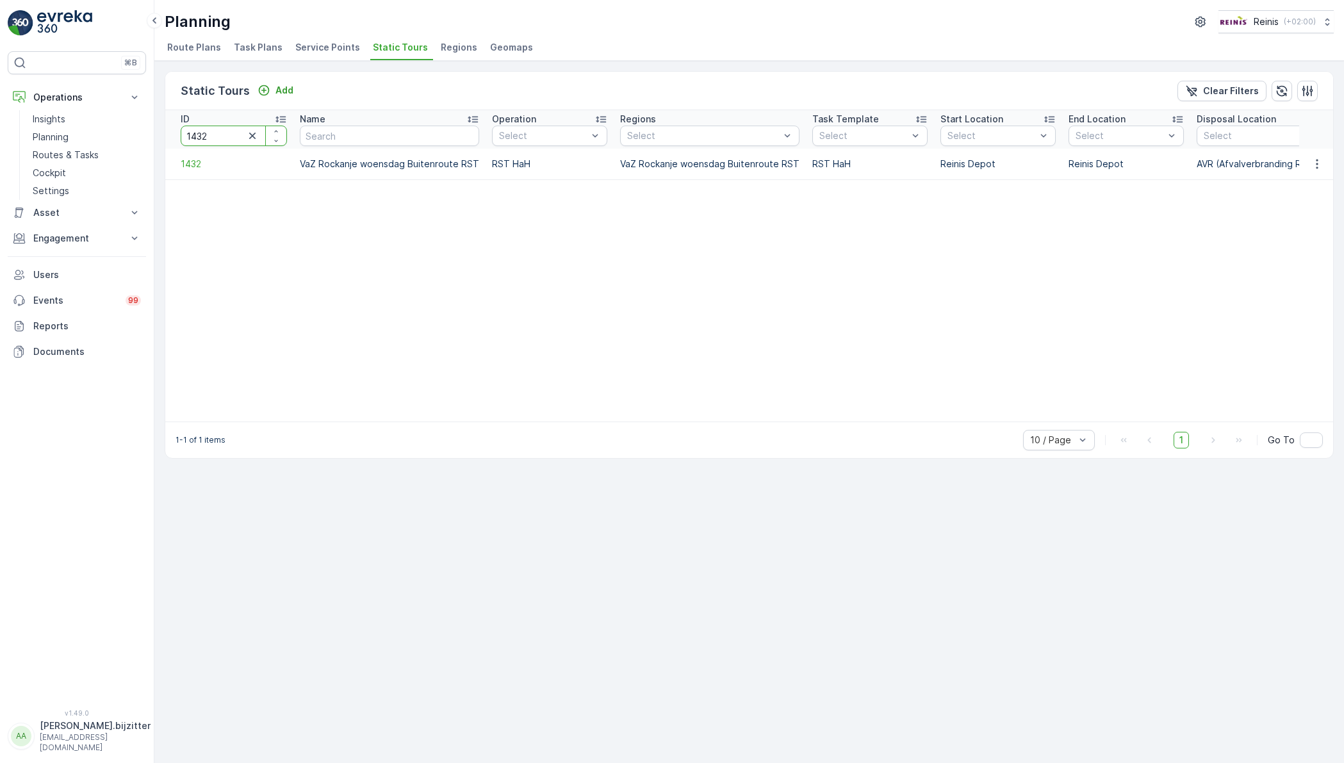
click at [209, 135] on input "1432" at bounding box center [234, 136] width 106 height 20
type input "1430"
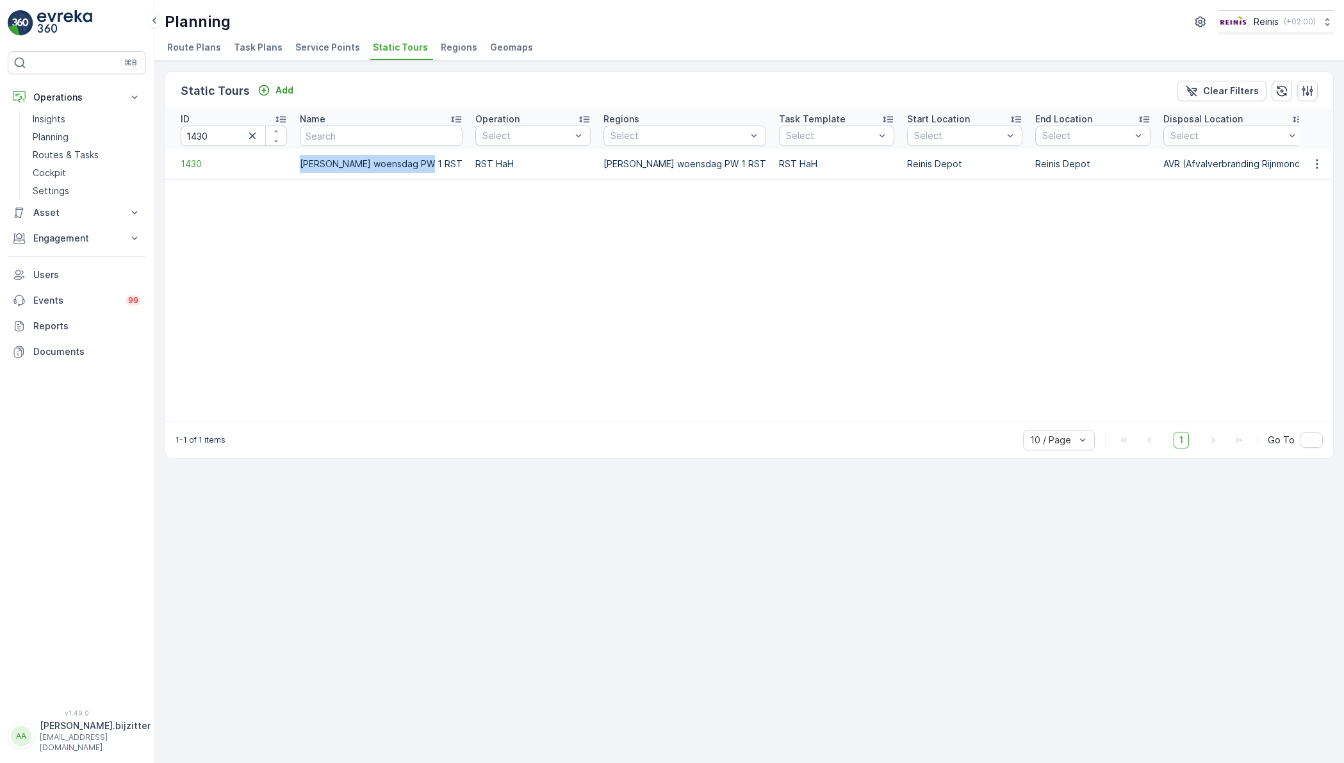
drag, startPoint x: 425, startPoint y: 161, endPoint x: 293, endPoint y: 152, distance: 132.9
click at [293, 152] on tr "1430 VaZ Nieuwenhoorn woensdag PW 1 RST RST HaH VaZ Nieuwenhoorn woensdag PW 1 …" at bounding box center [883, 164] width 1436 height 31
copy tr "[PERSON_NAME] woensdag"
click at [354, 140] on input "text" at bounding box center [381, 136] width 163 height 20
paste input "[PERSON_NAME] woensdag"
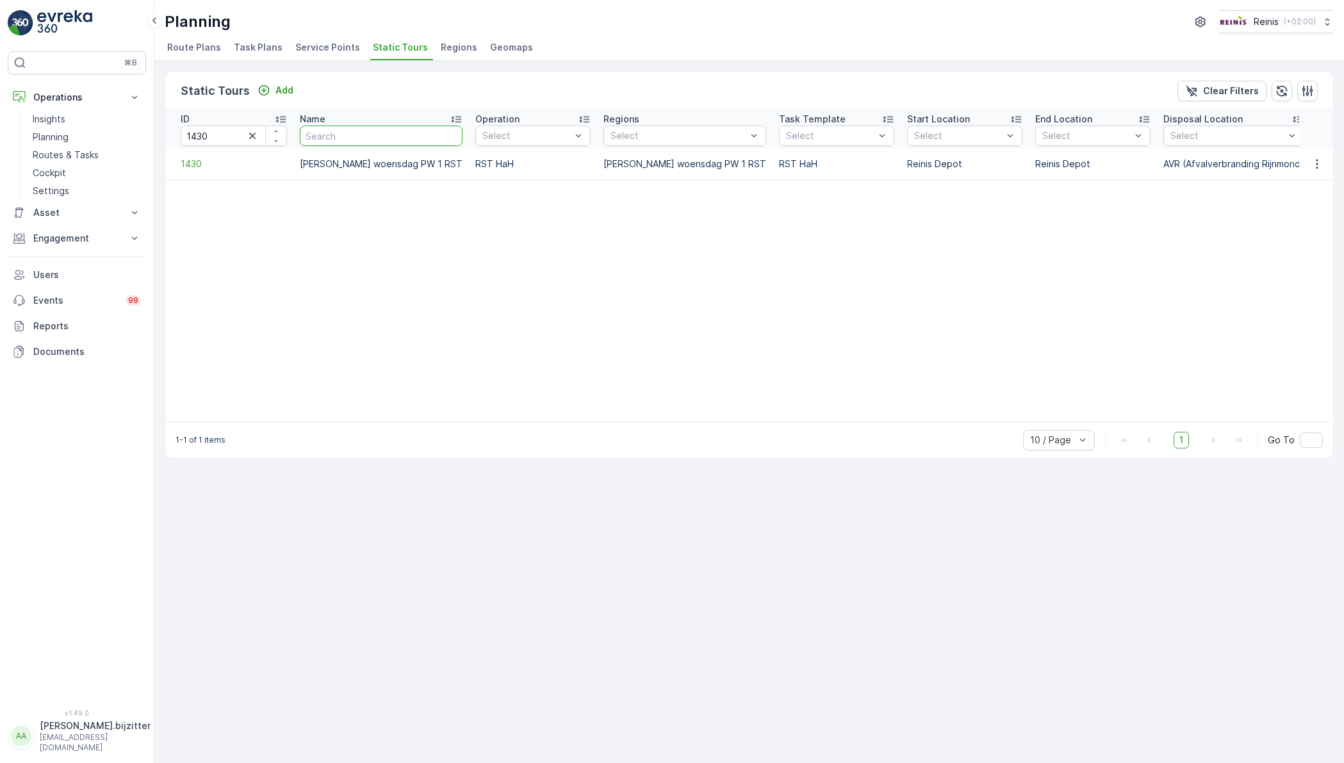
type input "[PERSON_NAME] woensdag"
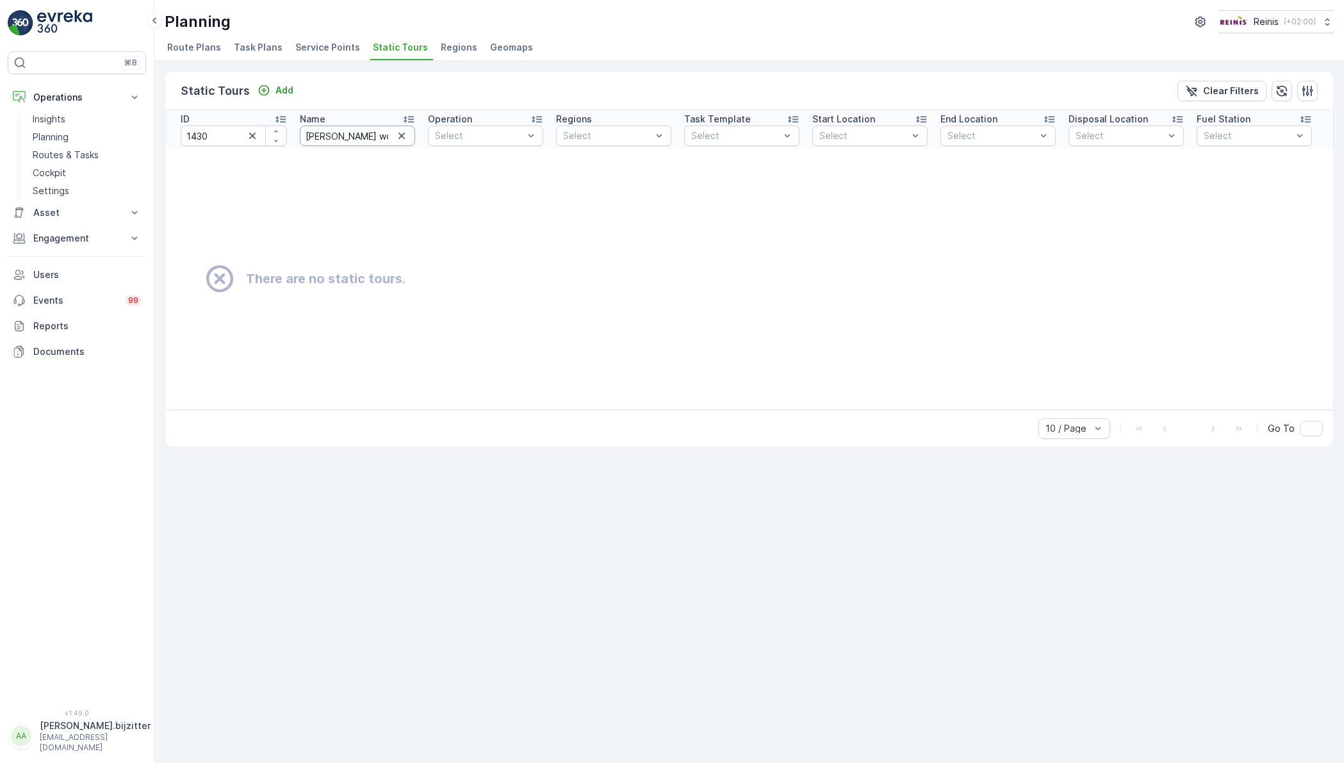
click at [329, 135] on input "[PERSON_NAME] woensdag" at bounding box center [357, 136] width 115 height 20
type input "[PERSON_NAME] woensdag"
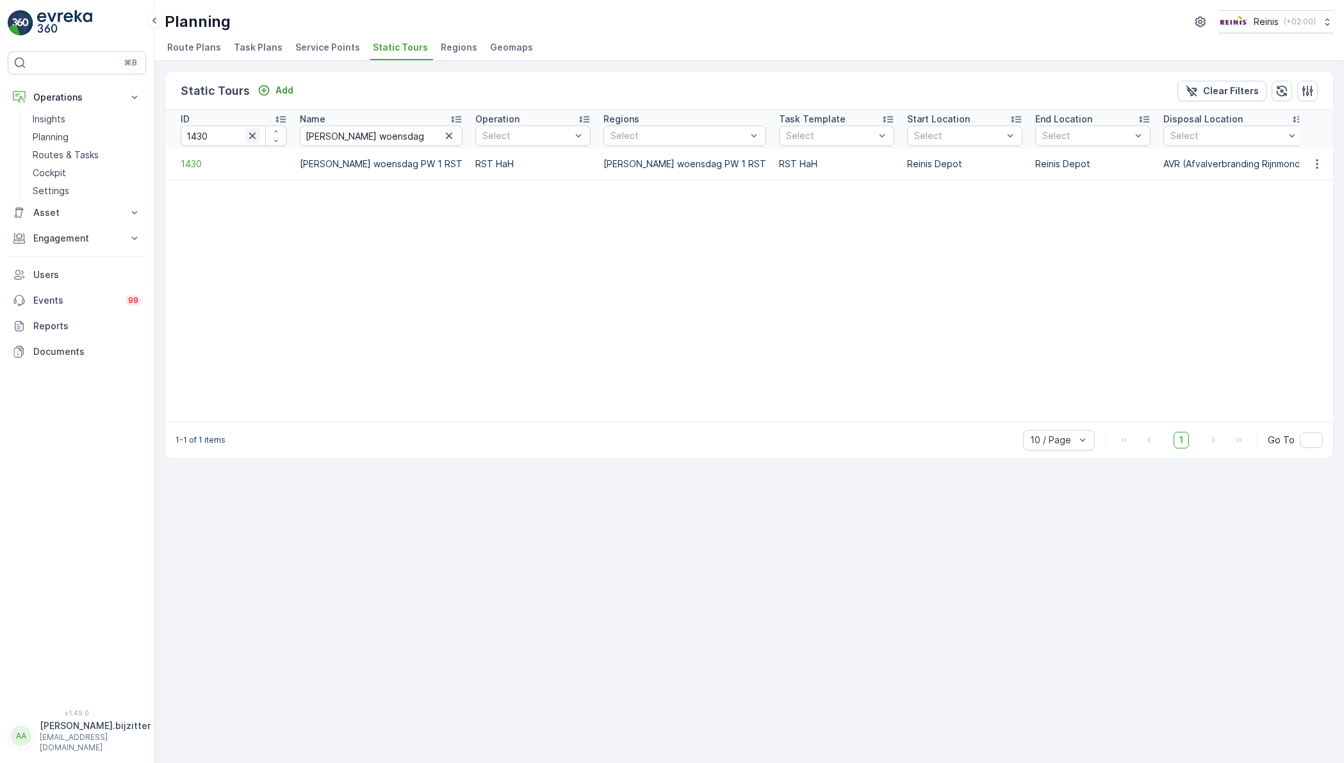
click at [254, 132] on icon "button" at bounding box center [252, 135] width 13 height 13
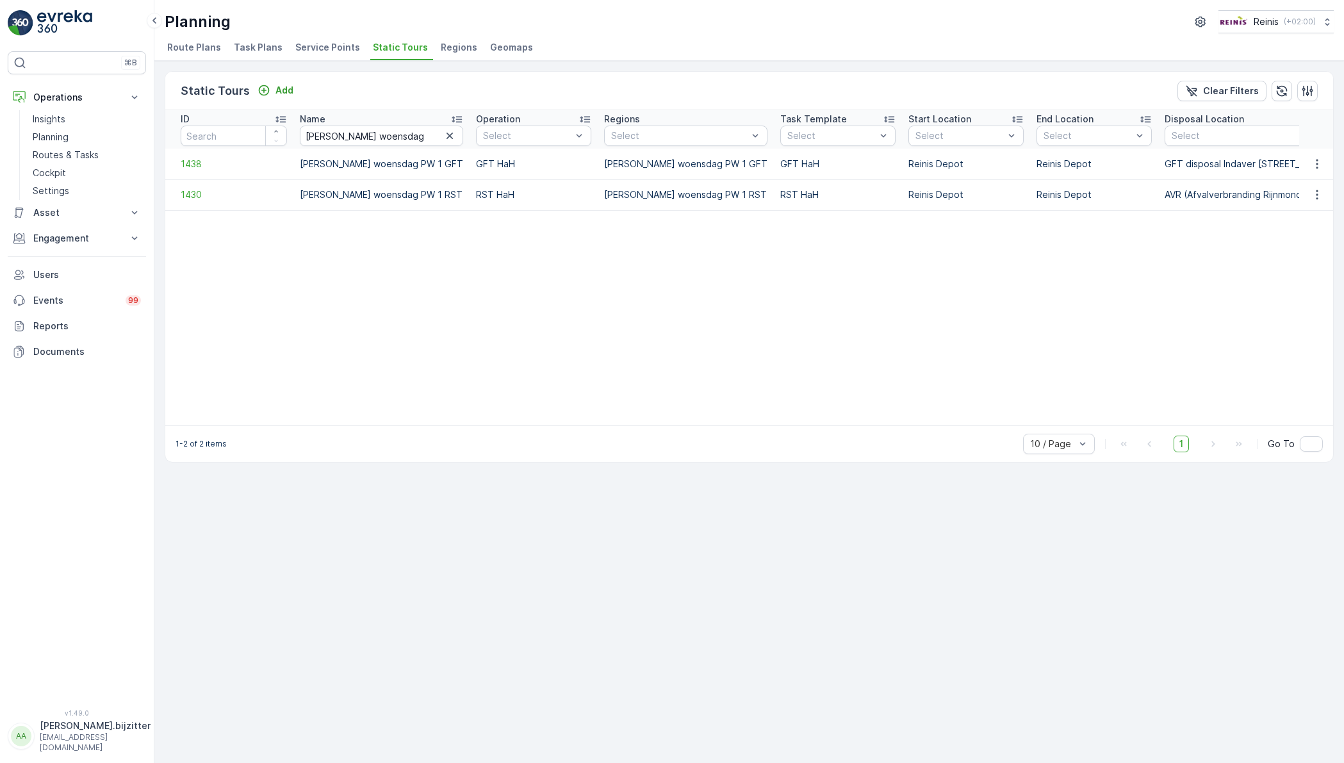
click at [933, 355] on table "ID Name VaZ [GEOGRAPHIC_DATA] woensdag Operation Select Regions Select Task Tem…" at bounding box center [902, 267] width 1475 height 315
click at [966, 291] on table "ID Name VaZ [GEOGRAPHIC_DATA] woensdag Operation Select Regions Select Task Tem…" at bounding box center [902, 267] width 1475 height 315
